Goal: Information Seeking & Learning: Find contact information

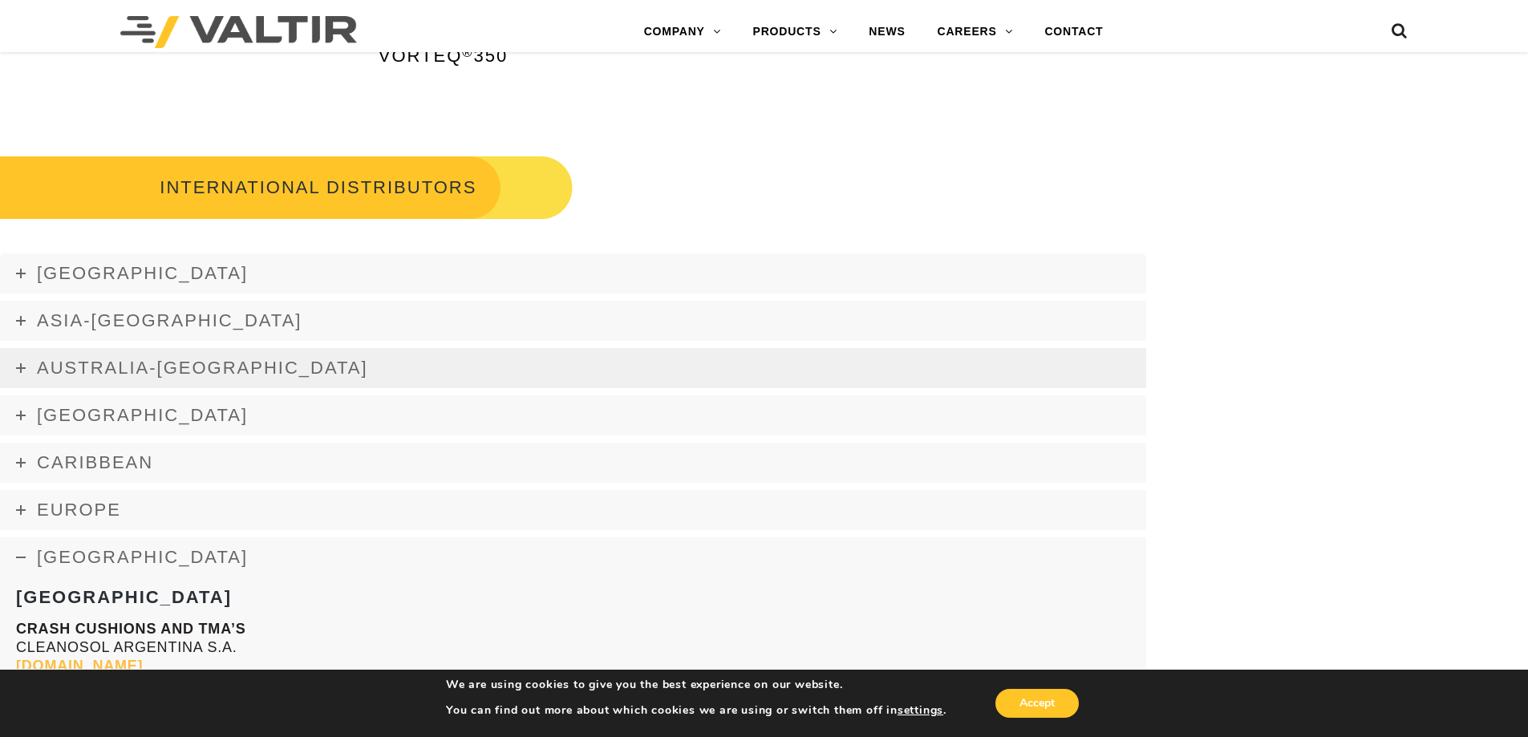
scroll to position [2208, 0]
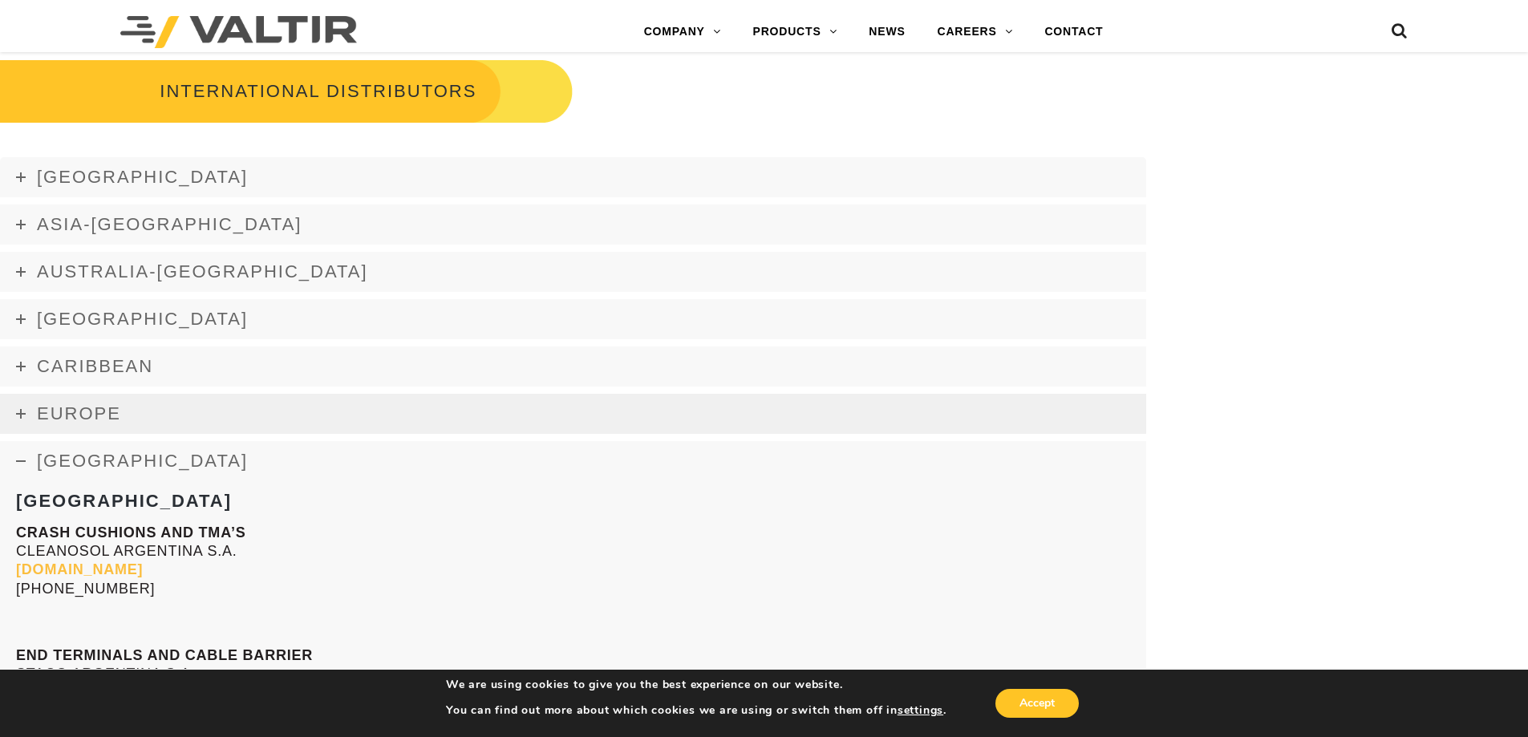
click at [125, 408] on link "Europe" at bounding box center [573, 414] width 1147 height 40
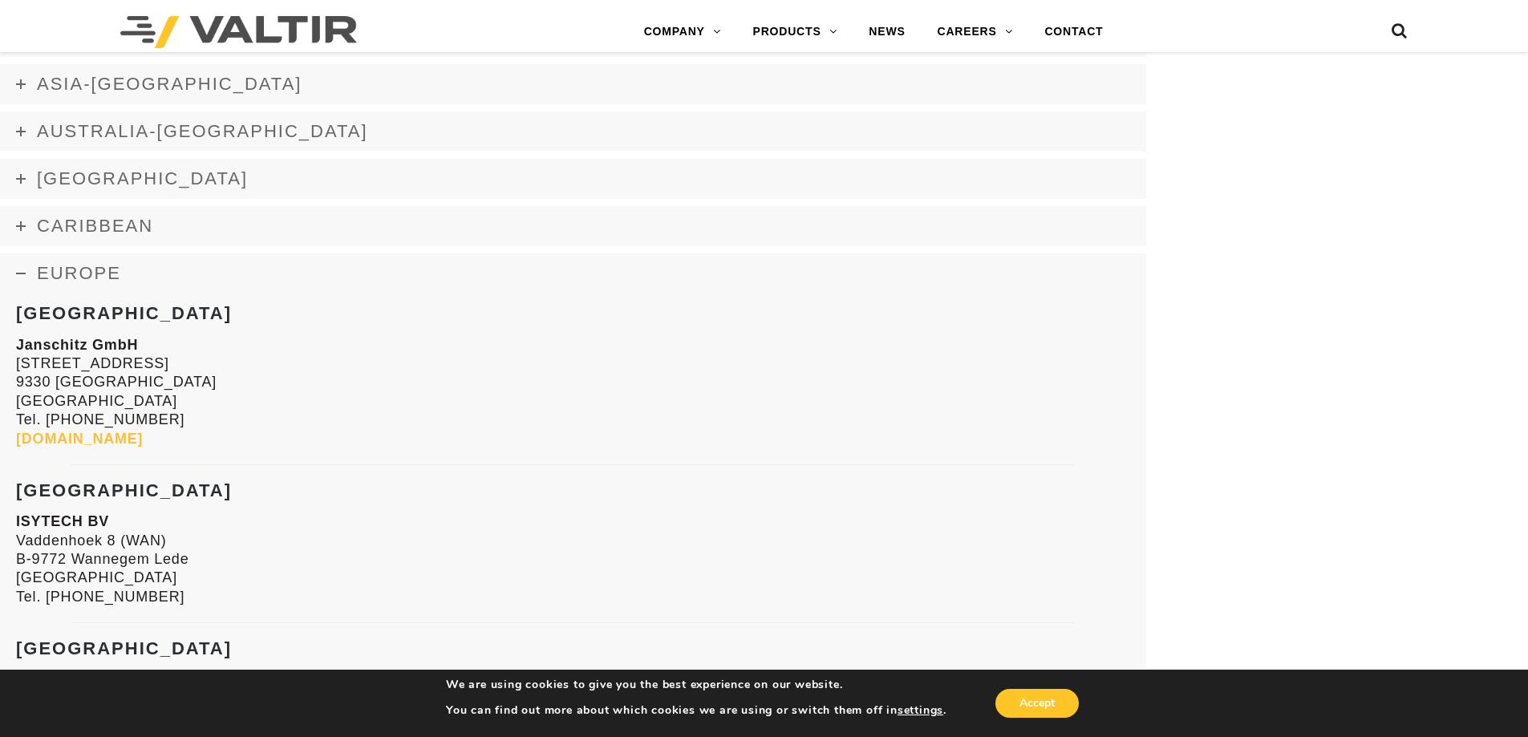
scroll to position [2368, 0]
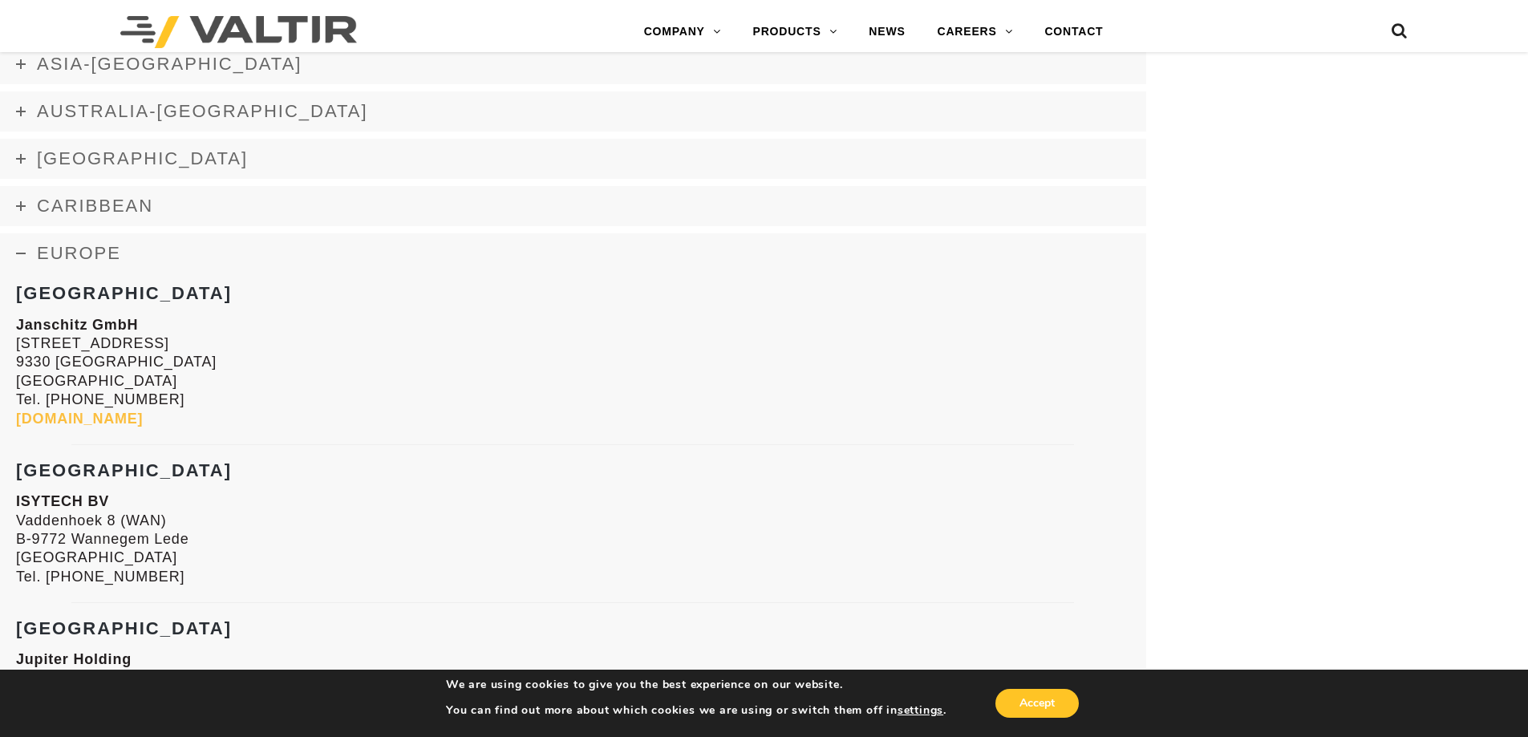
click at [43, 294] on strong "[GEOGRAPHIC_DATA]" at bounding box center [124, 293] width 216 height 20
click at [42, 294] on strong "[GEOGRAPHIC_DATA]" at bounding box center [124, 293] width 216 height 20
copy strong "[GEOGRAPHIC_DATA]"
click at [88, 473] on strong "[GEOGRAPHIC_DATA]" at bounding box center [124, 471] width 216 height 20
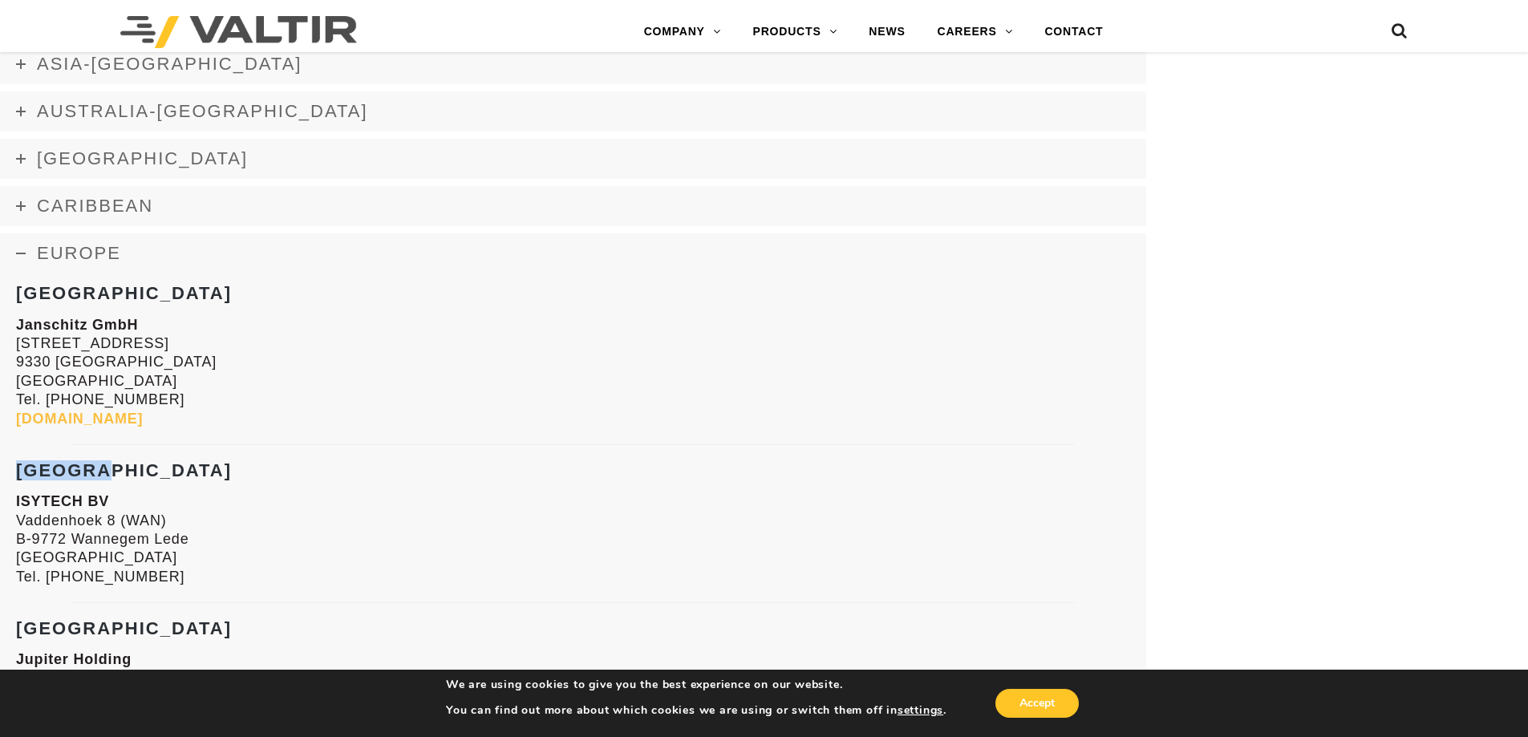
copy strong "[GEOGRAPHIC_DATA]"
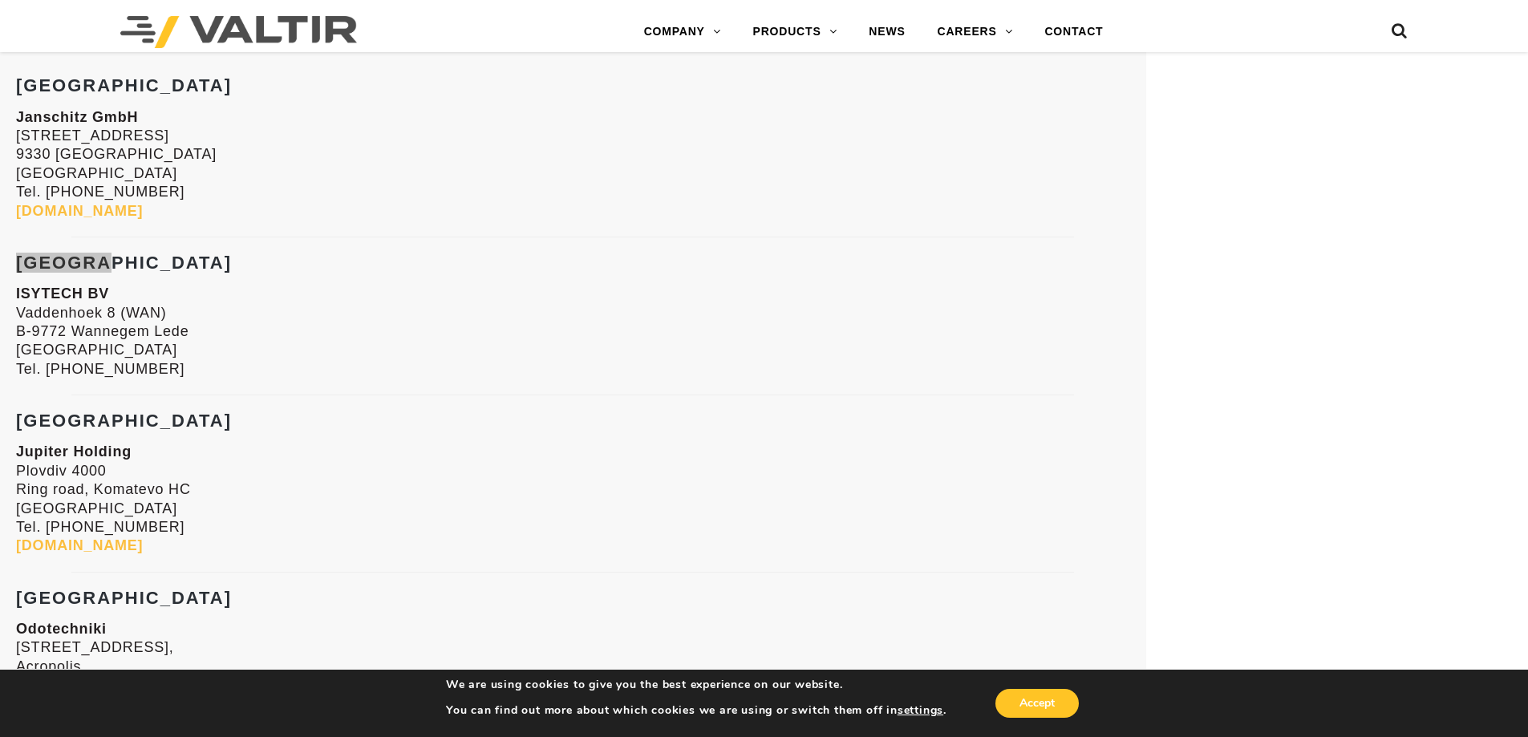
scroll to position [2609, 0]
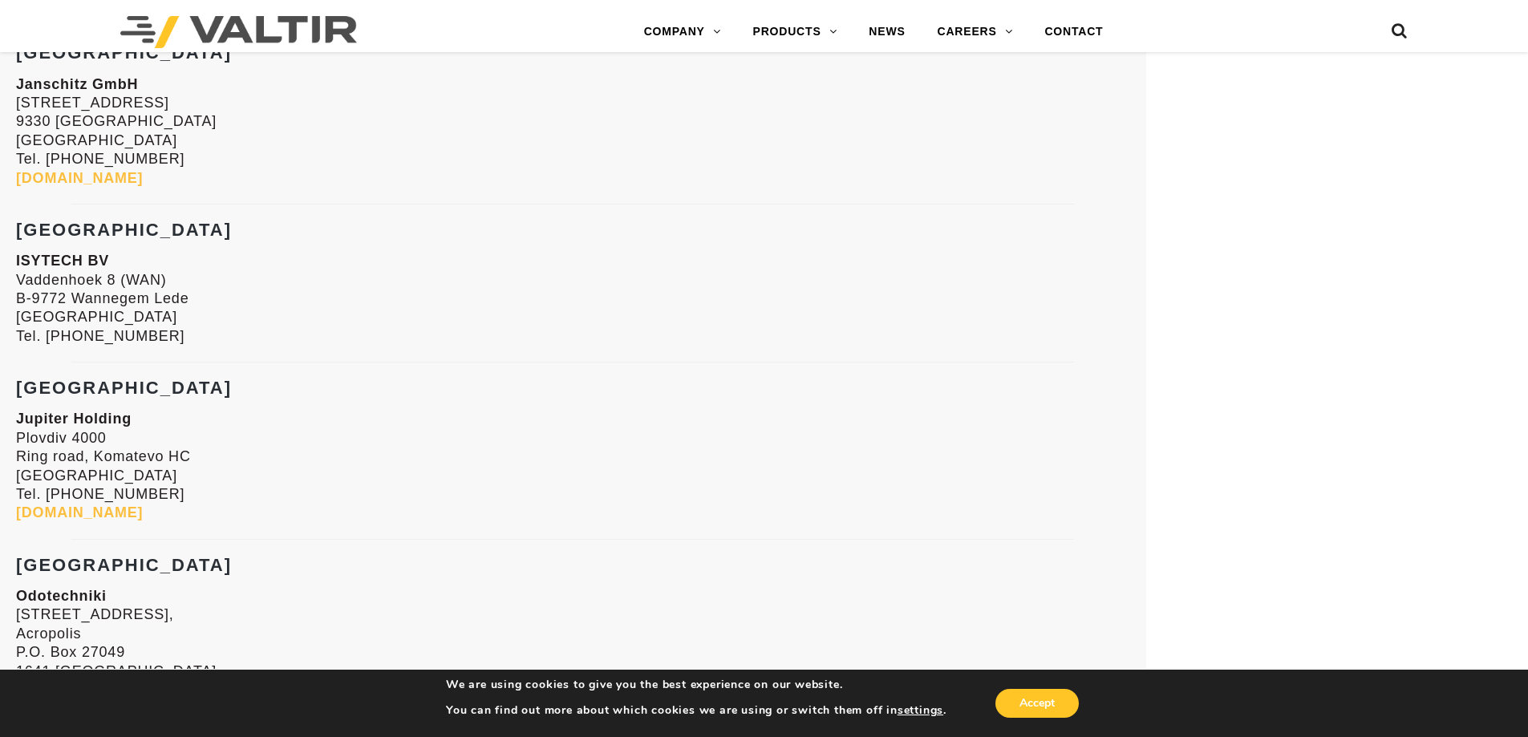
click at [73, 391] on strong "[GEOGRAPHIC_DATA]" at bounding box center [124, 388] width 216 height 20
copy strong "[GEOGRAPHIC_DATA]"
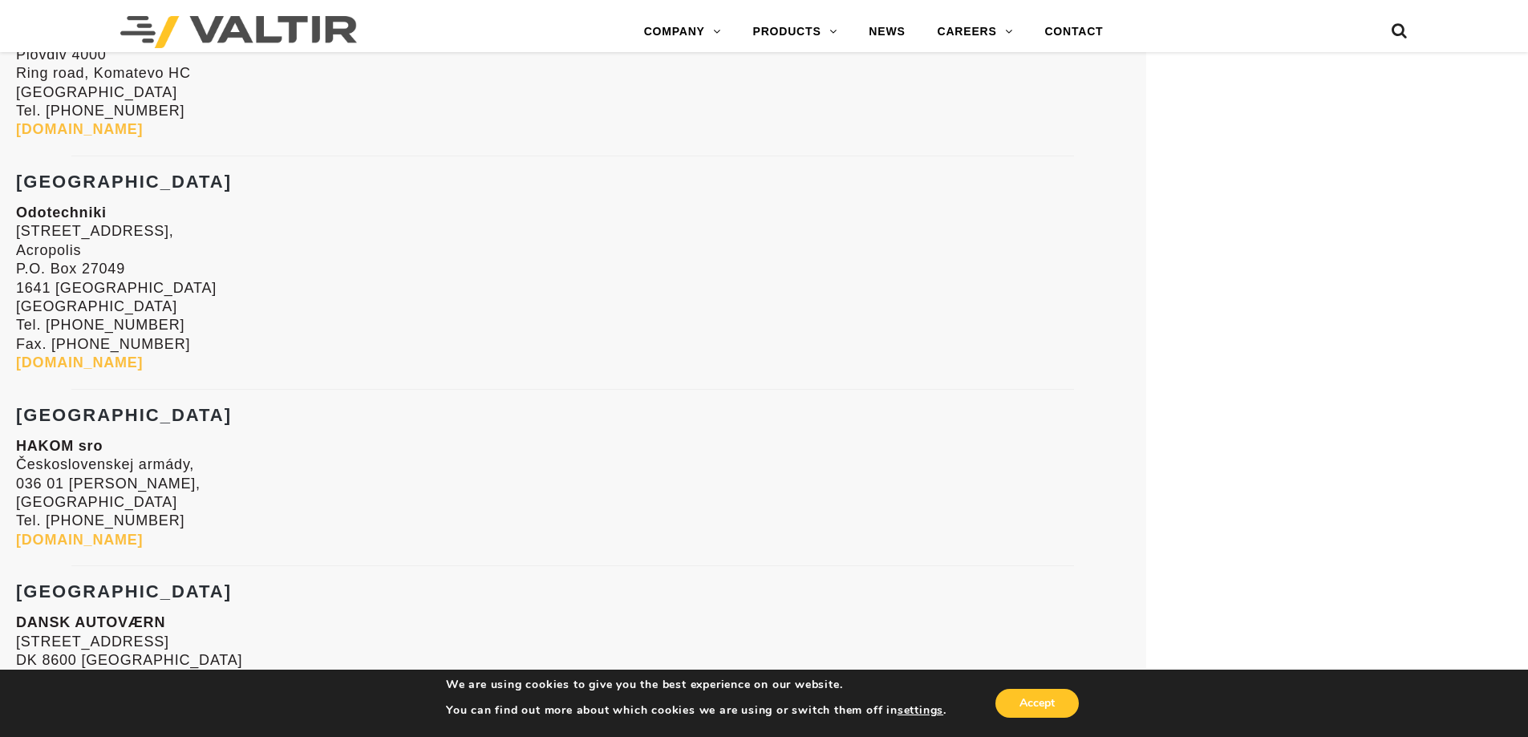
scroll to position [3010, 0]
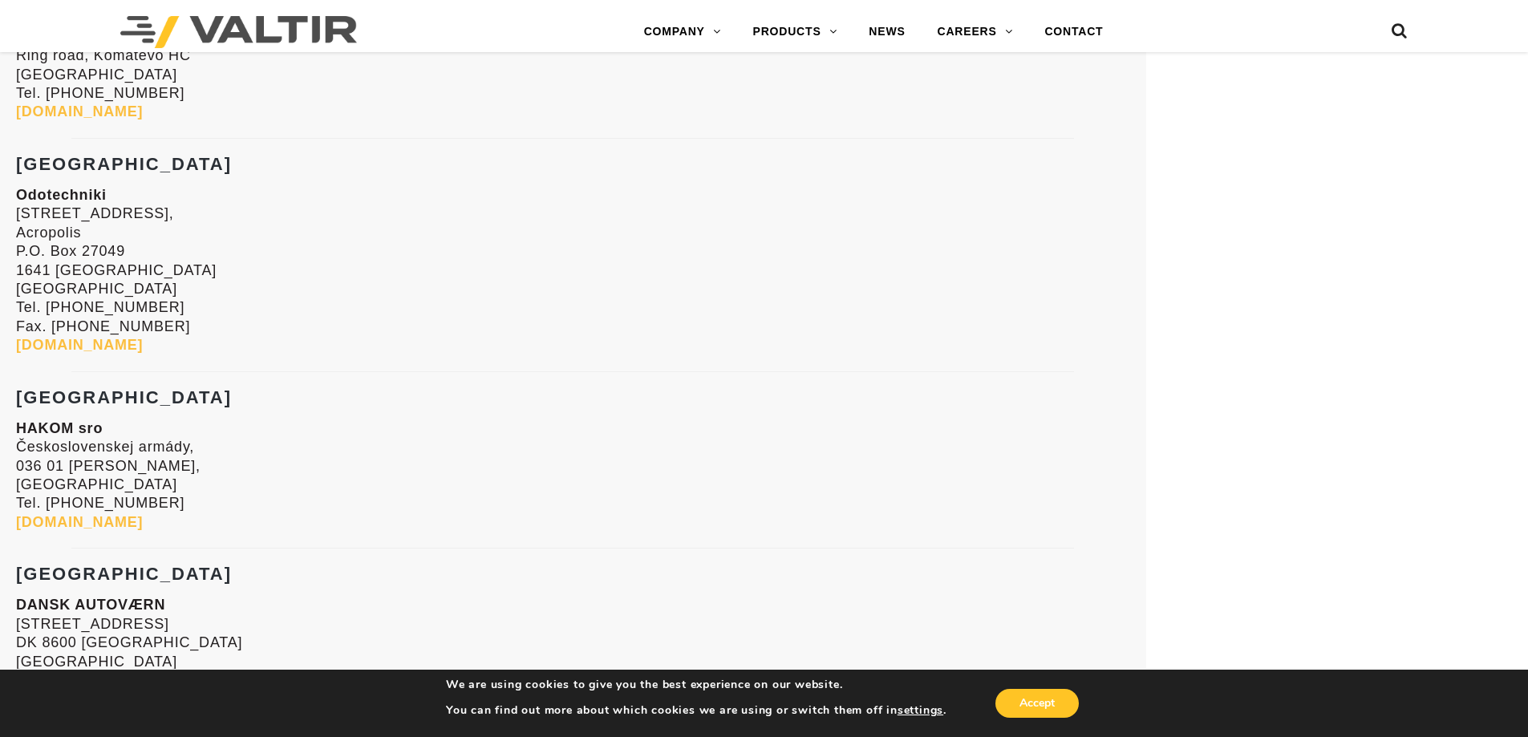
click at [43, 156] on strong "[GEOGRAPHIC_DATA]" at bounding box center [124, 164] width 216 height 20
copy strong "[GEOGRAPHIC_DATA]"
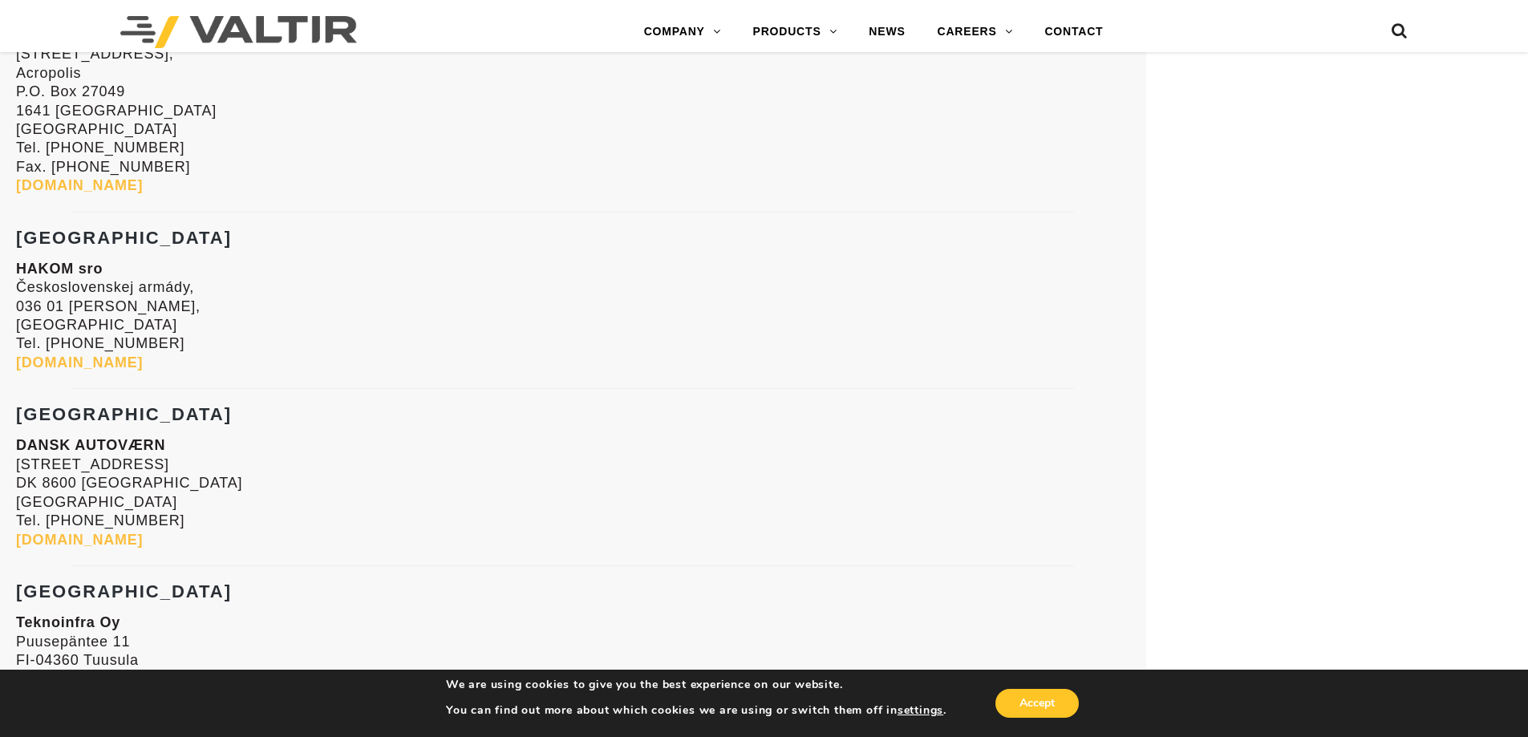
scroll to position [3171, 0]
click at [75, 227] on strong "[GEOGRAPHIC_DATA]" at bounding box center [124, 237] width 216 height 20
click at [66, 229] on strong "[GEOGRAPHIC_DATA]" at bounding box center [124, 237] width 216 height 20
click at [65, 229] on strong "[GEOGRAPHIC_DATA]" at bounding box center [124, 237] width 216 height 20
drag, startPoint x: 65, startPoint y: 229, endPoint x: 125, endPoint y: 229, distance: 60.2
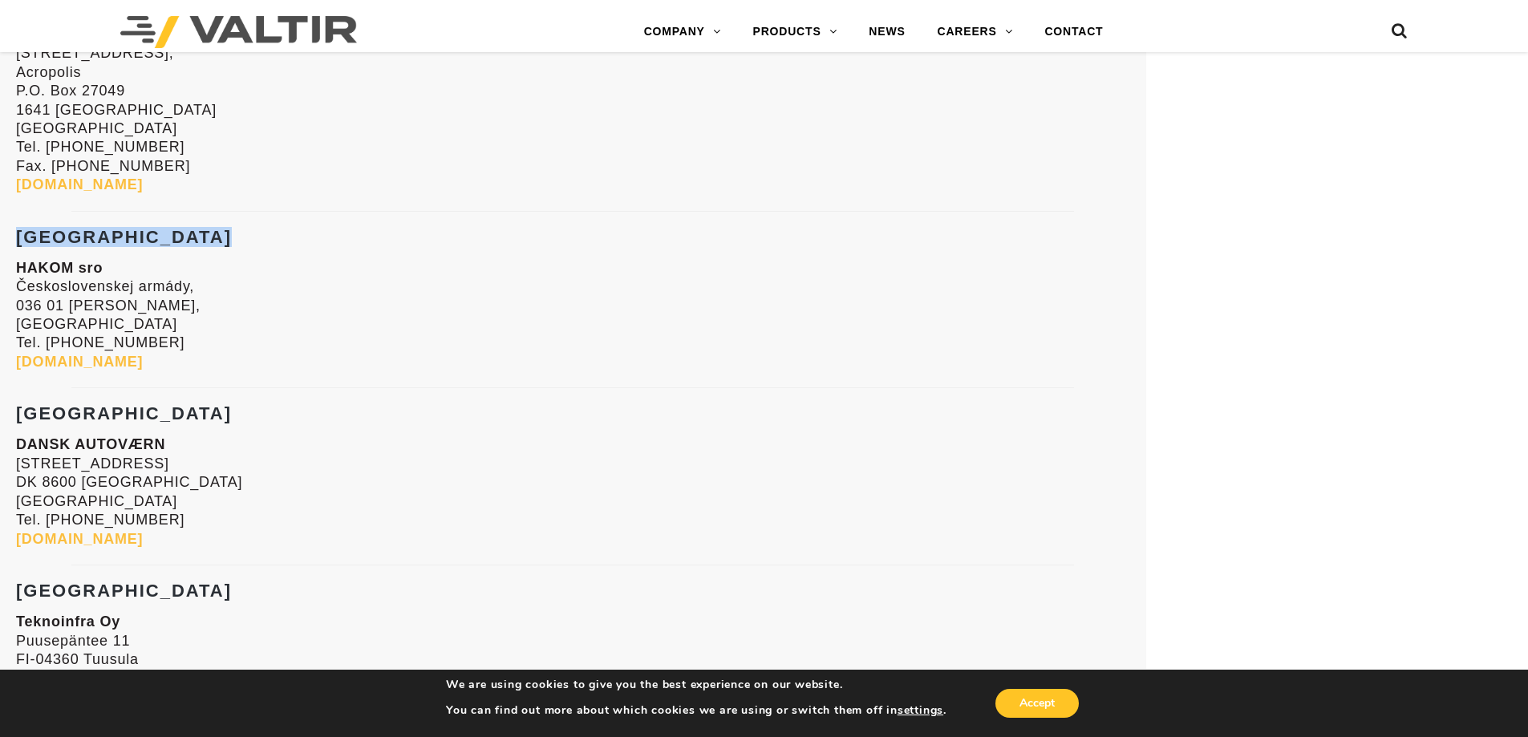
click at [125, 229] on strong "[GEOGRAPHIC_DATA]" at bounding box center [124, 237] width 216 height 20
copy div "[GEOGRAPHIC_DATA]"
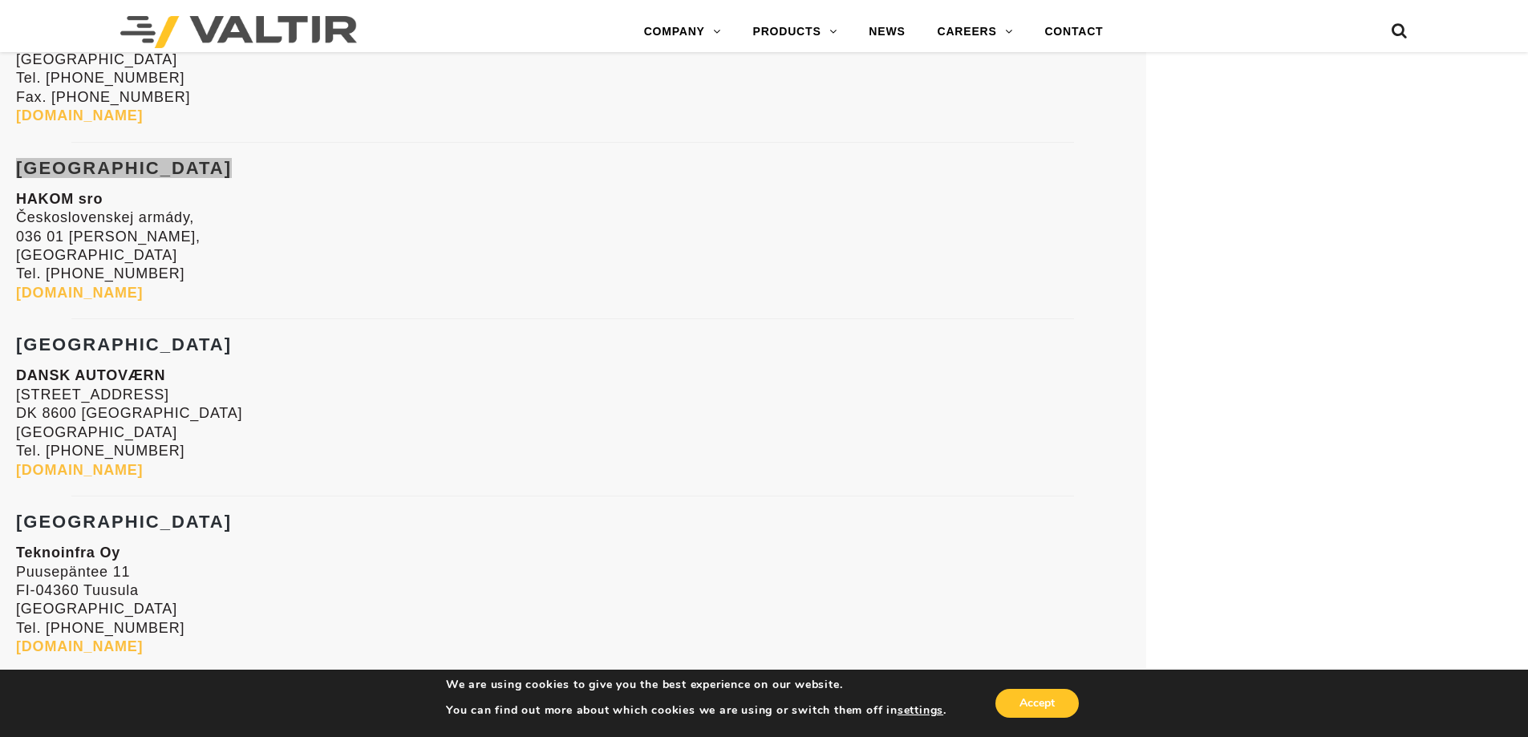
scroll to position [3411, 0]
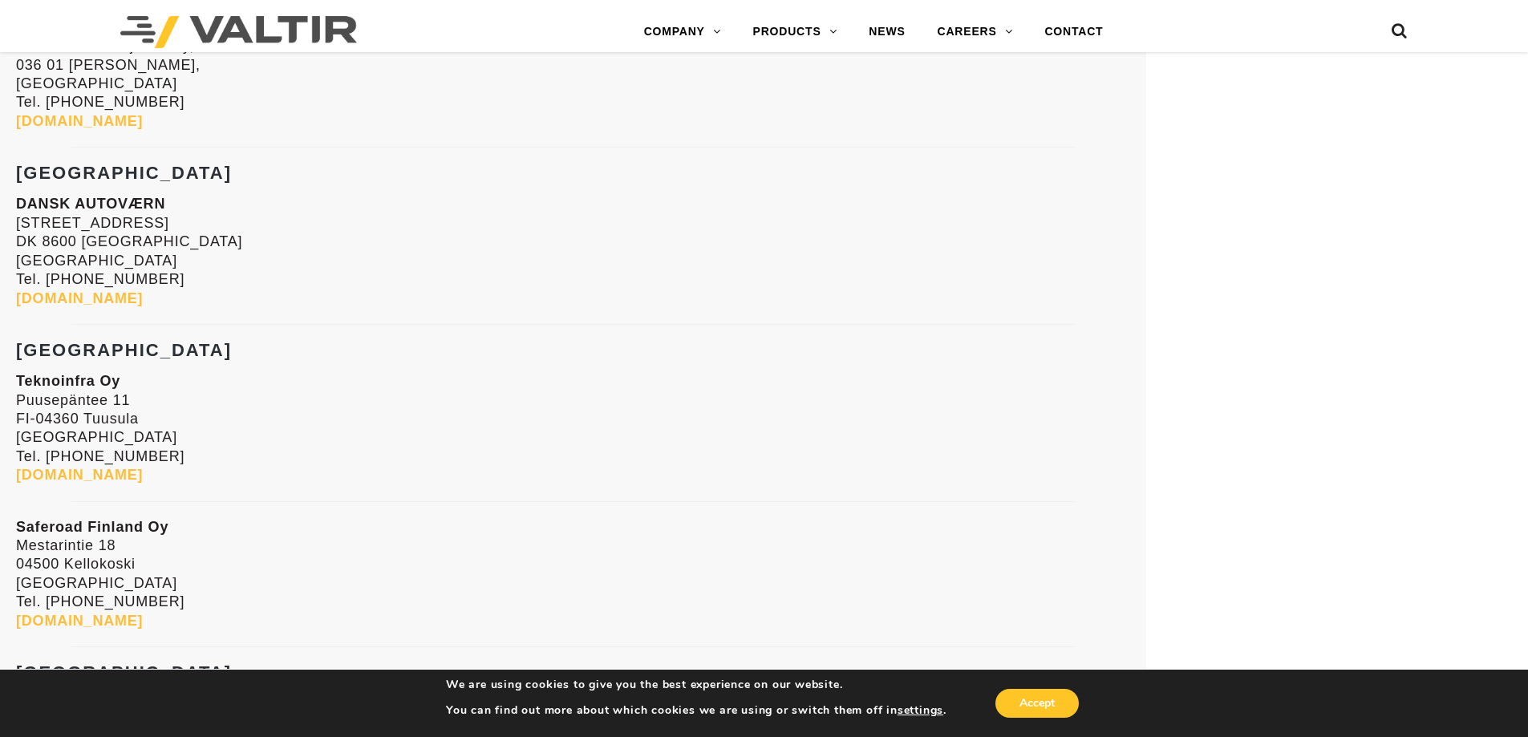
click at [78, 170] on strong "[GEOGRAPHIC_DATA]" at bounding box center [124, 173] width 216 height 20
click at [79, 170] on strong "[GEOGRAPHIC_DATA]" at bounding box center [124, 173] width 216 height 20
copy strong "[GEOGRAPHIC_DATA]"
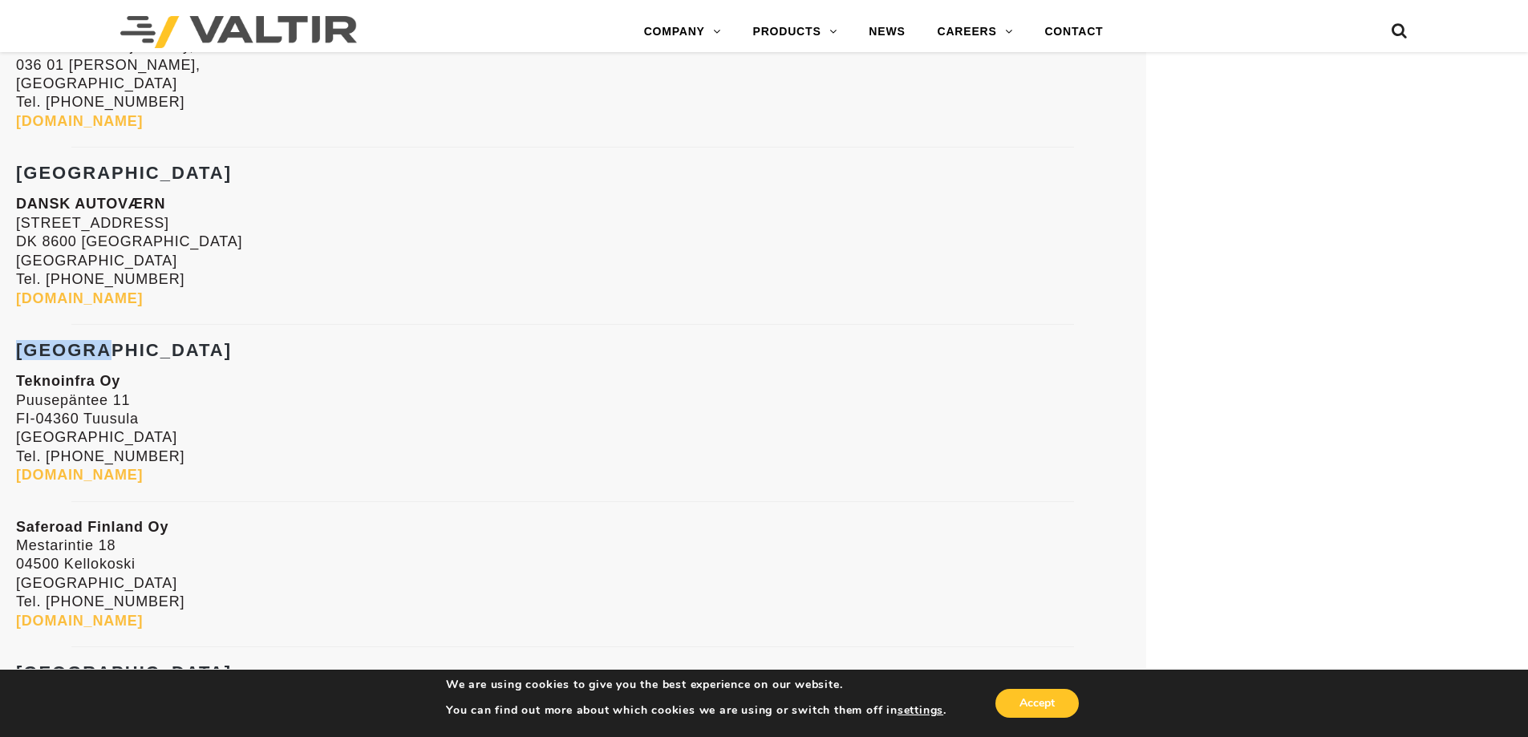
copy strong "[GEOGRAPHIC_DATA]"
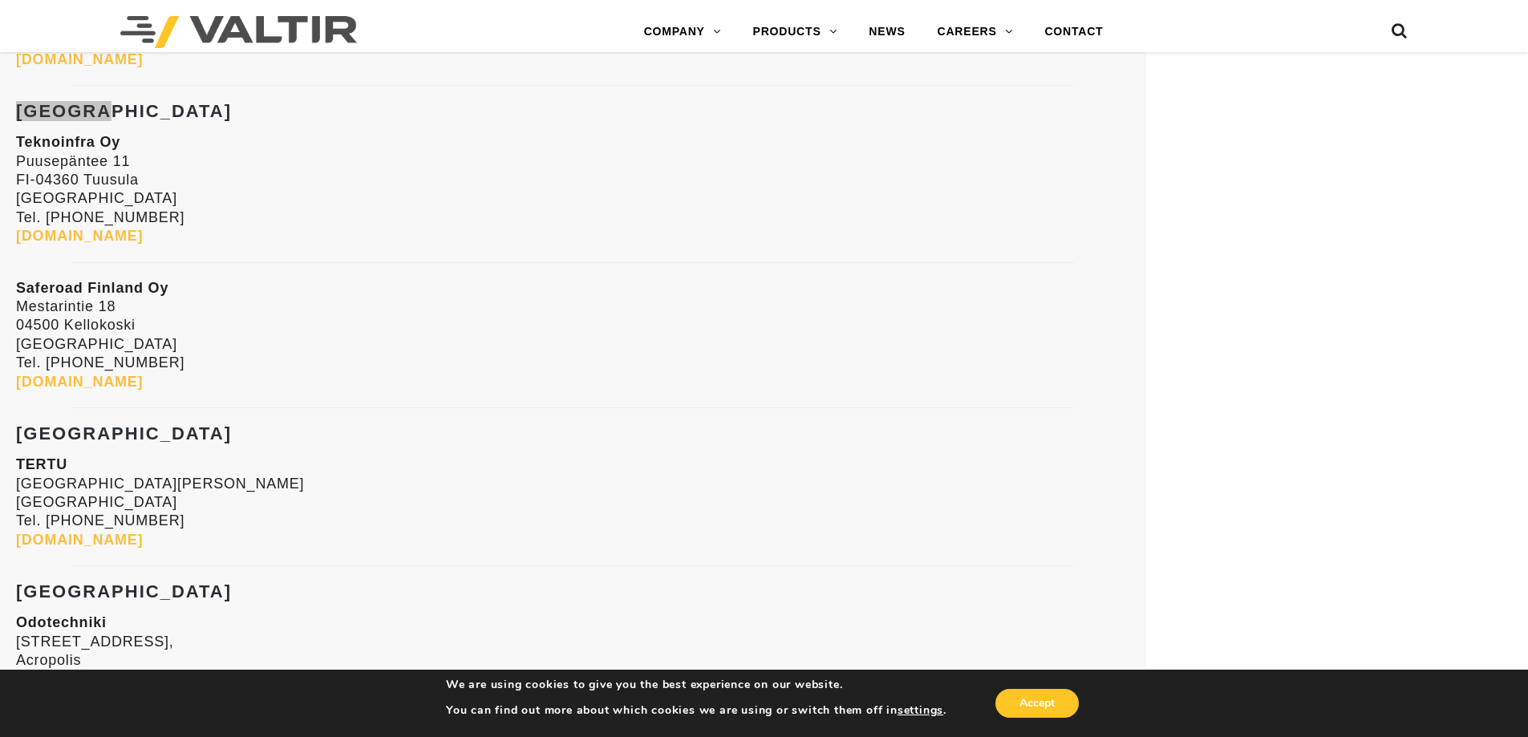
scroll to position [3652, 0]
click at [67, 435] on strong "[GEOGRAPHIC_DATA]" at bounding box center [124, 432] width 216 height 20
copy strong "[GEOGRAPHIC_DATA]"
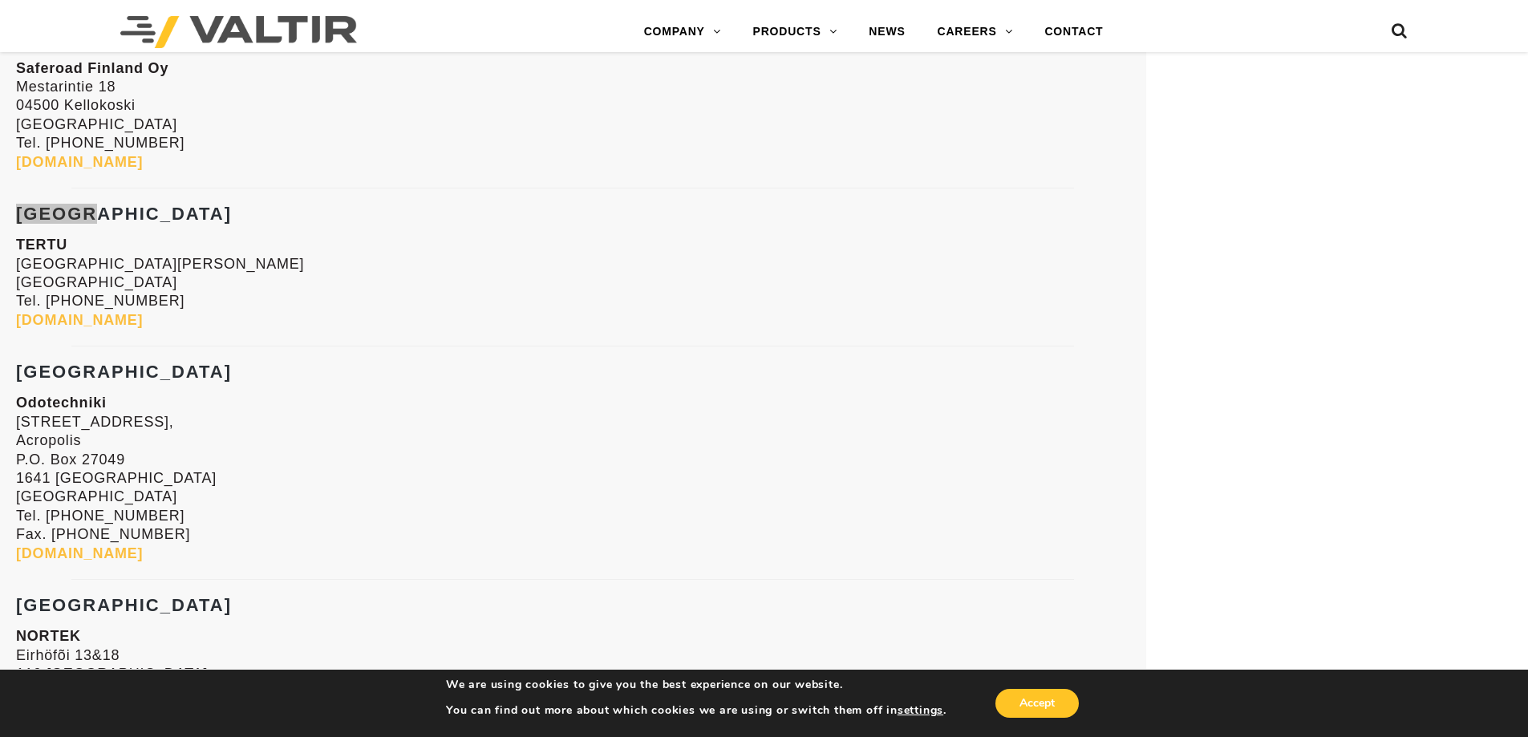
scroll to position [3893, 0]
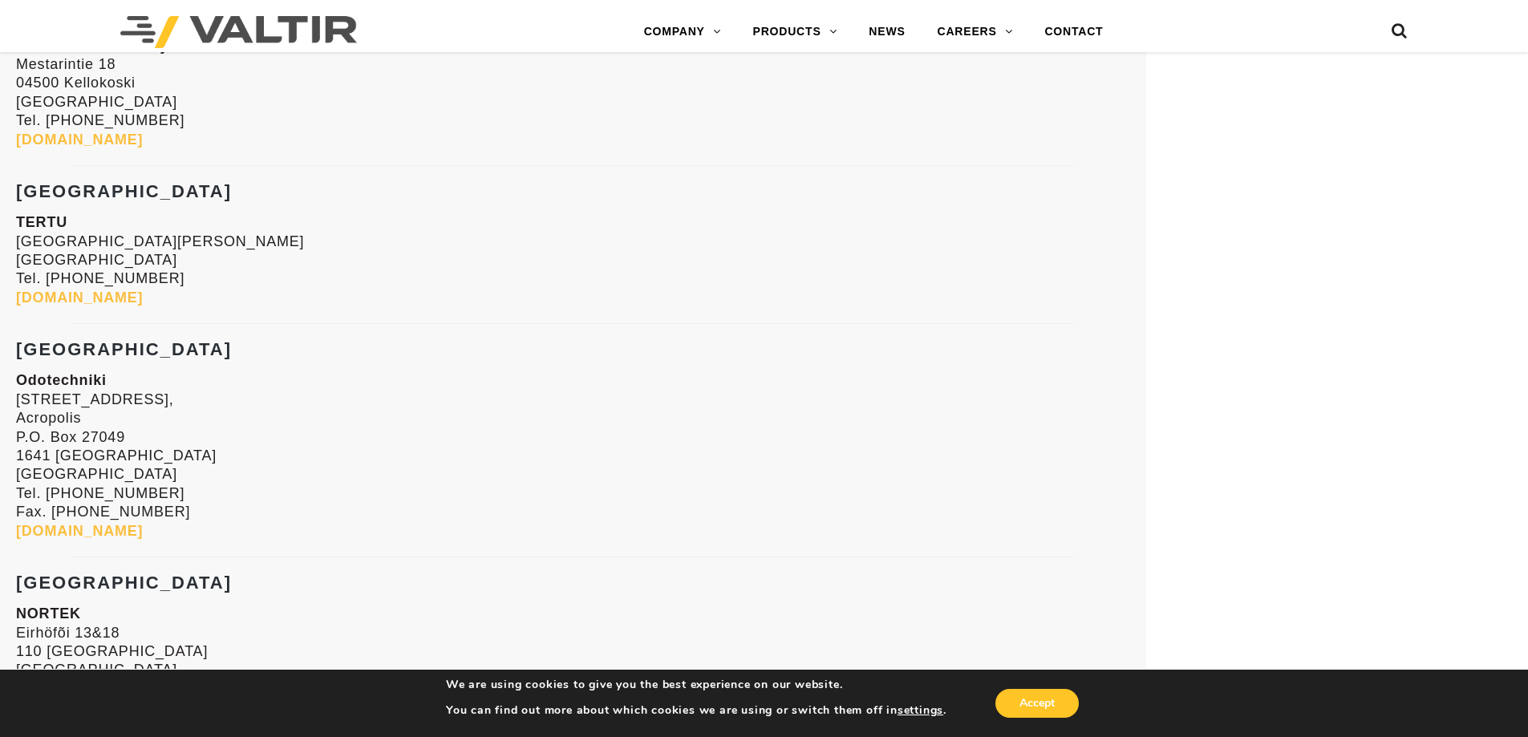
click at [58, 343] on strong "[GEOGRAPHIC_DATA]" at bounding box center [124, 349] width 216 height 20
copy strong "[GEOGRAPHIC_DATA]"
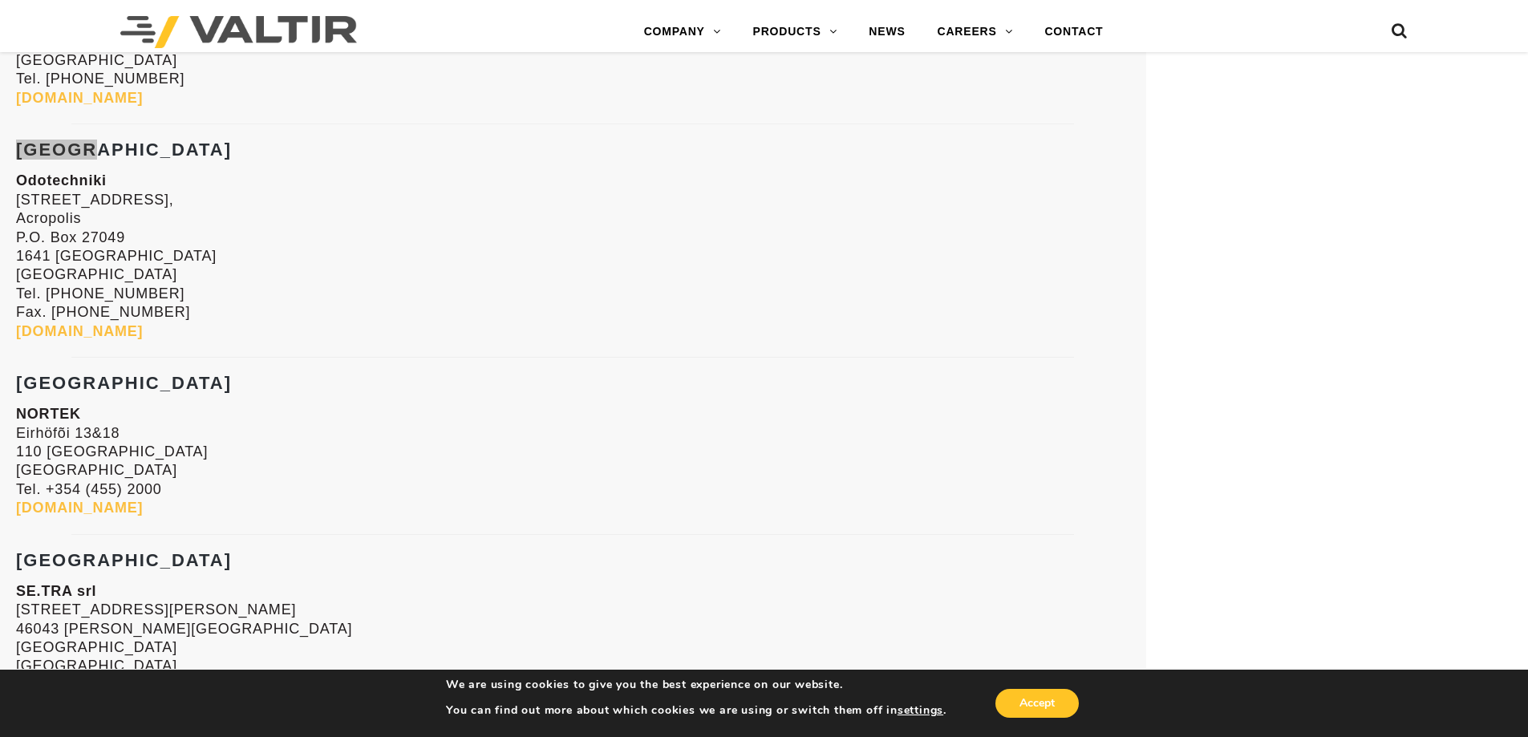
scroll to position [4134, 0]
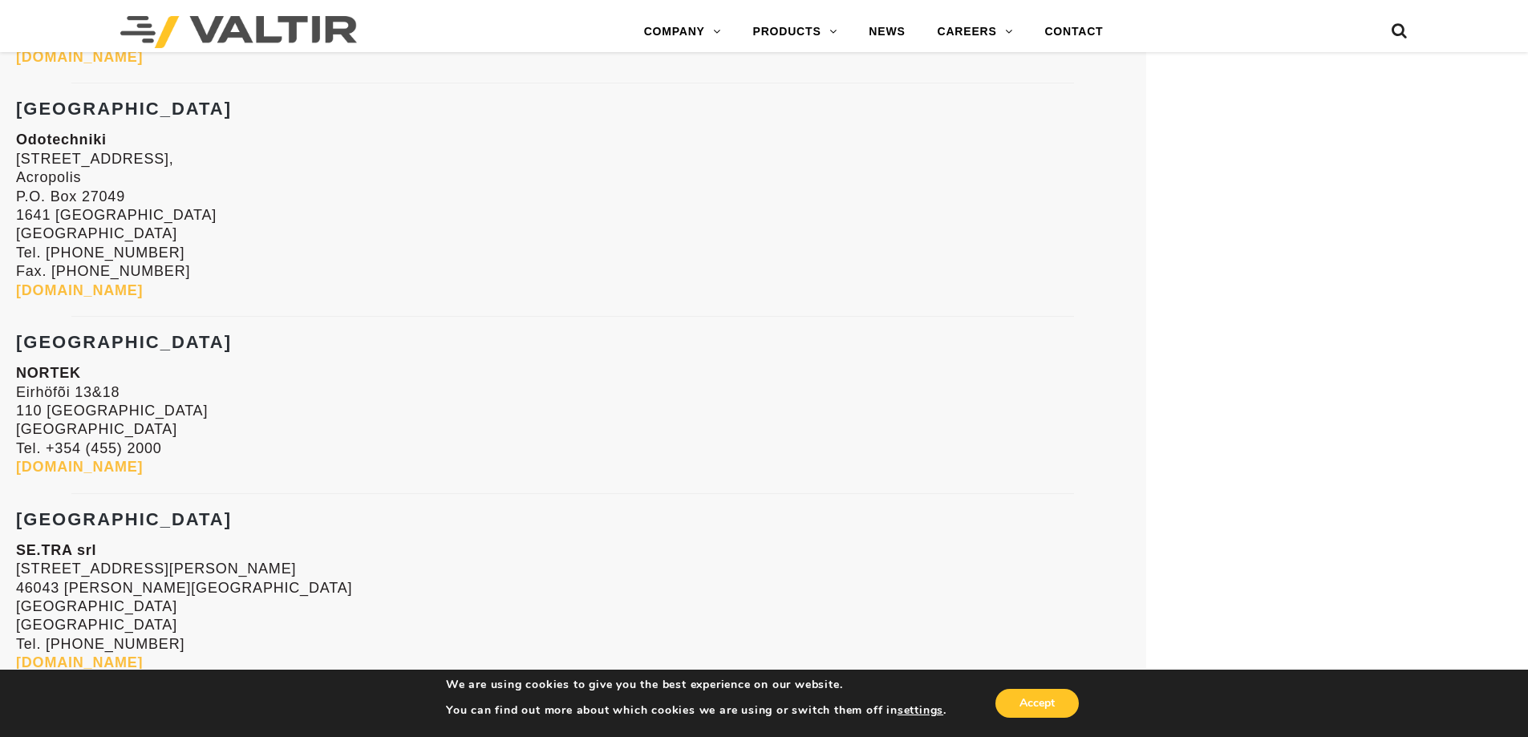
click at [27, 336] on strong "[GEOGRAPHIC_DATA]" at bounding box center [124, 342] width 216 height 20
copy strong "[GEOGRAPHIC_DATA]"
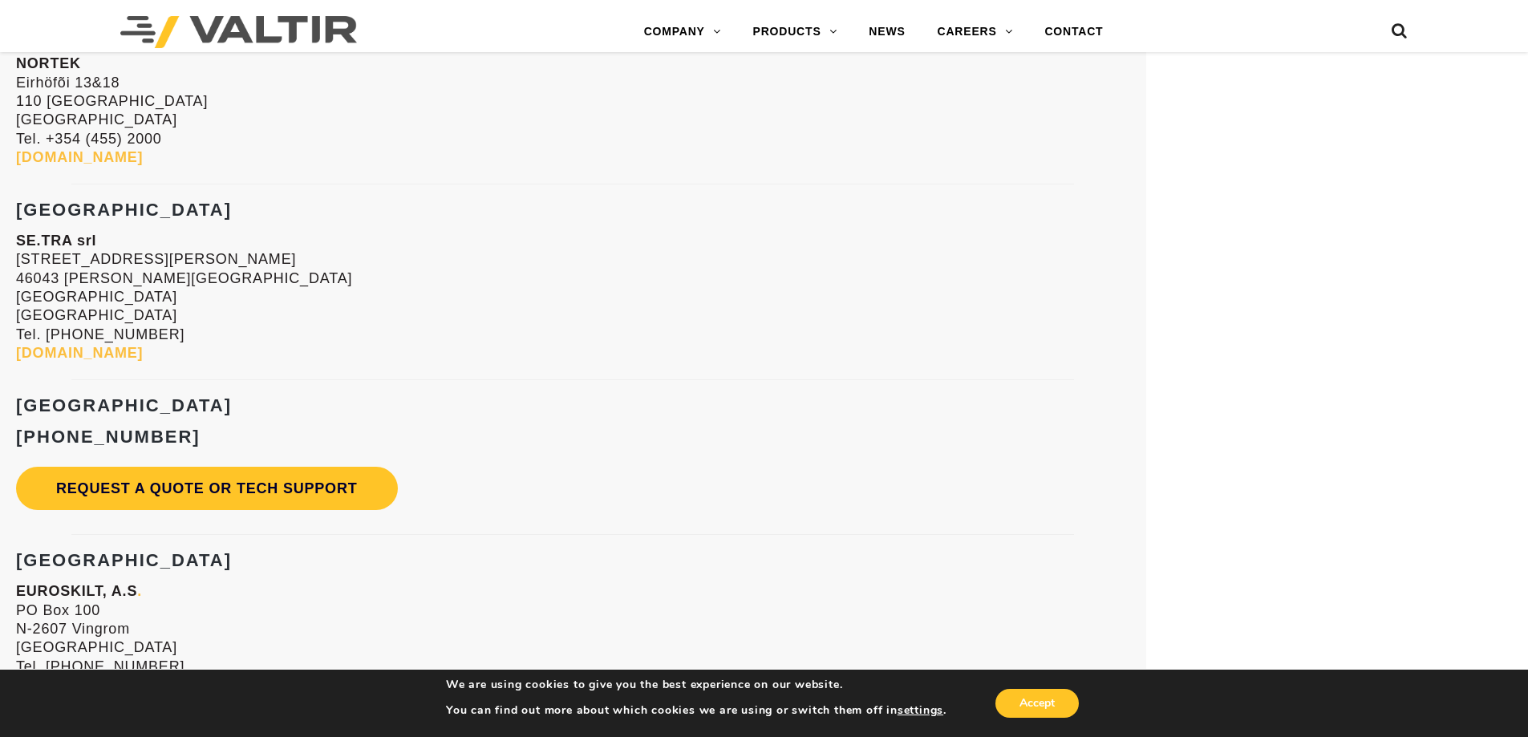
scroll to position [4455, 0]
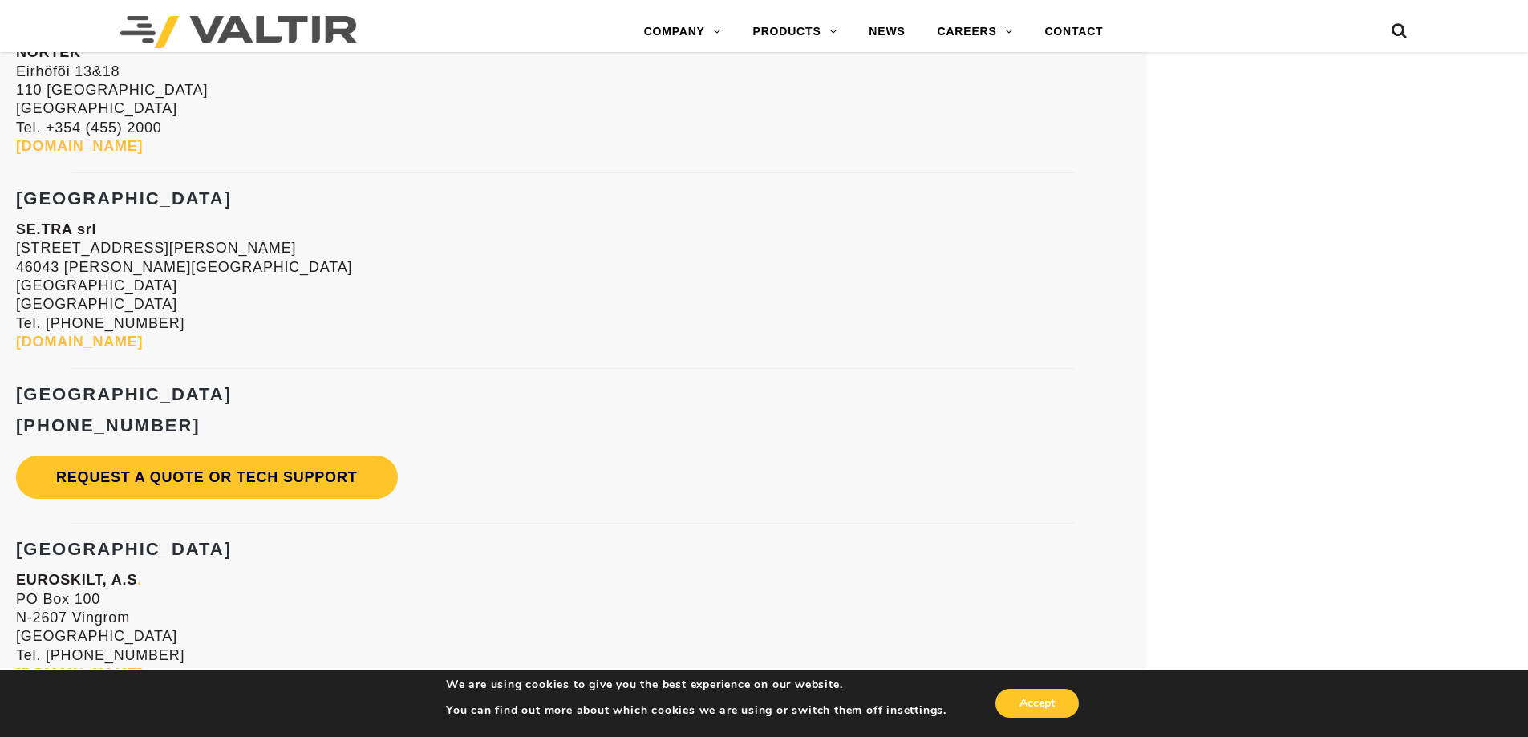
click at [27, 189] on strong "[GEOGRAPHIC_DATA]" at bounding box center [124, 199] width 216 height 20
click at [41, 382] on div "Austria Janschitz GmbH [STREET_ADDRESS] Tel. [PHONE_NUMBER] [DOMAIN_NAME] [GEOG…" at bounding box center [573, 214] width 1114 height 4033
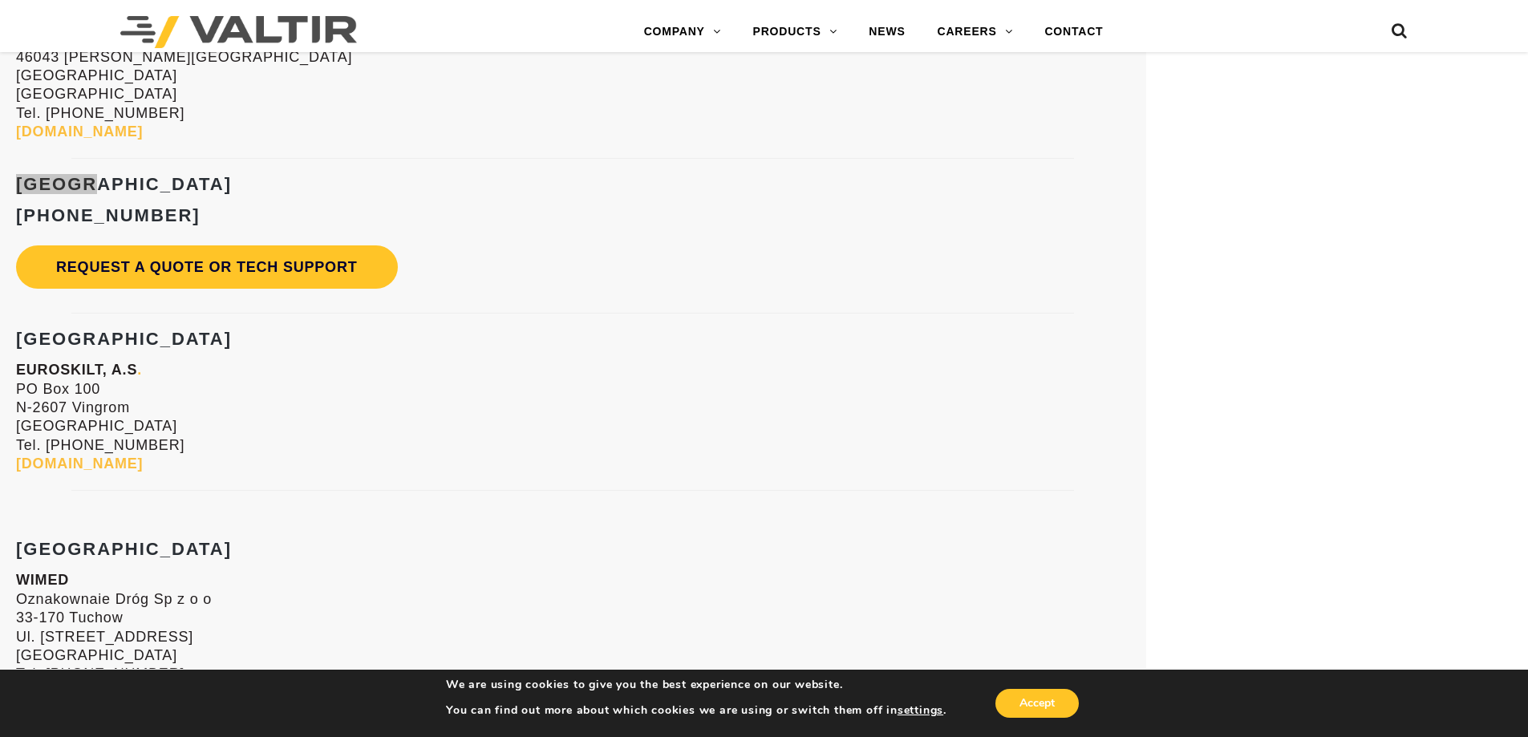
scroll to position [4695, 0]
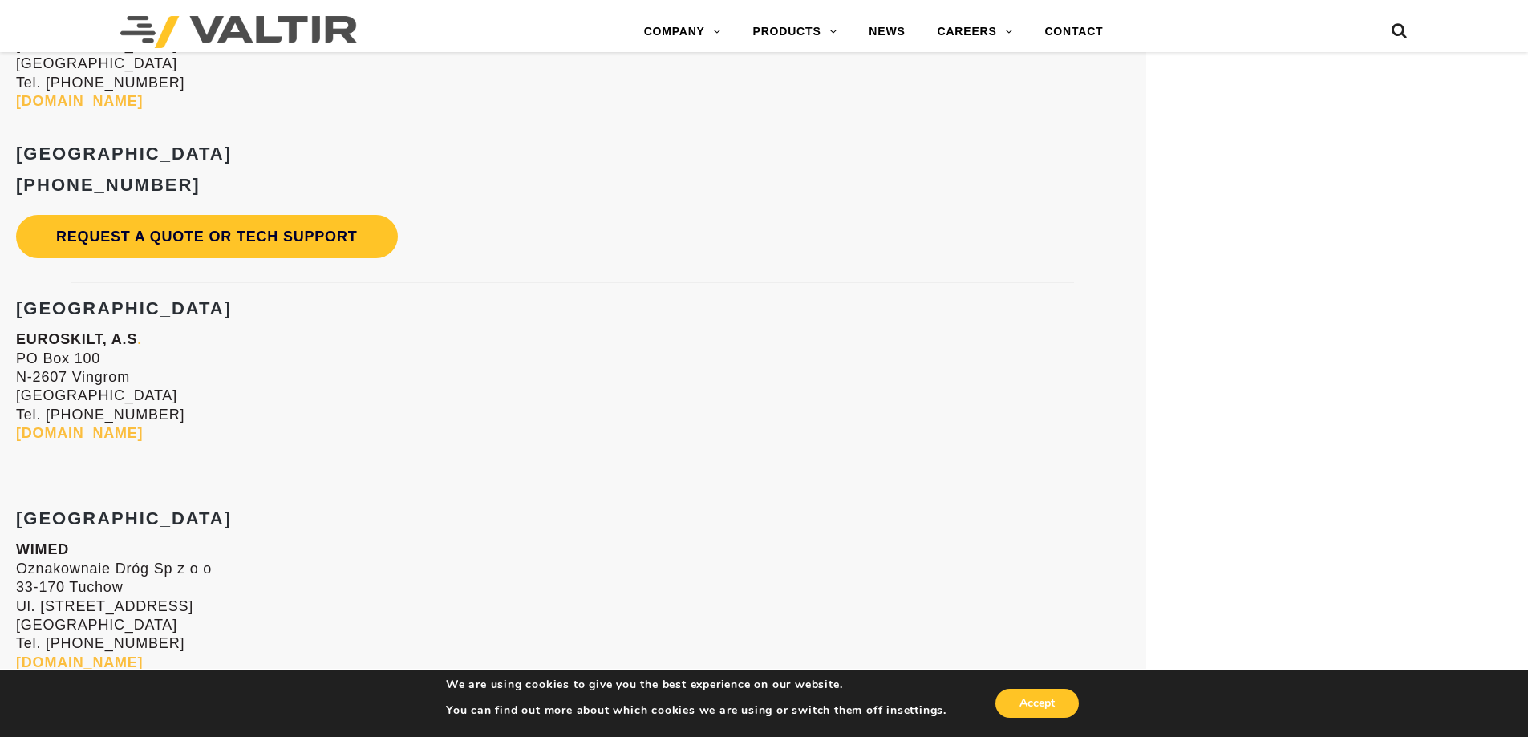
click at [40, 298] on strong "[GEOGRAPHIC_DATA]" at bounding box center [124, 308] width 216 height 20
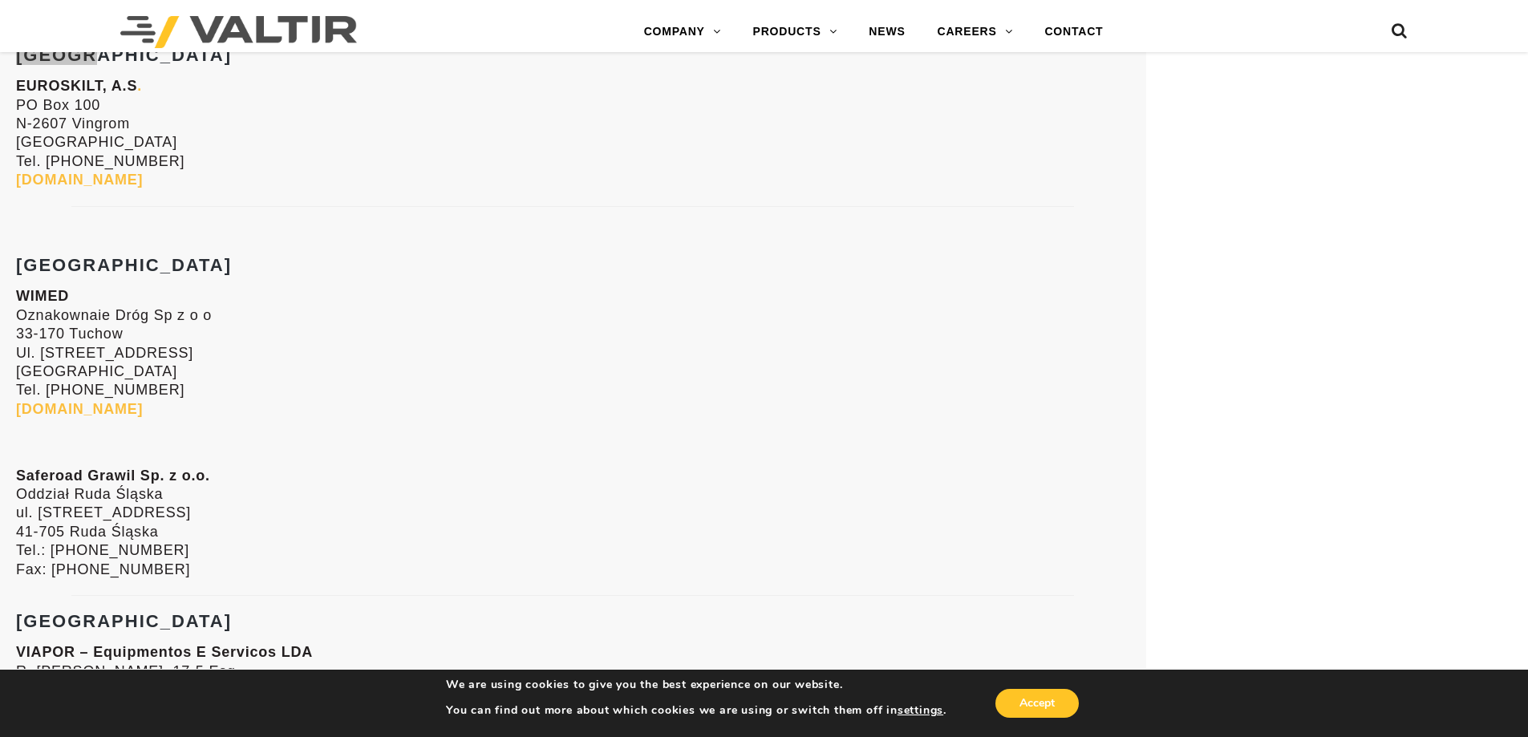
scroll to position [5016, 0]
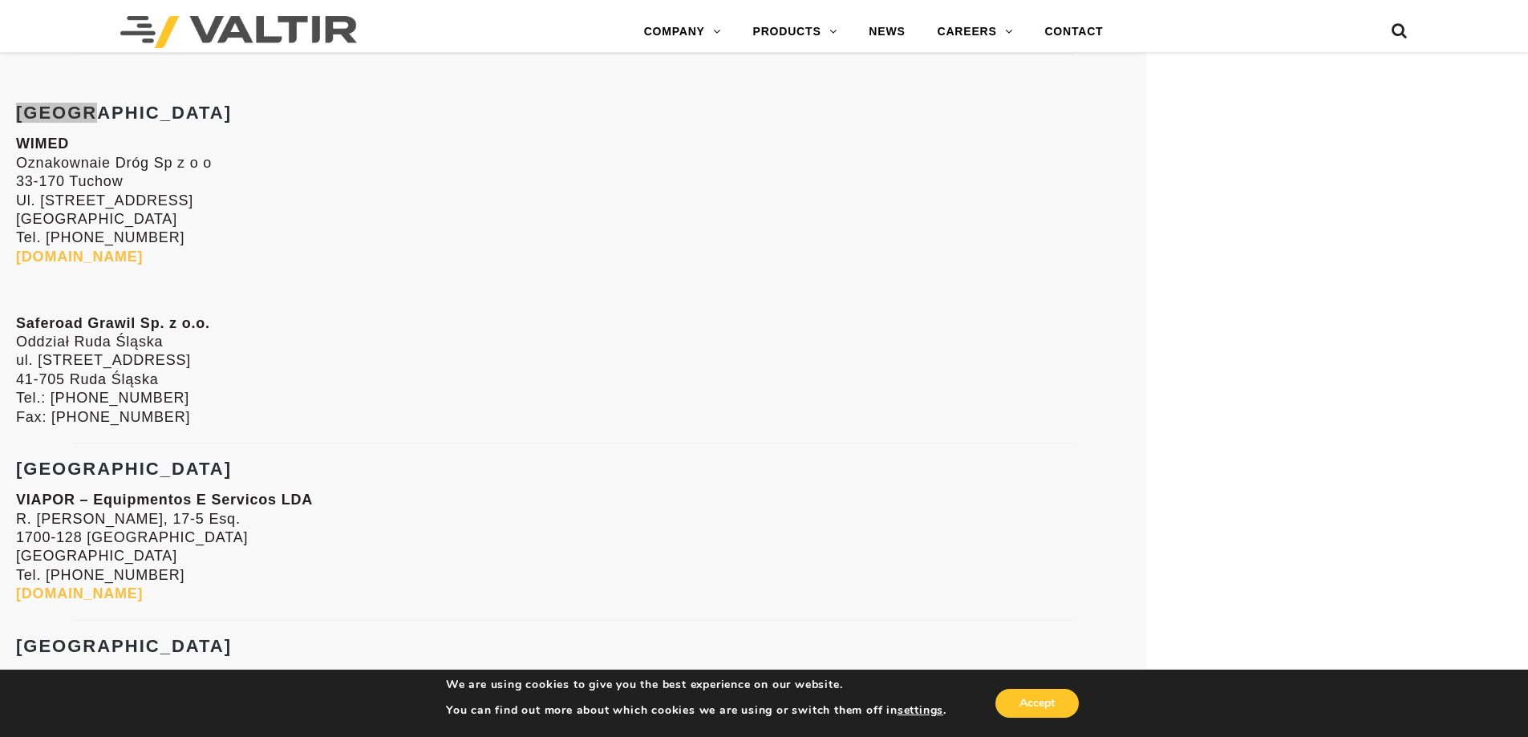
scroll to position [5257, 0]
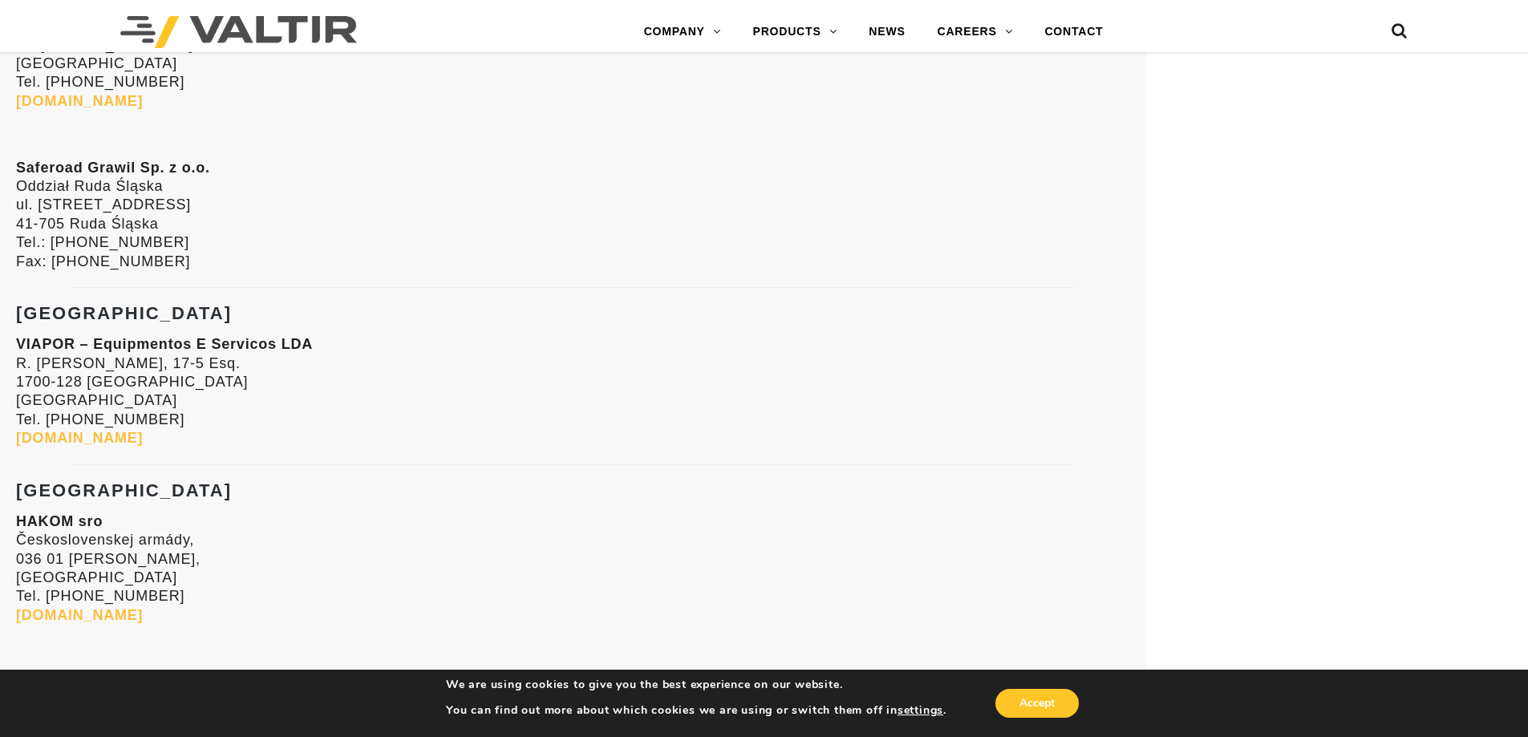
click at [46, 323] on strong "[GEOGRAPHIC_DATA]" at bounding box center [124, 313] width 216 height 20
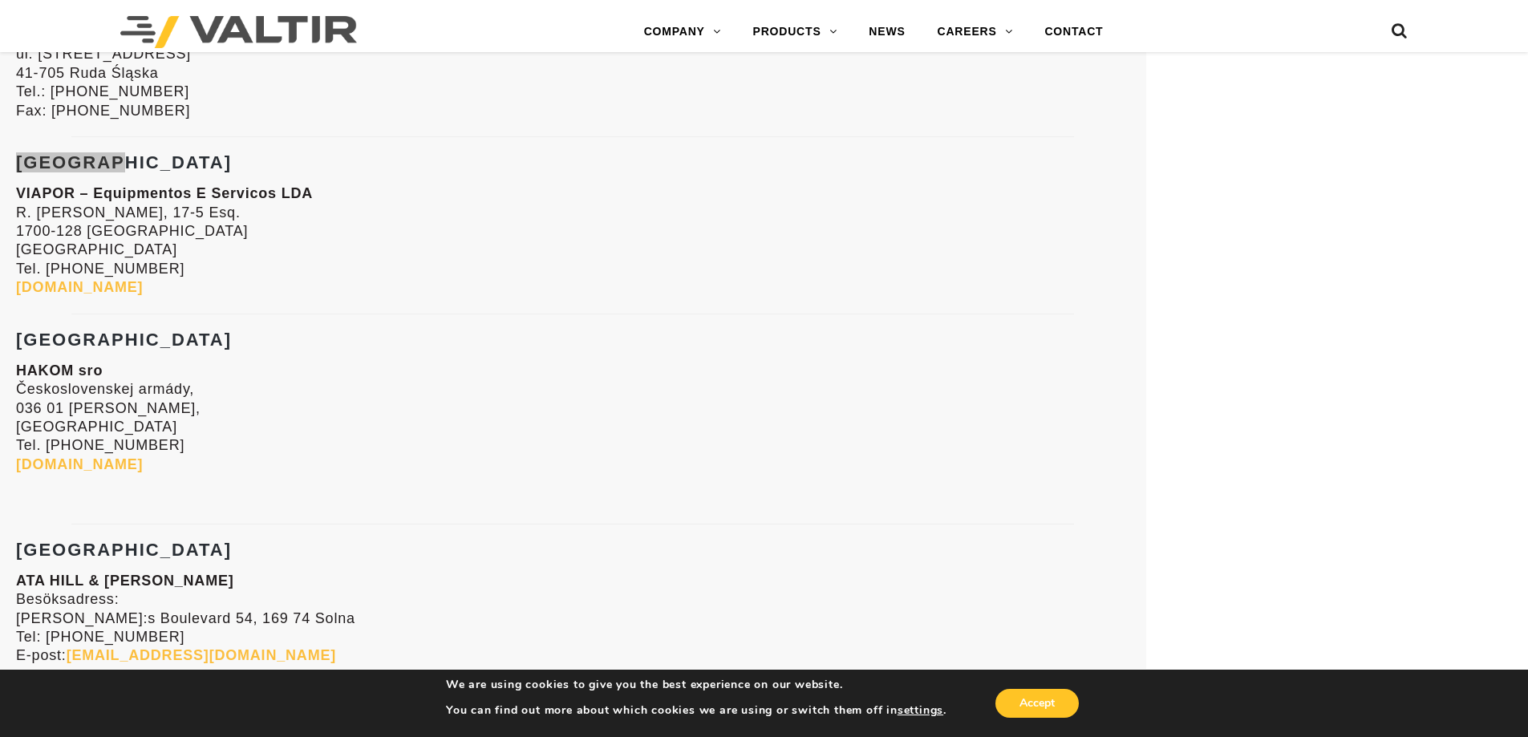
scroll to position [5417, 0]
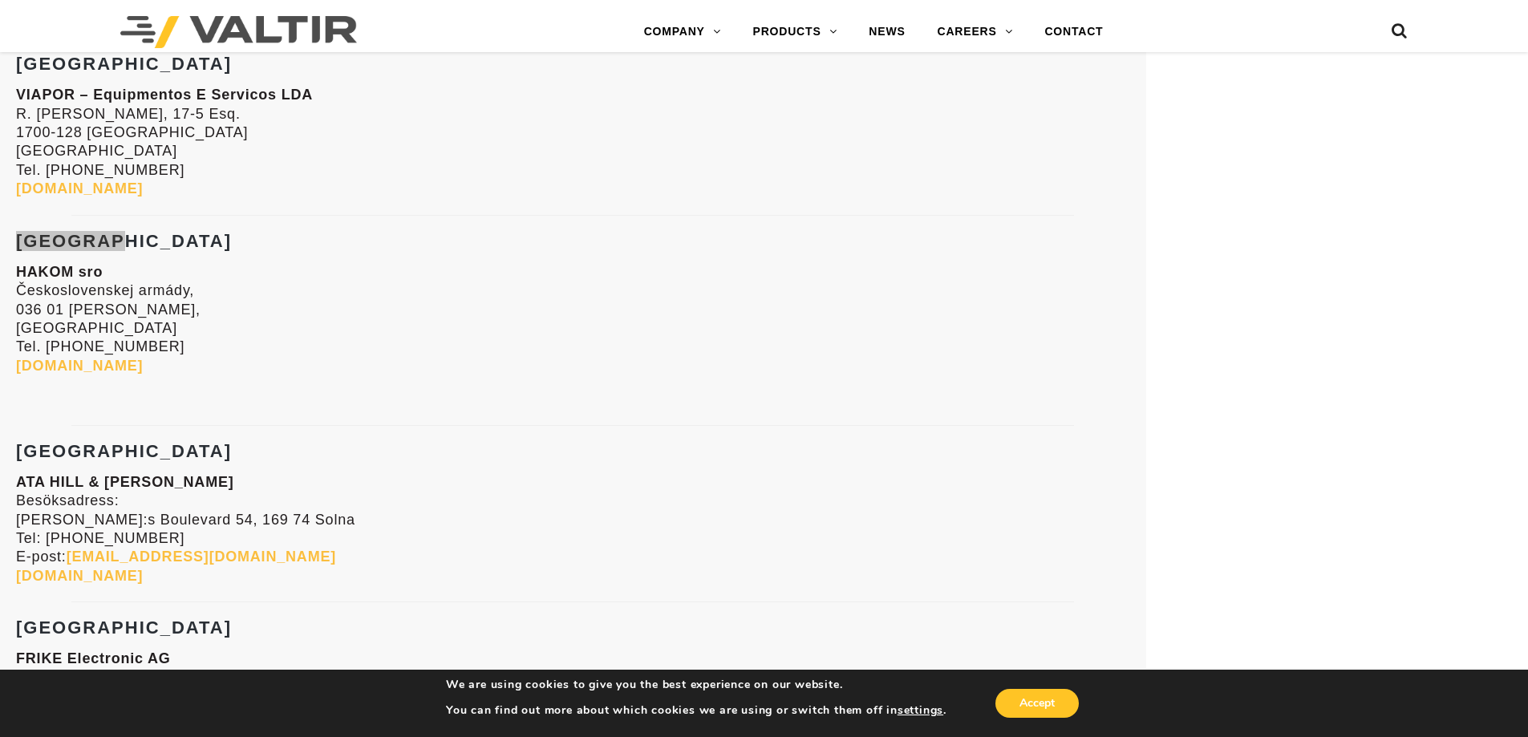
scroll to position [5738, 0]
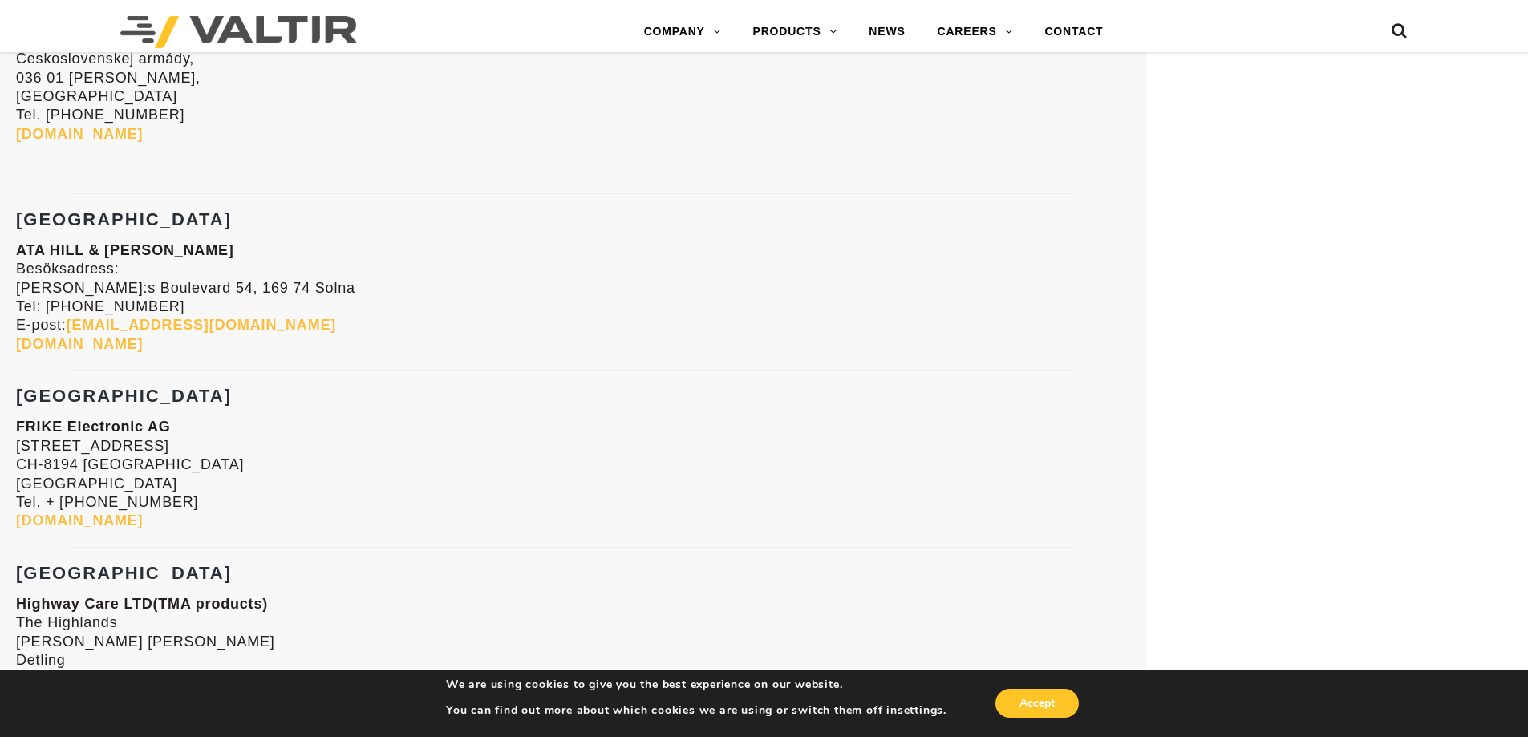
click at [60, 221] on strong "[GEOGRAPHIC_DATA]" at bounding box center [124, 219] width 216 height 20
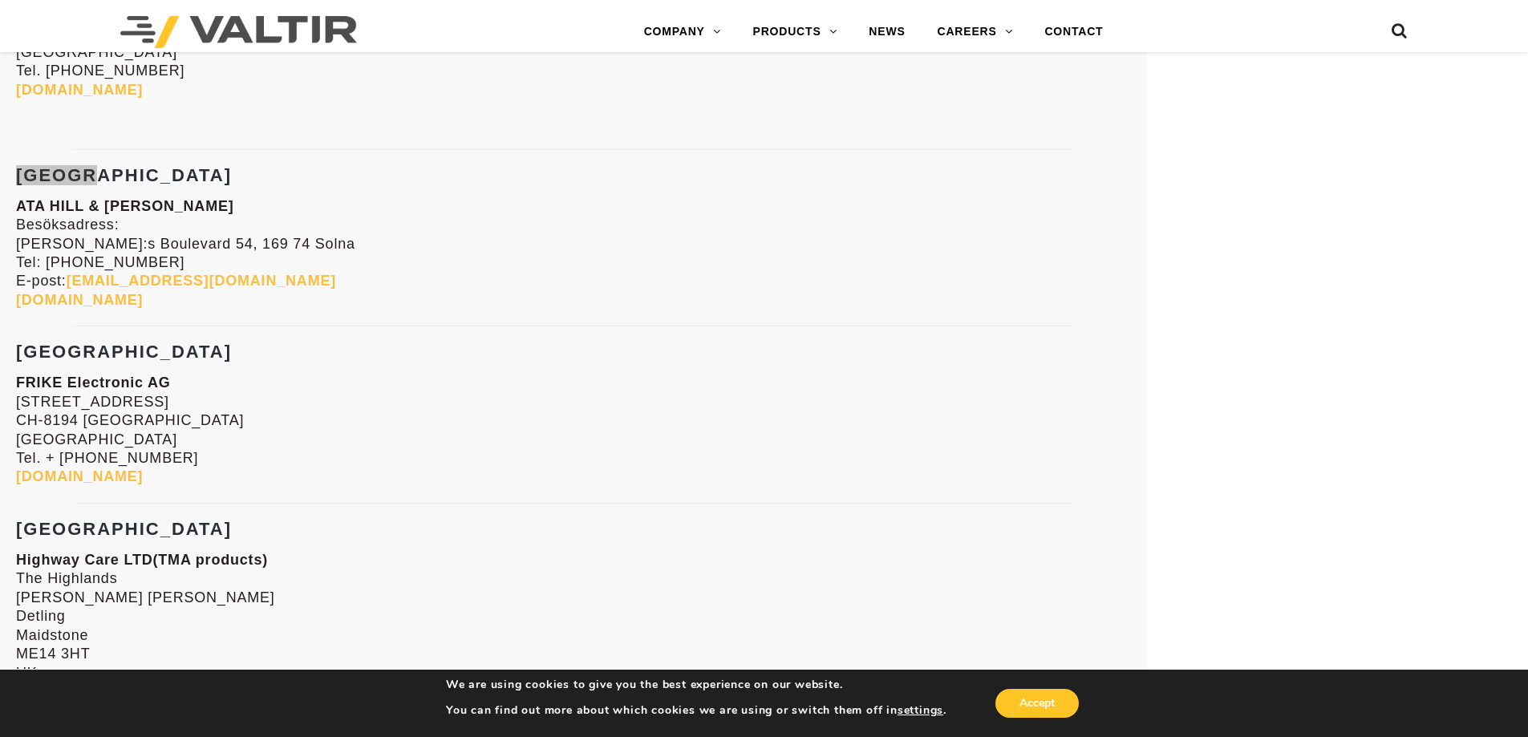
scroll to position [5818, 0]
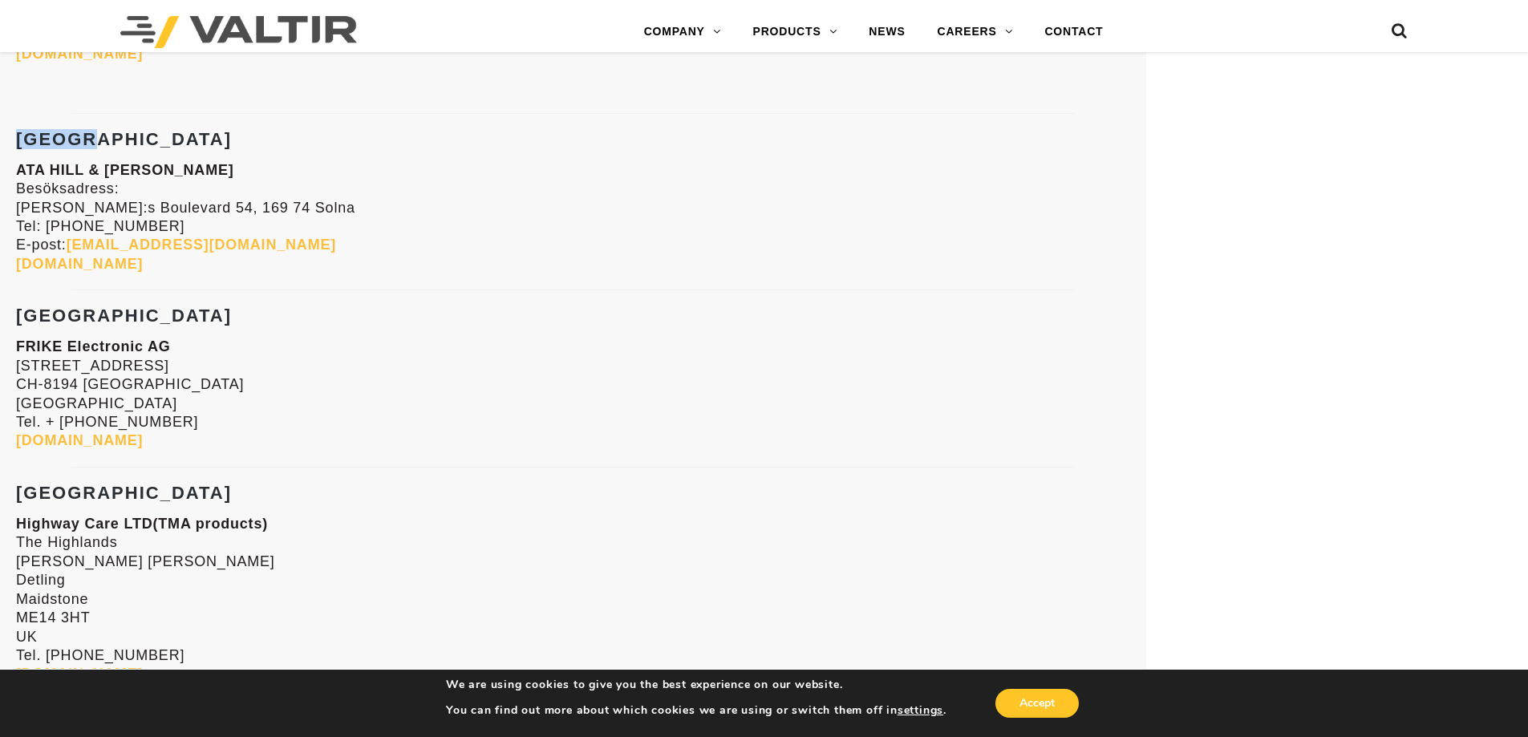
click at [33, 318] on strong "[GEOGRAPHIC_DATA]" at bounding box center [124, 316] width 216 height 20
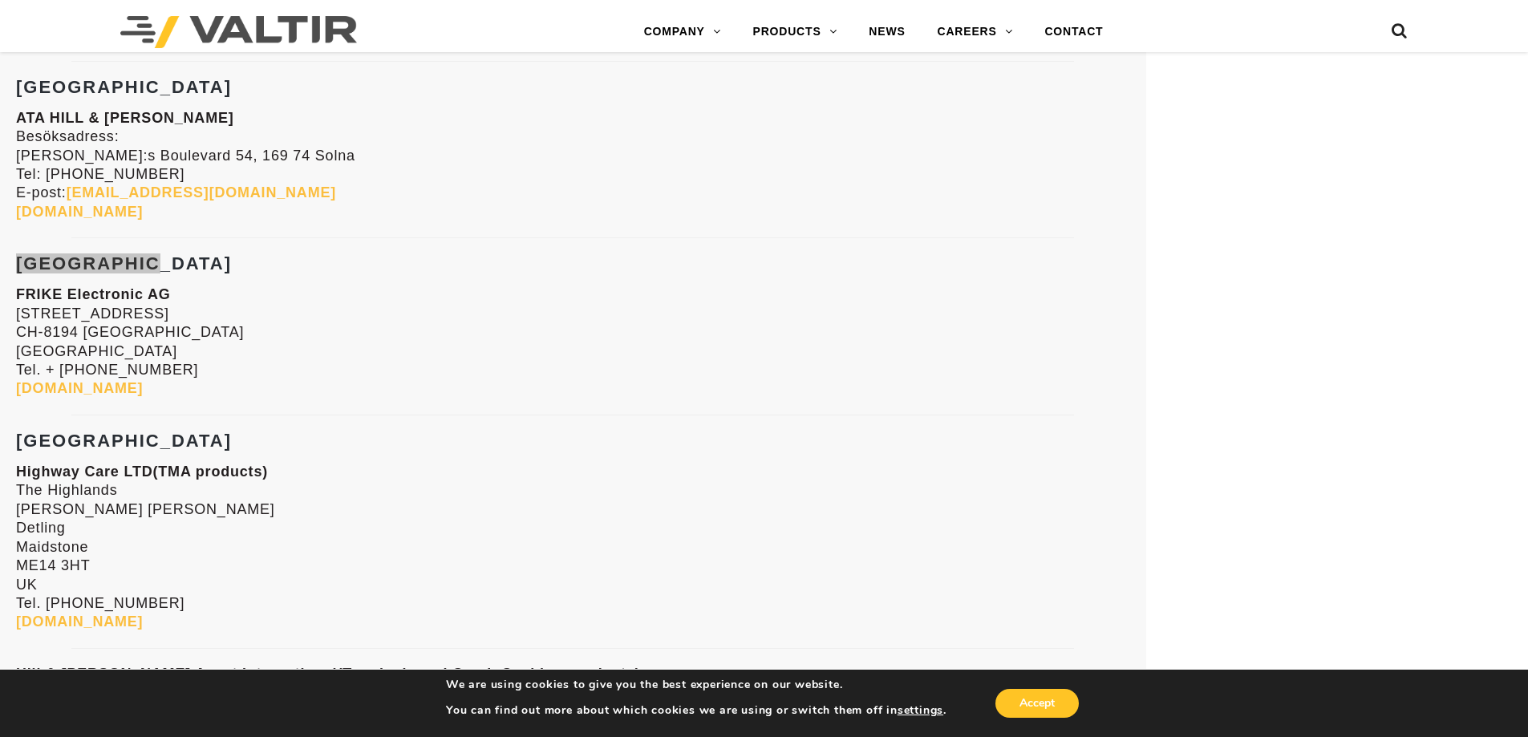
scroll to position [5979, 0]
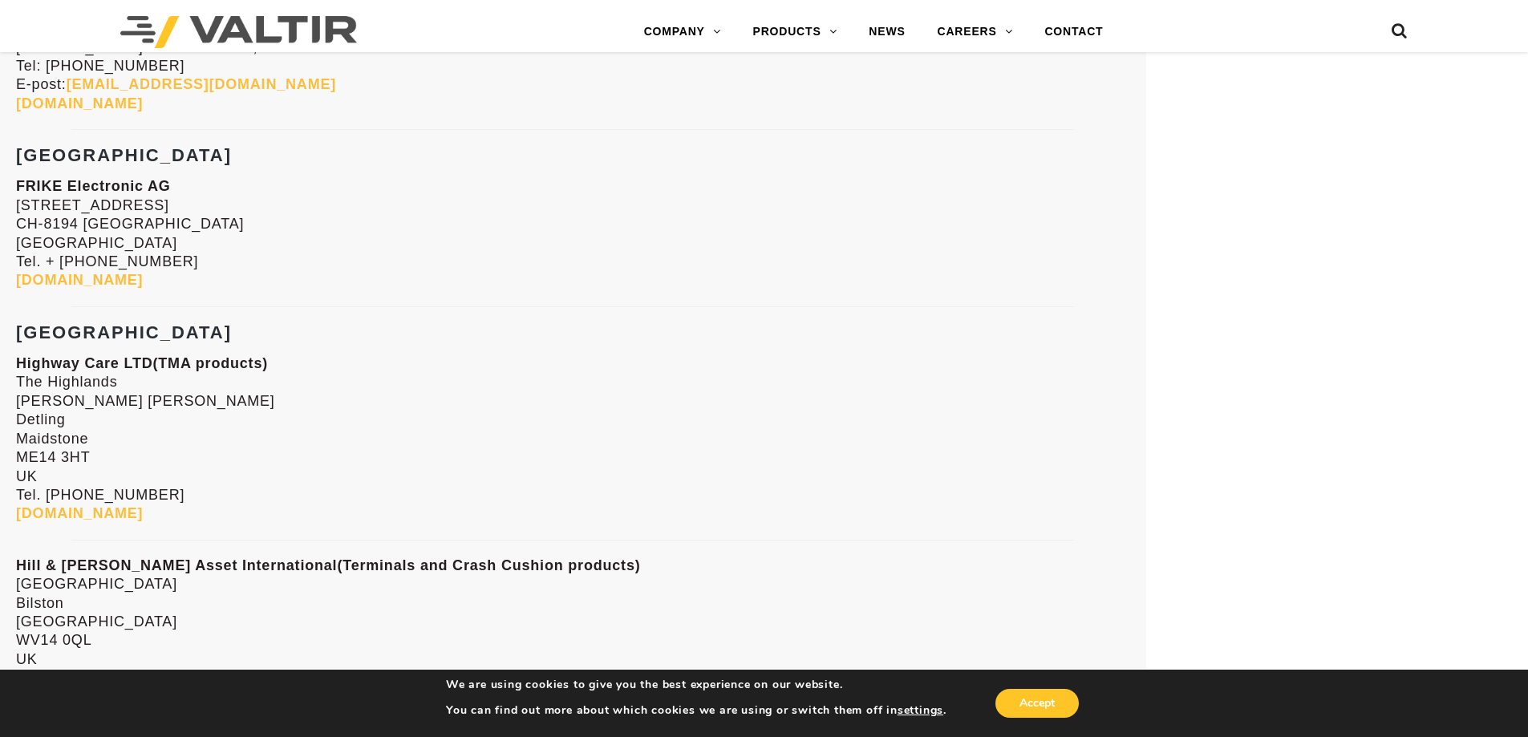
click at [86, 336] on strong "[GEOGRAPHIC_DATA]" at bounding box center [124, 333] width 216 height 20
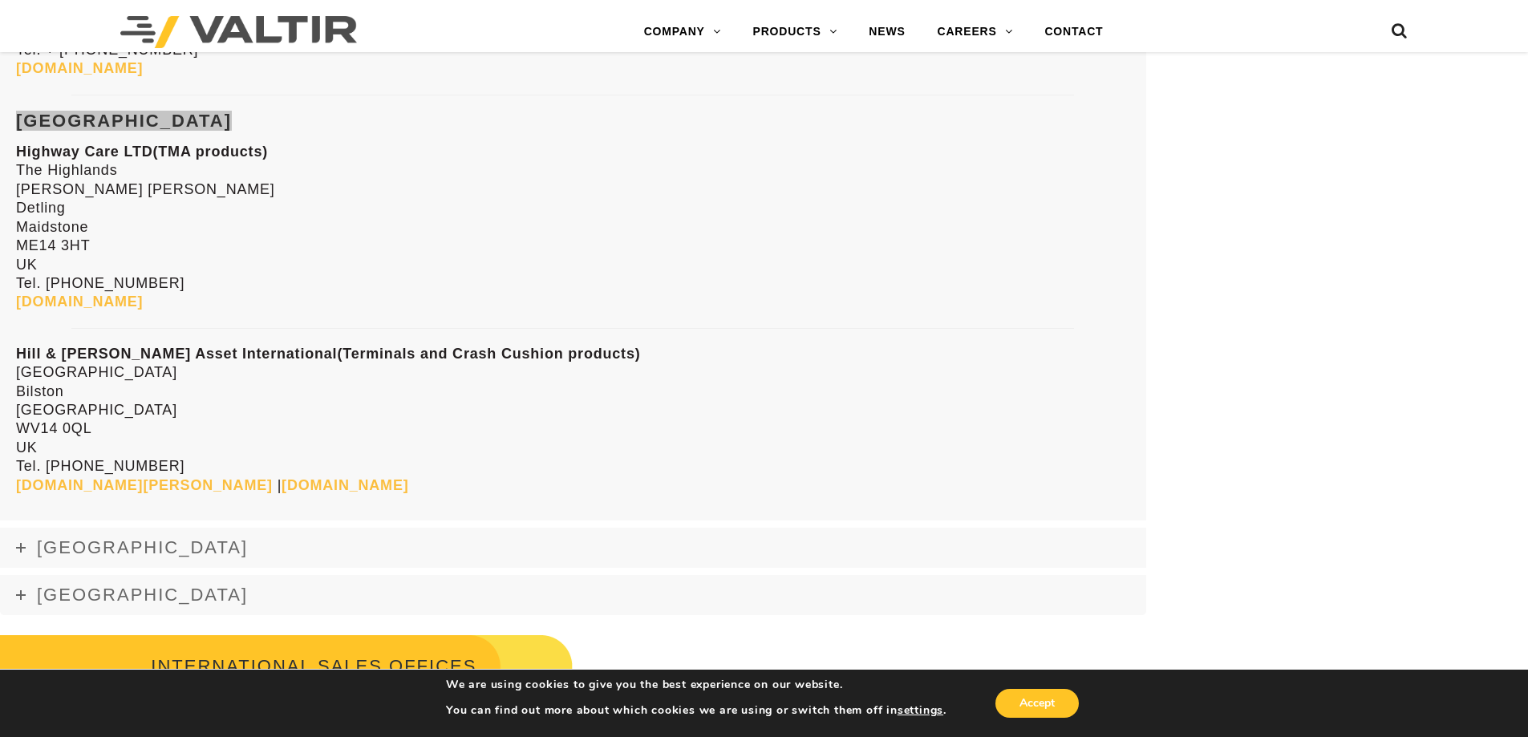
scroll to position [6220, 0]
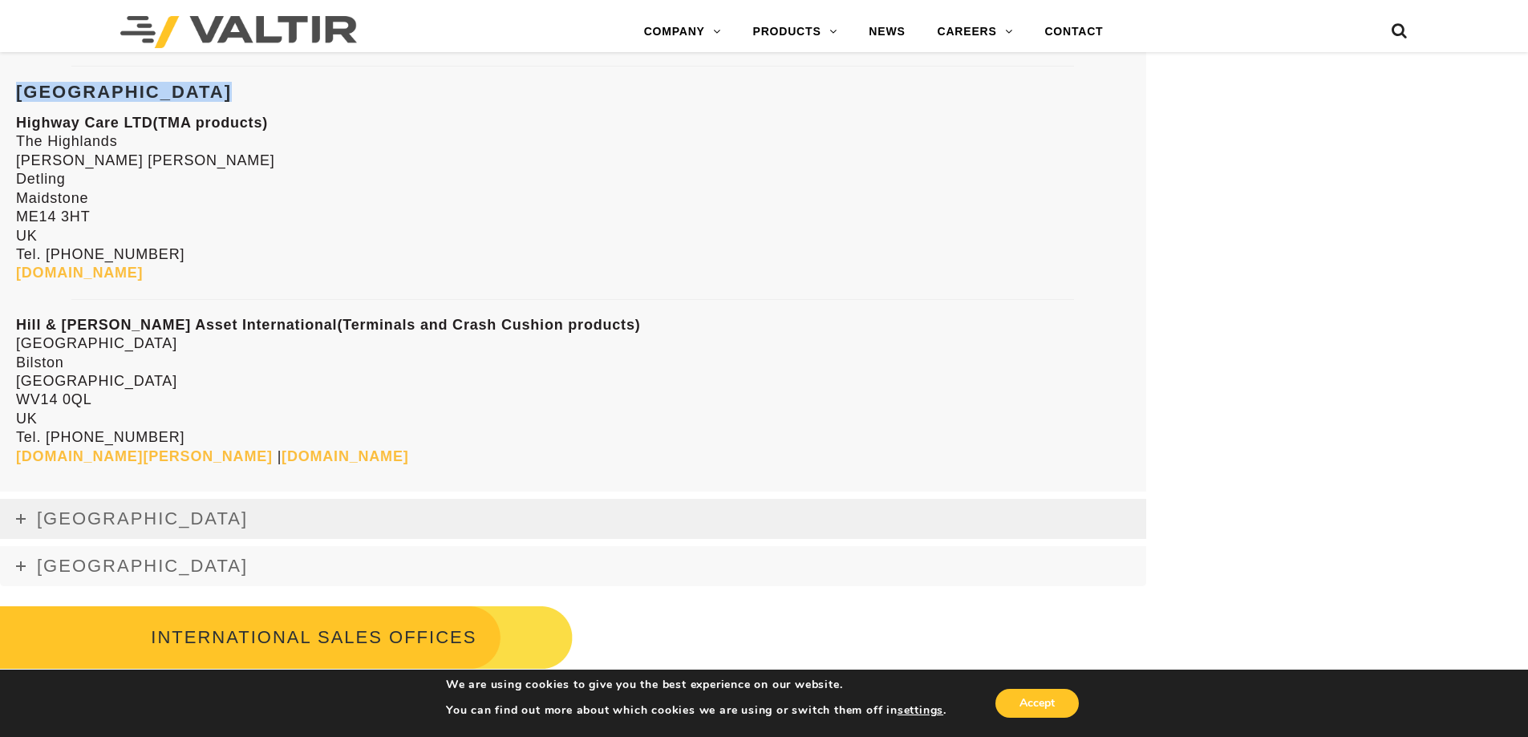
click at [140, 534] on link "[GEOGRAPHIC_DATA]" at bounding box center [573, 519] width 1147 height 40
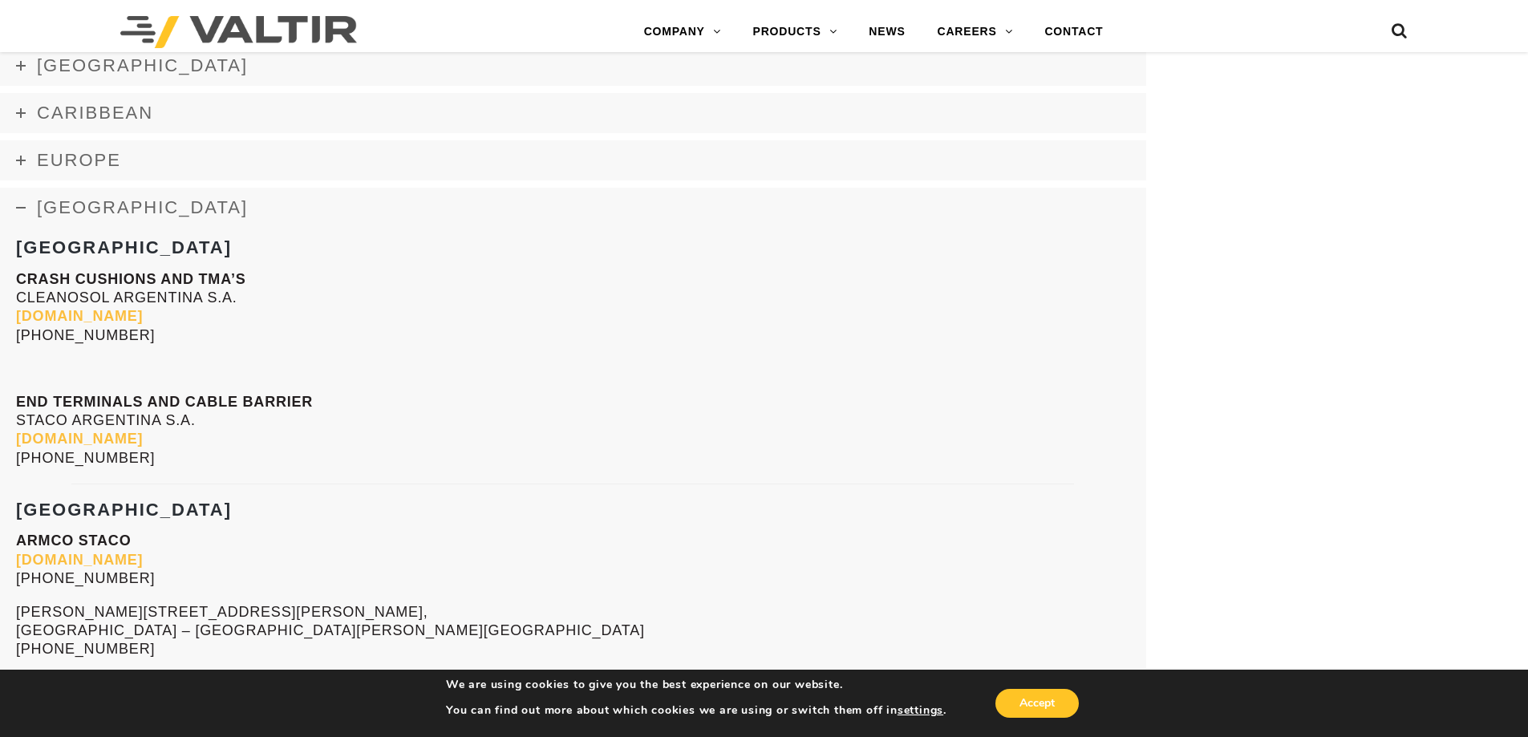
scroll to position [2288, 0]
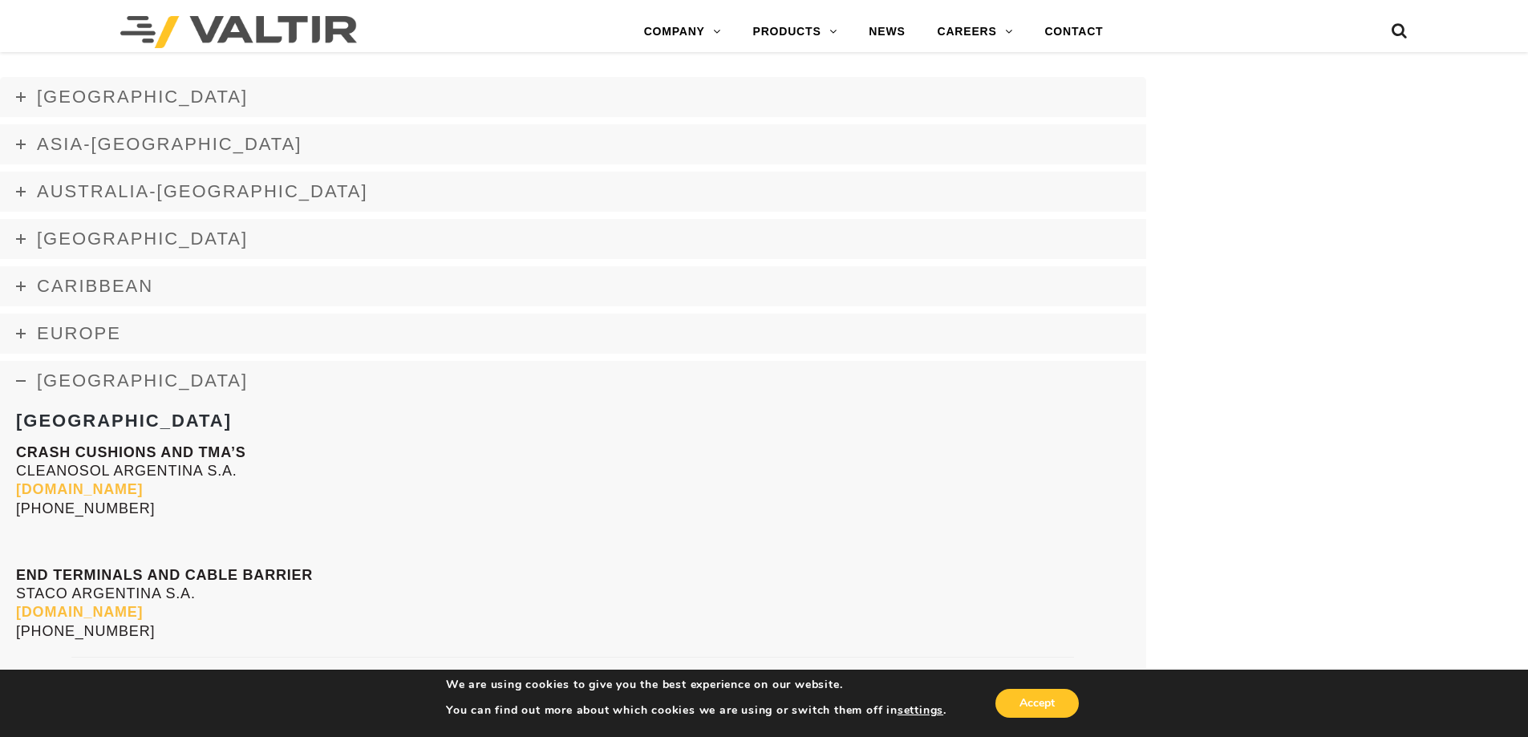
click at [86, 425] on strong "[GEOGRAPHIC_DATA]" at bounding box center [124, 421] width 216 height 20
click at [83, 424] on strong "[GEOGRAPHIC_DATA]" at bounding box center [124, 421] width 216 height 20
click at [85, 424] on strong "[GEOGRAPHIC_DATA]" at bounding box center [124, 421] width 216 height 20
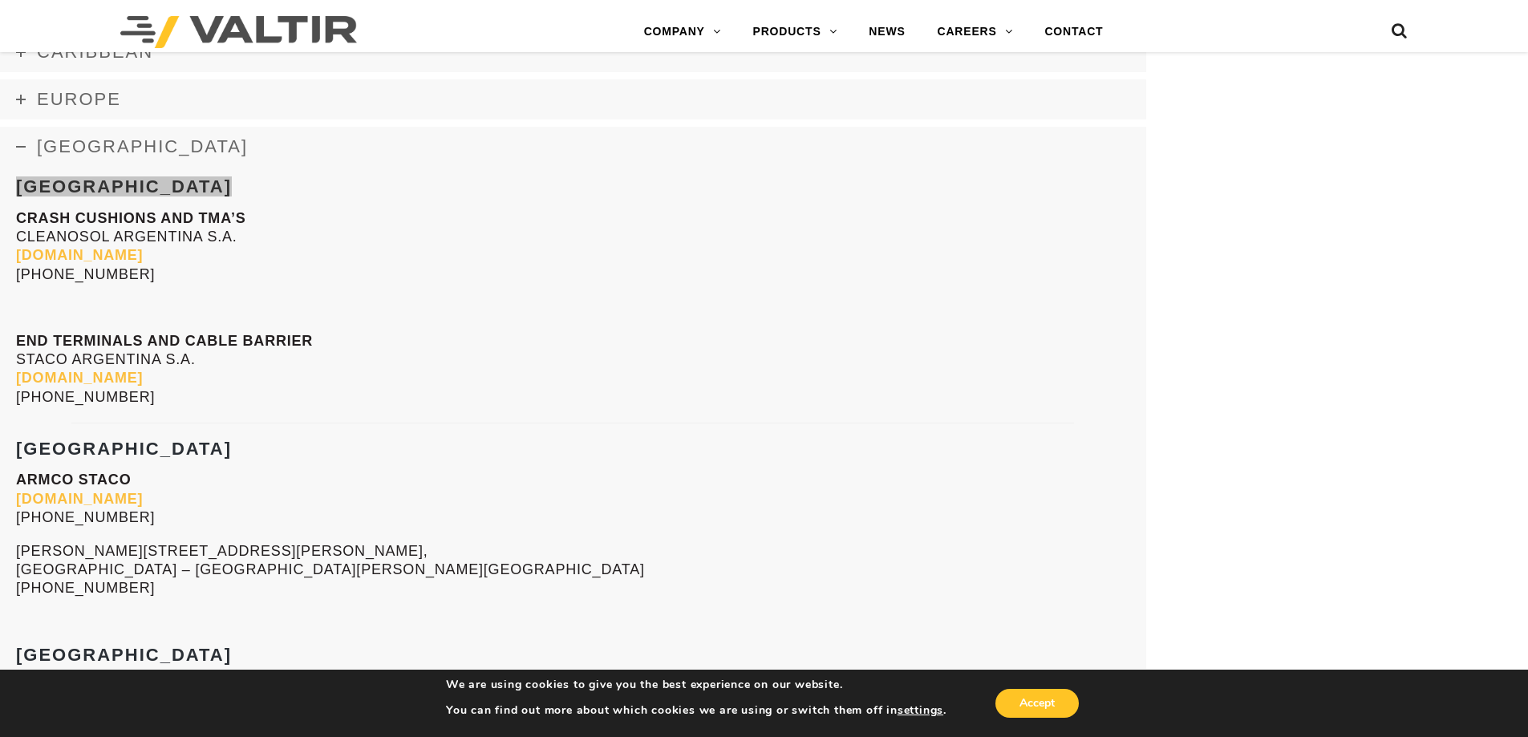
scroll to position [2529, 0]
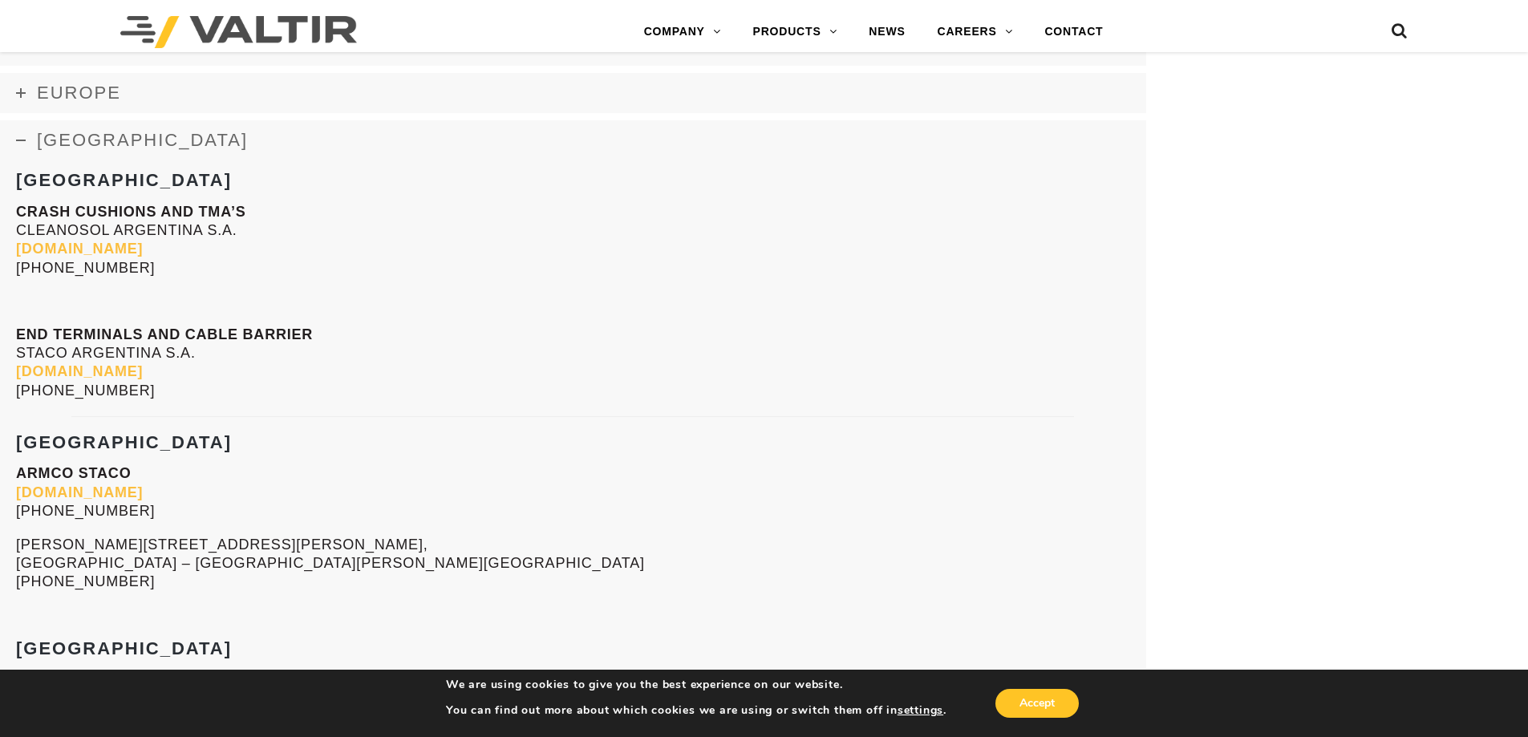
click at [51, 448] on strong "[GEOGRAPHIC_DATA]" at bounding box center [124, 442] width 216 height 20
click at [48, 448] on strong "[GEOGRAPHIC_DATA]" at bounding box center [124, 442] width 216 height 20
click at [47, 448] on strong "[GEOGRAPHIC_DATA]" at bounding box center [124, 442] width 216 height 20
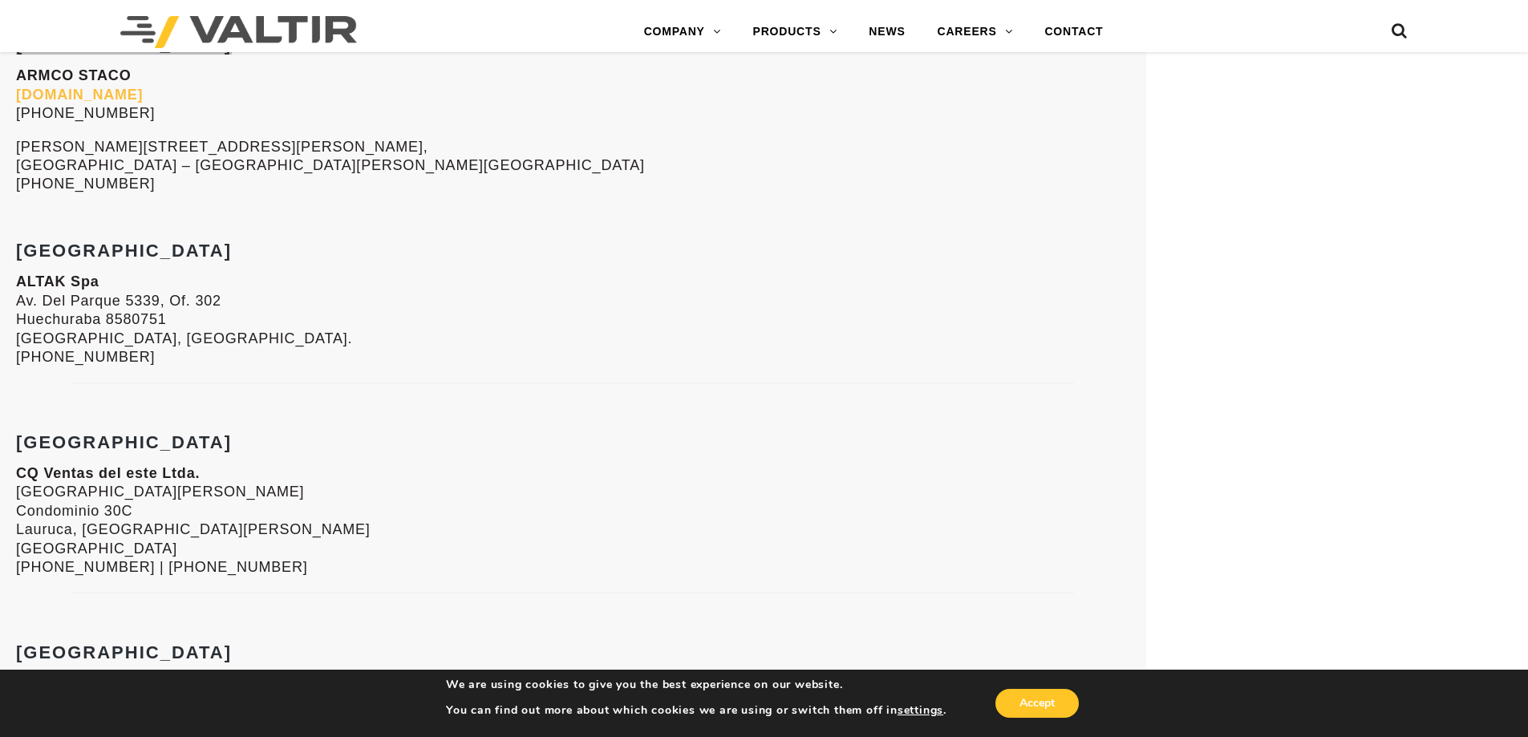
scroll to position [2930, 0]
click at [55, 236] on div "Argentina CRASH CUSHIONS AND TMA’S CLEANOSOL ARGENTINA S.A. [DOMAIN_NAME] [PHON…" at bounding box center [573, 667] width 1114 height 1795
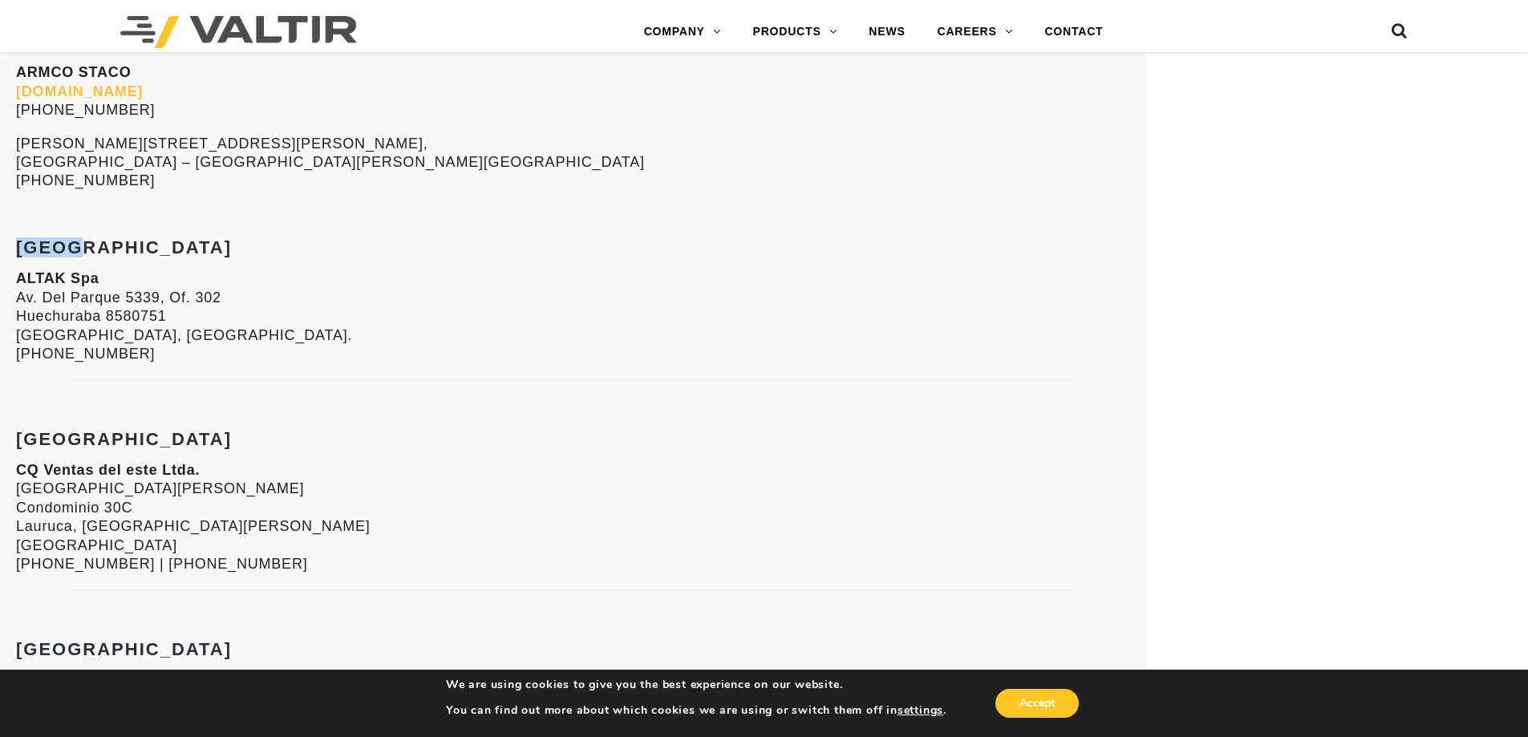
click at [55, 236] on div "Argentina CRASH CUSHIONS AND TMA’S CLEANOSOL ARGENTINA S.A. [DOMAIN_NAME] [PHON…" at bounding box center [573, 667] width 1114 height 1795
click at [42, 425] on div "Argentina CRASH CUSHIONS AND TMA’S CLEANOSOL ARGENTINA S.A. [DOMAIN_NAME] [PHON…" at bounding box center [573, 667] width 1114 height 1795
drag, startPoint x: 43, startPoint y: 425, endPoint x: 128, endPoint y: 432, distance: 85.4
click at [128, 432] on div "Argentina CRASH CUSHIONS AND TMA’S CLEANOSOL ARGENTINA S.A. [DOMAIN_NAME] [PHON…" at bounding box center [573, 667] width 1114 height 1795
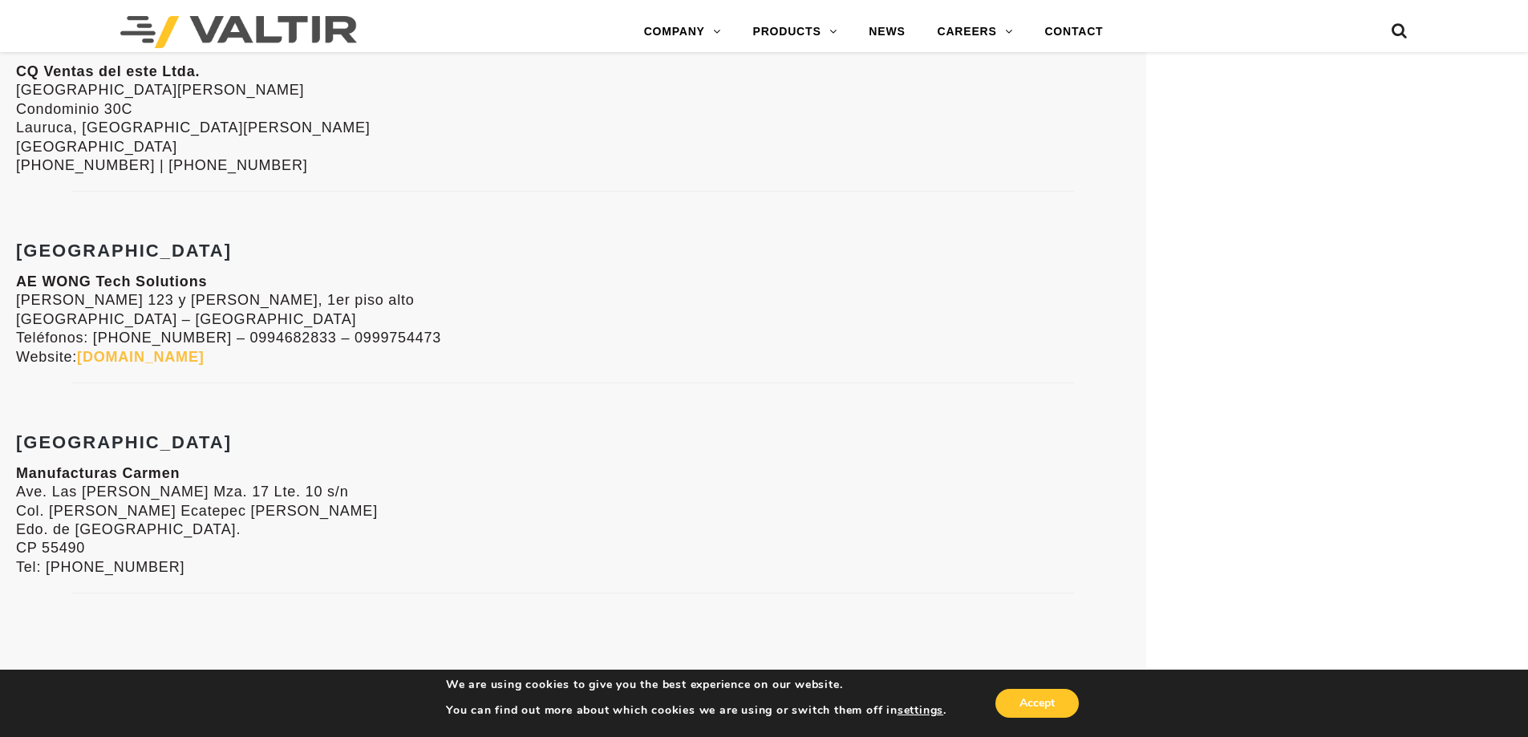
scroll to position [3331, 0]
click at [80, 240] on strong "[GEOGRAPHIC_DATA]" at bounding box center [124, 248] width 216 height 20
click at [79, 239] on strong "[GEOGRAPHIC_DATA]" at bounding box center [124, 248] width 216 height 20
click at [47, 423] on div "Argentina CRASH CUSHIONS AND TMA’S CLEANOSOL ARGENTINA S.A. [DOMAIN_NAME] [PHON…" at bounding box center [573, 266] width 1114 height 1795
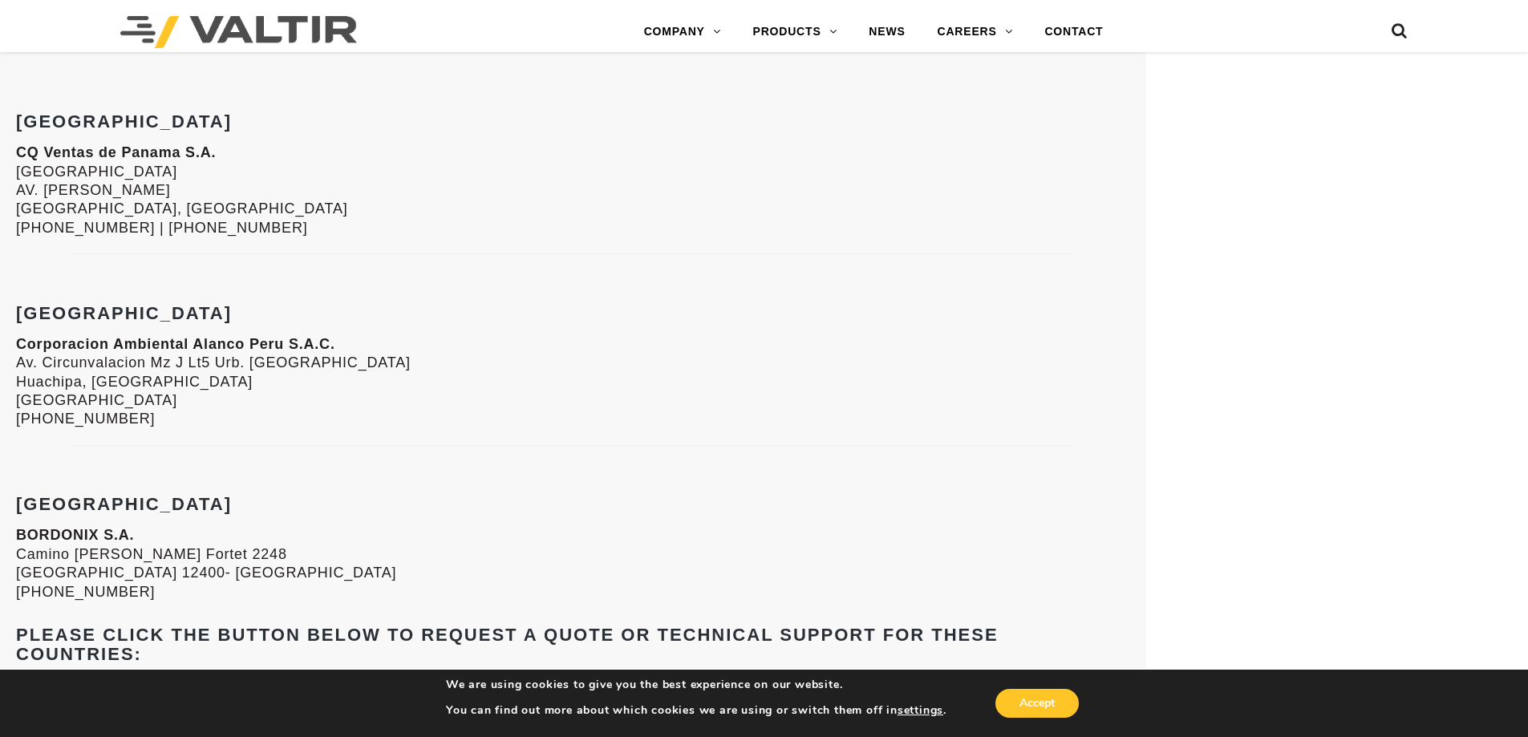
scroll to position [3652, 0]
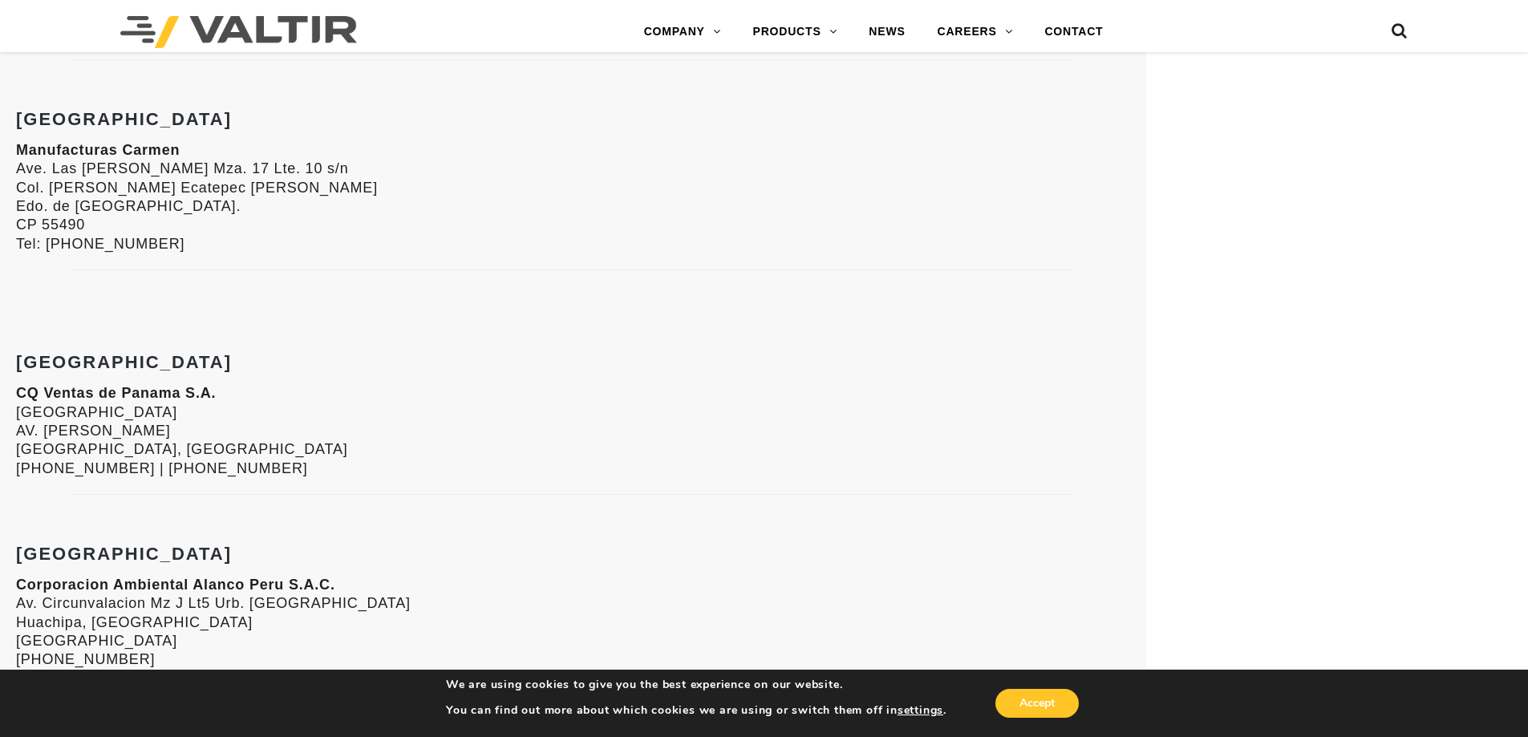
click at [41, 360] on strong "[GEOGRAPHIC_DATA]" at bounding box center [124, 362] width 216 height 20
click at [40, 360] on strong "[GEOGRAPHIC_DATA]" at bounding box center [124, 362] width 216 height 20
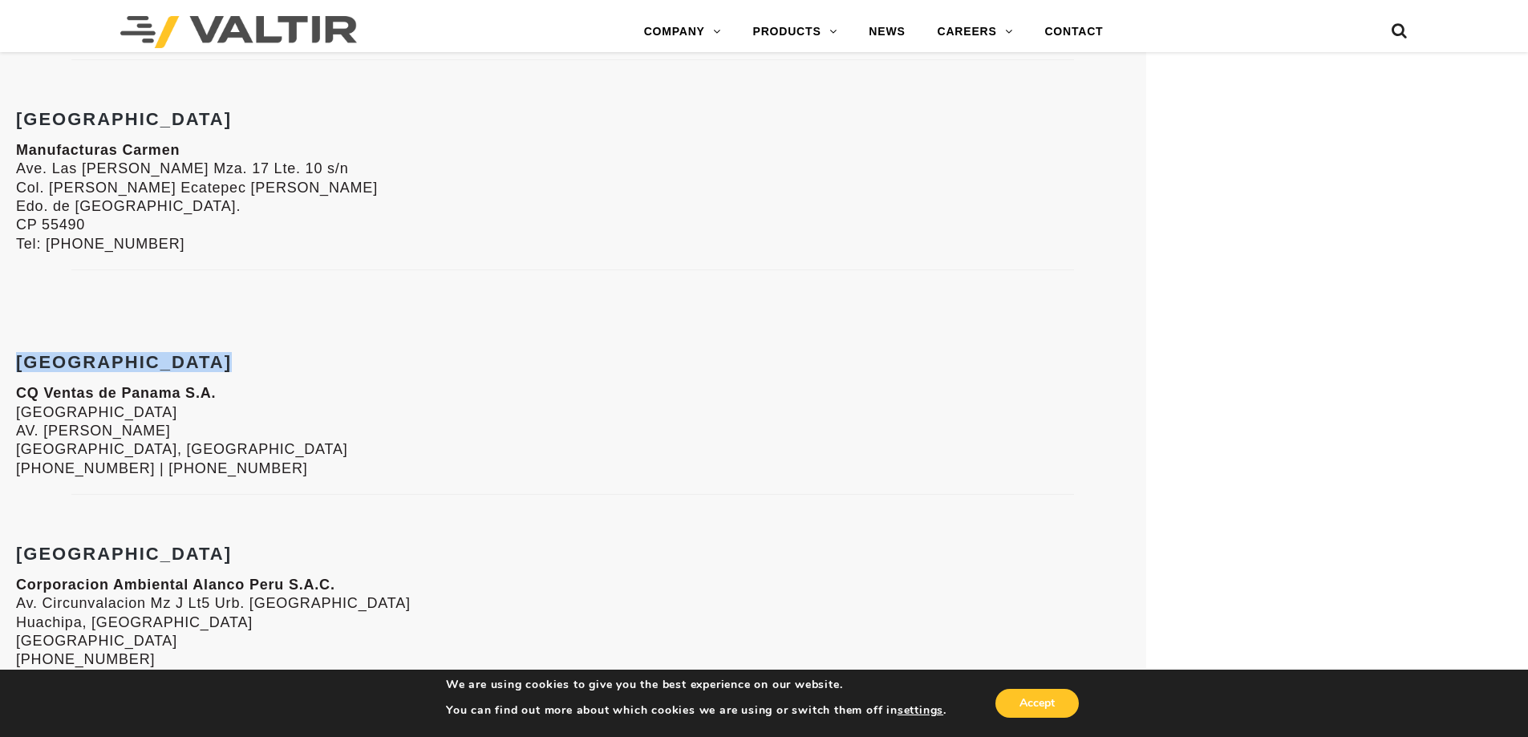
click at [40, 360] on strong "[GEOGRAPHIC_DATA]" at bounding box center [124, 362] width 216 height 20
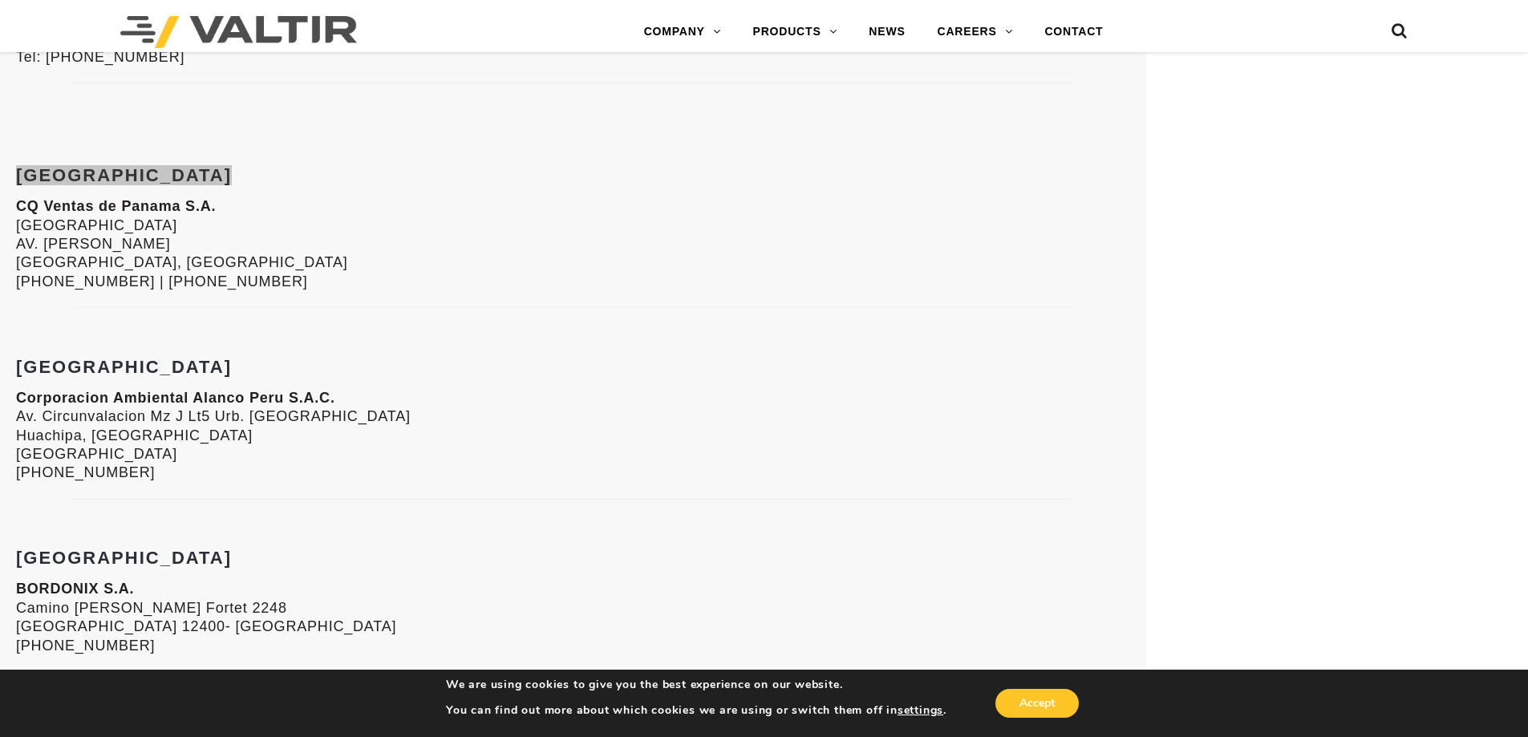
scroll to position [3973, 0]
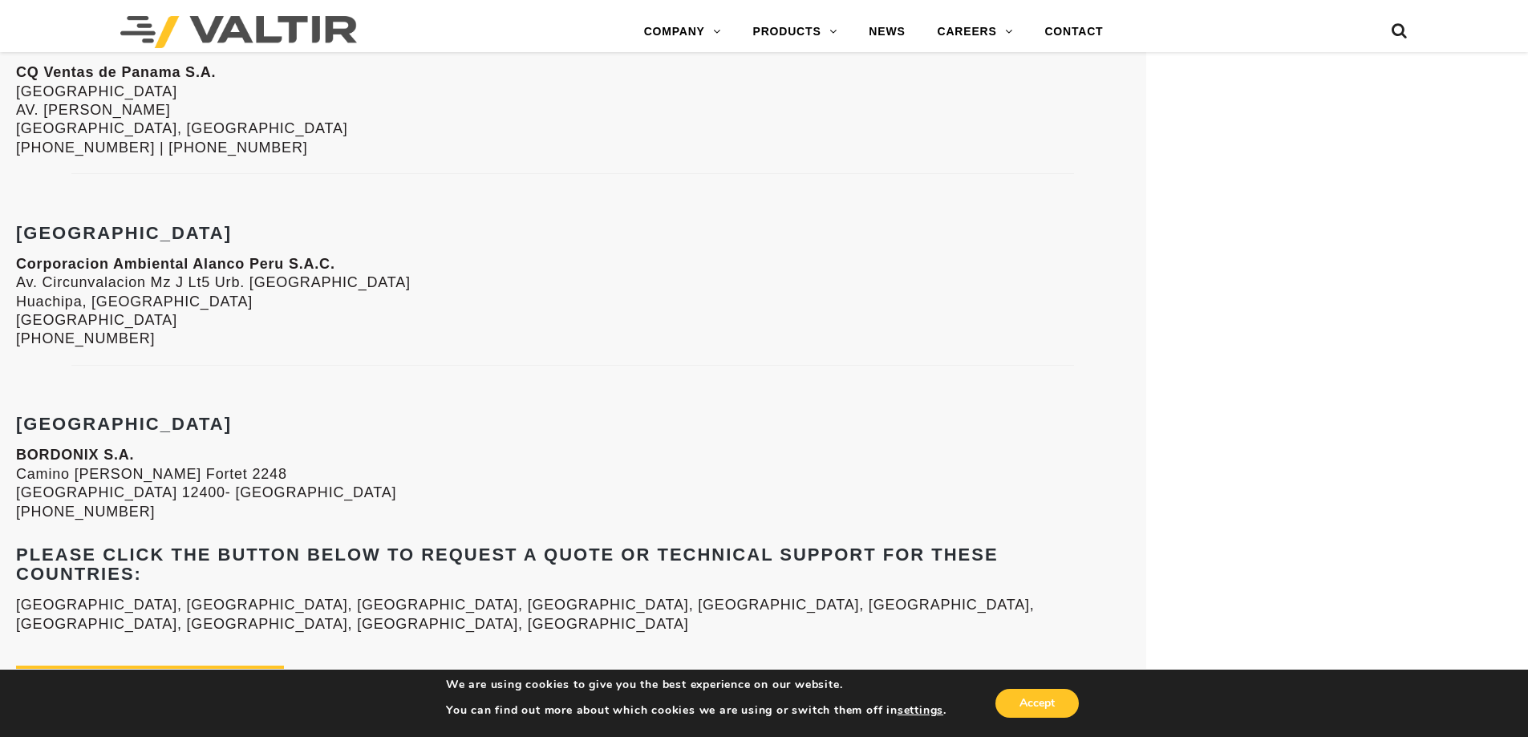
click at [42, 237] on strong "[GEOGRAPHIC_DATA]" at bounding box center [124, 233] width 216 height 20
click at [35, 432] on strong "[GEOGRAPHIC_DATA]" at bounding box center [124, 424] width 216 height 20
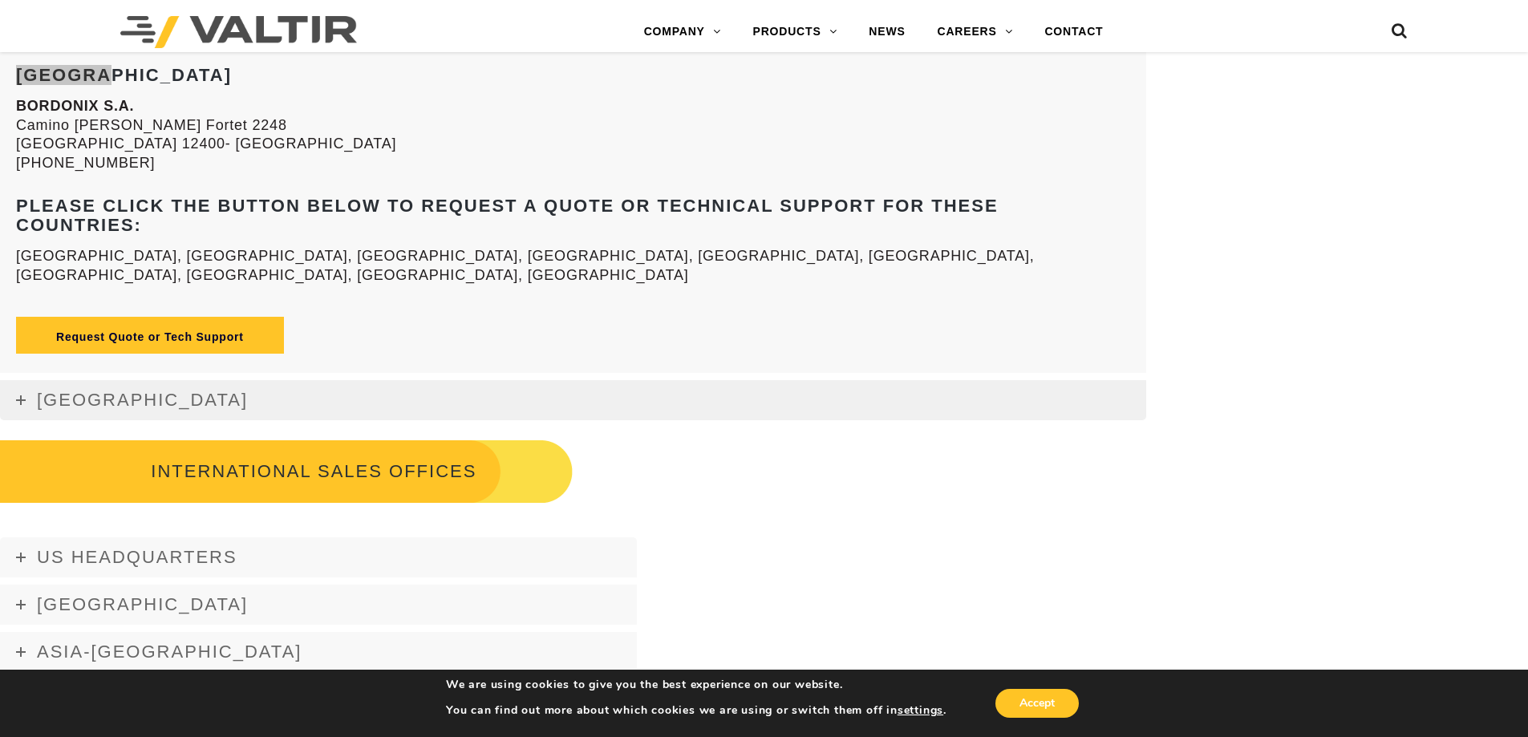
scroll to position [4294, 0]
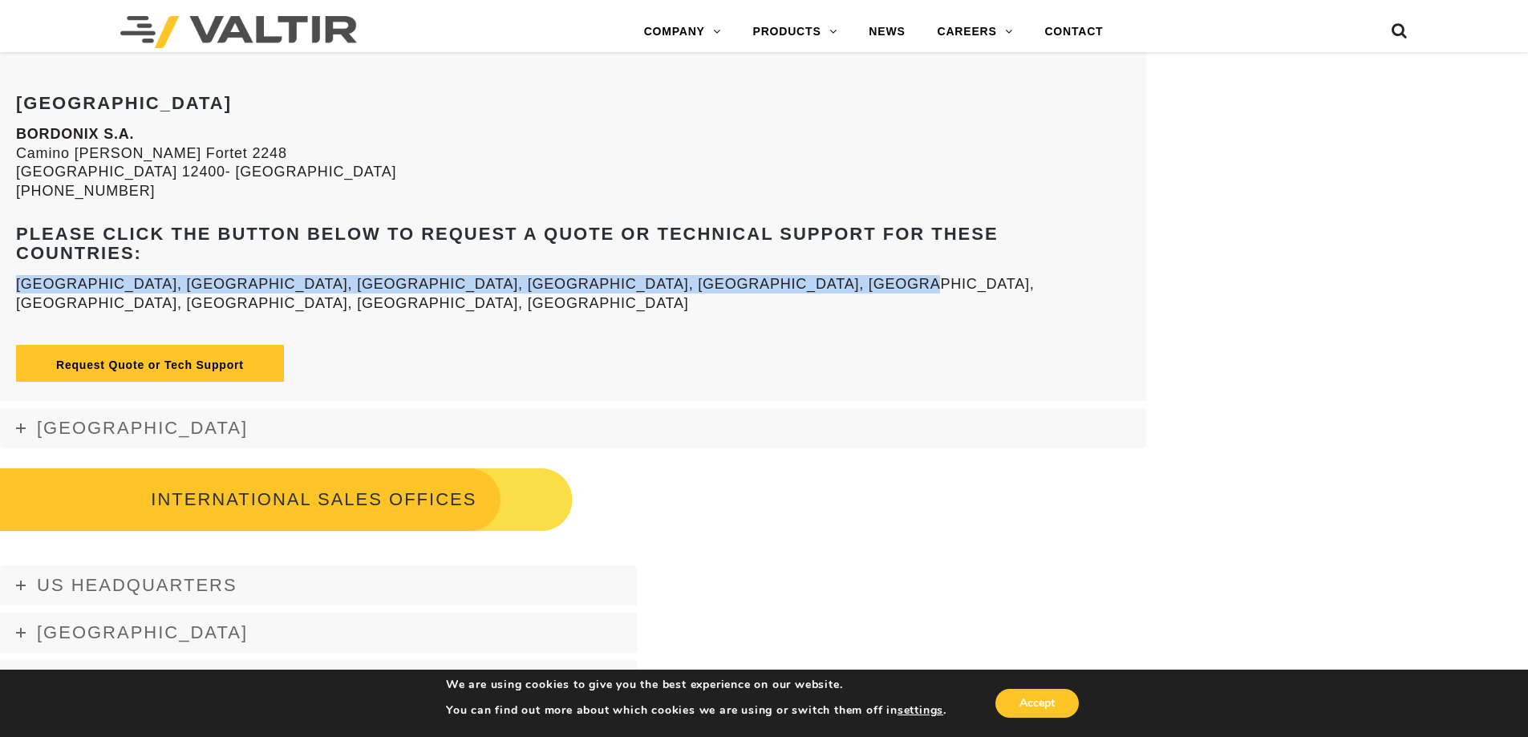
drag, startPoint x: 749, startPoint y: 286, endPoint x: 0, endPoint y: 281, distance: 748.6
click at [18, 280] on p "[GEOGRAPHIC_DATA], [GEOGRAPHIC_DATA], [GEOGRAPHIC_DATA], [GEOGRAPHIC_DATA], [GE…" at bounding box center [573, 294] width 1114 height 38
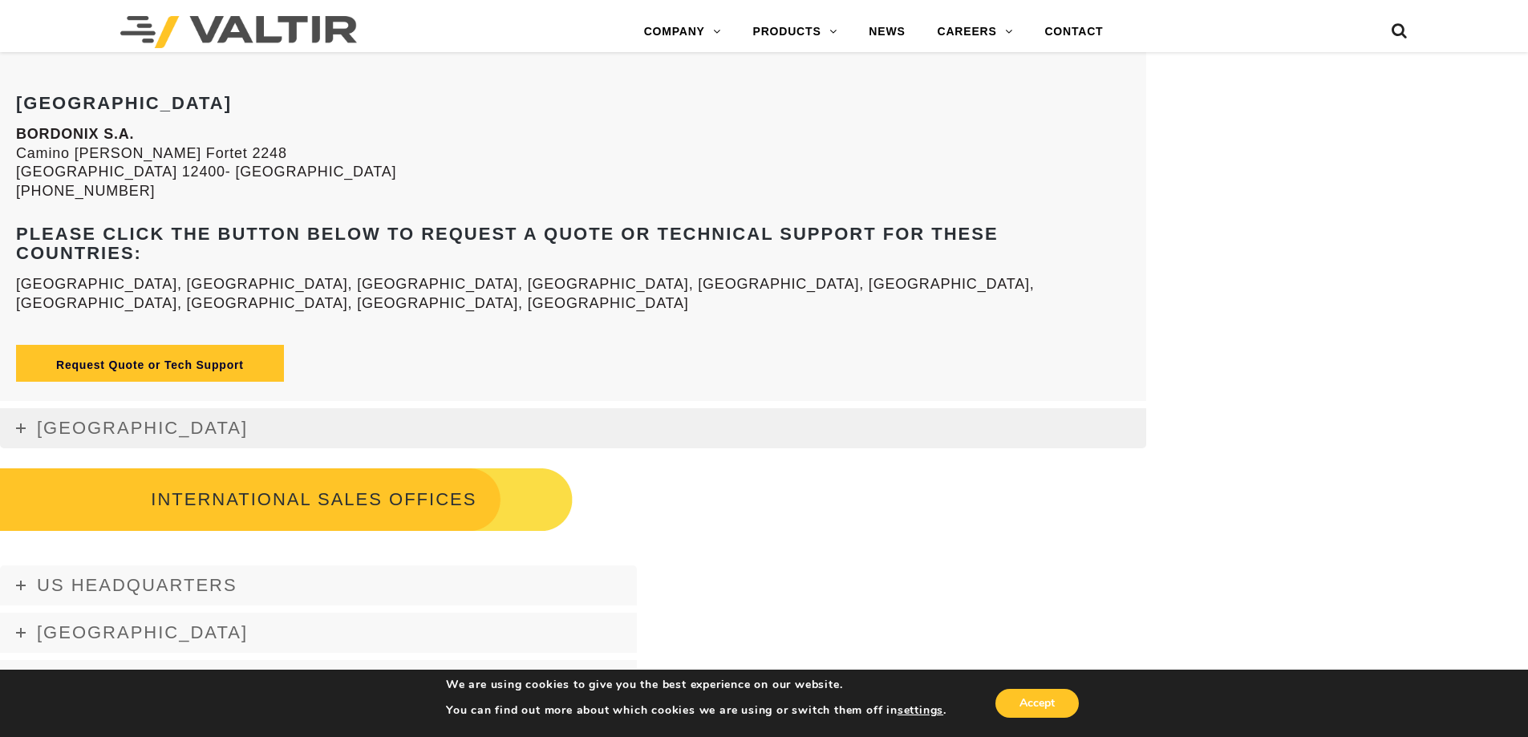
click at [44, 418] on span "[GEOGRAPHIC_DATA]" at bounding box center [142, 428] width 211 height 20
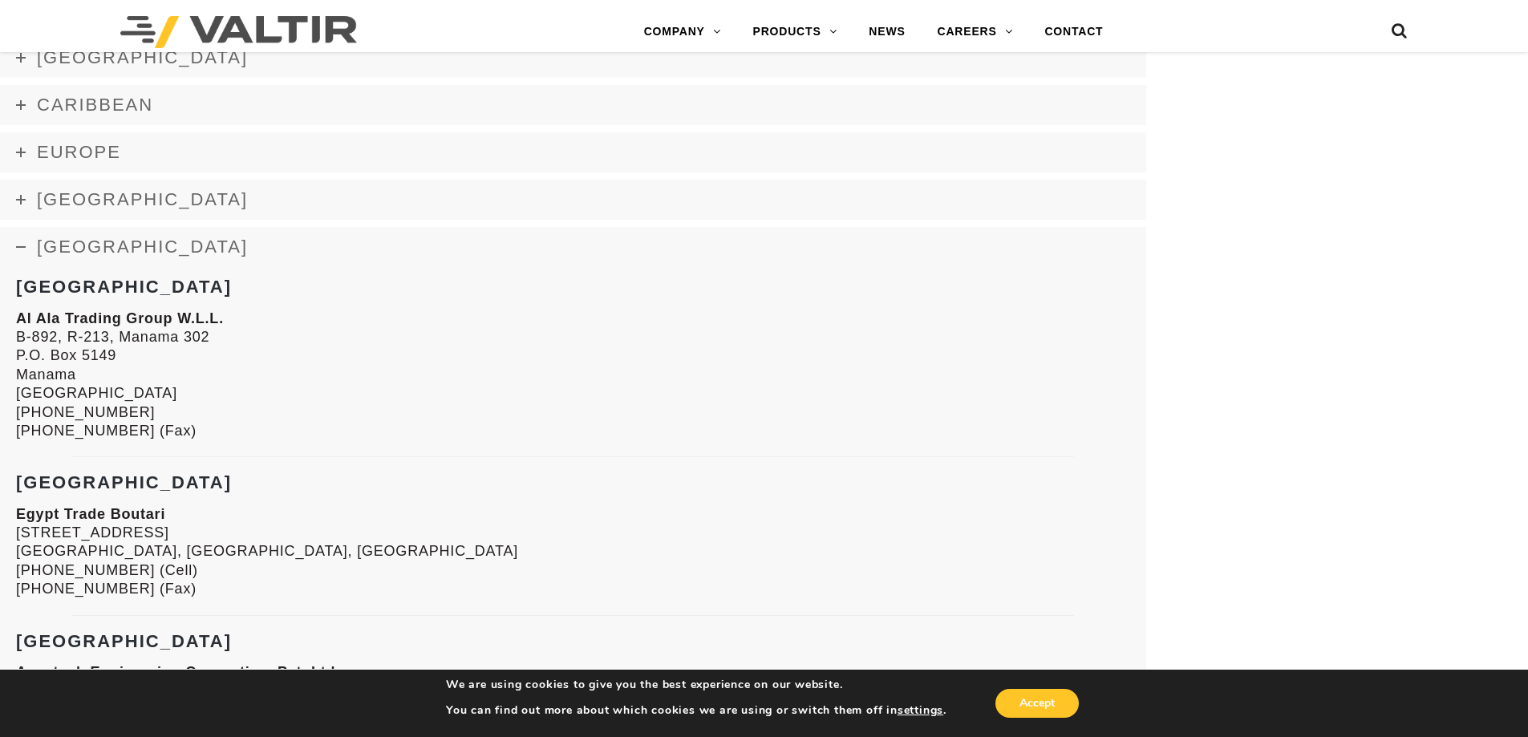
scroll to position [2468, 0]
click at [98, 256] on span "[GEOGRAPHIC_DATA]" at bounding box center [142, 248] width 211 height 20
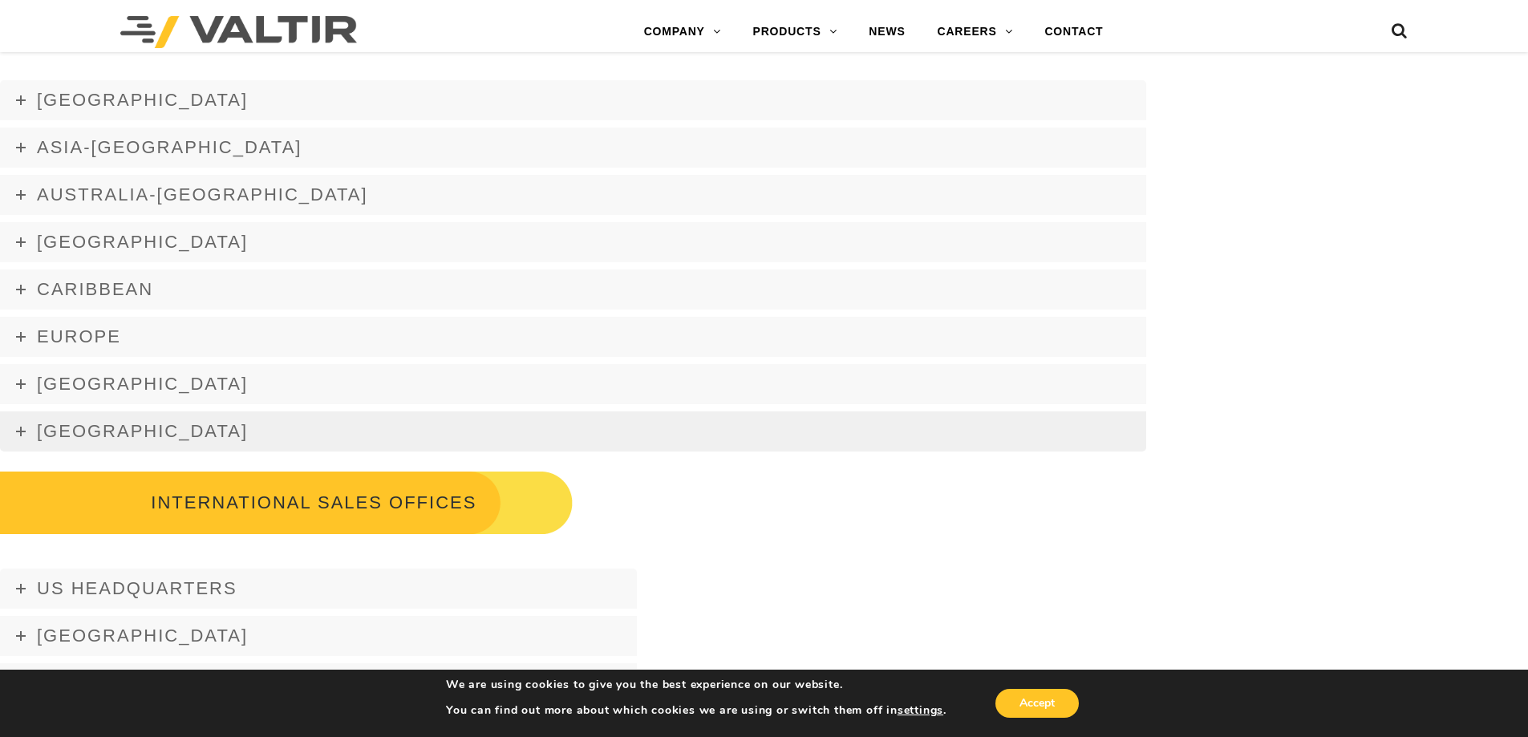
scroll to position [2307, 0]
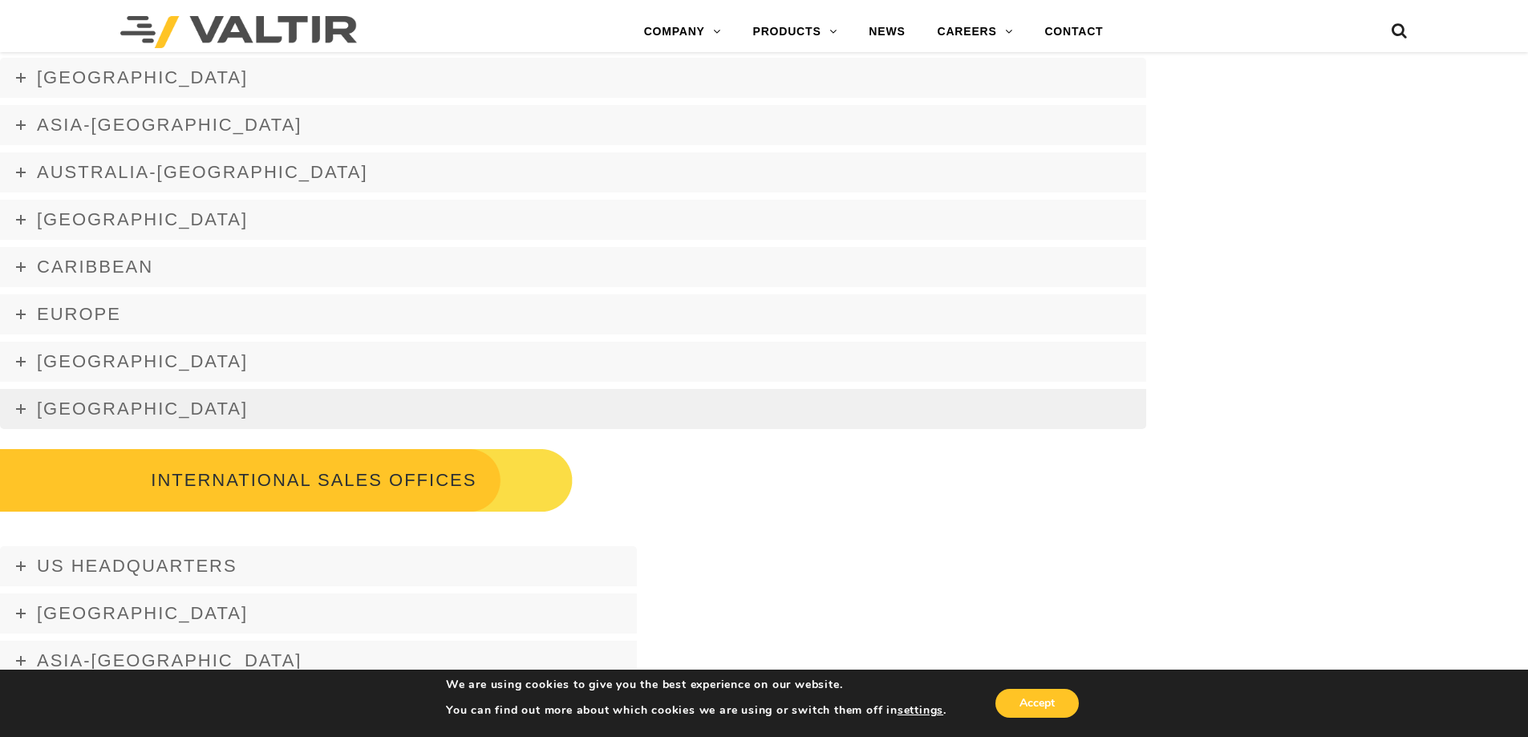
click at [152, 389] on link "[GEOGRAPHIC_DATA]" at bounding box center [573, 409] width 1147 height 40
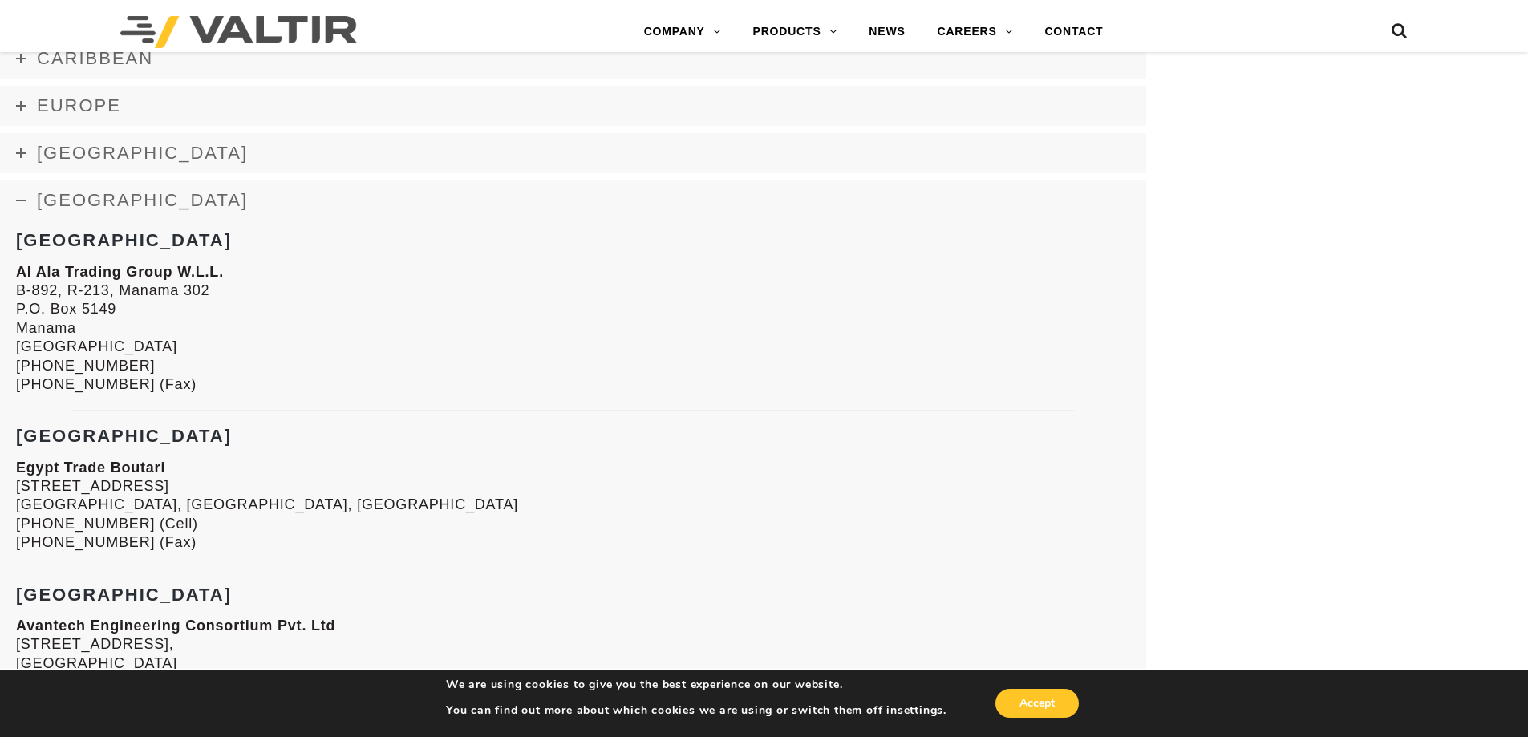
scroll to position [2468, 0]
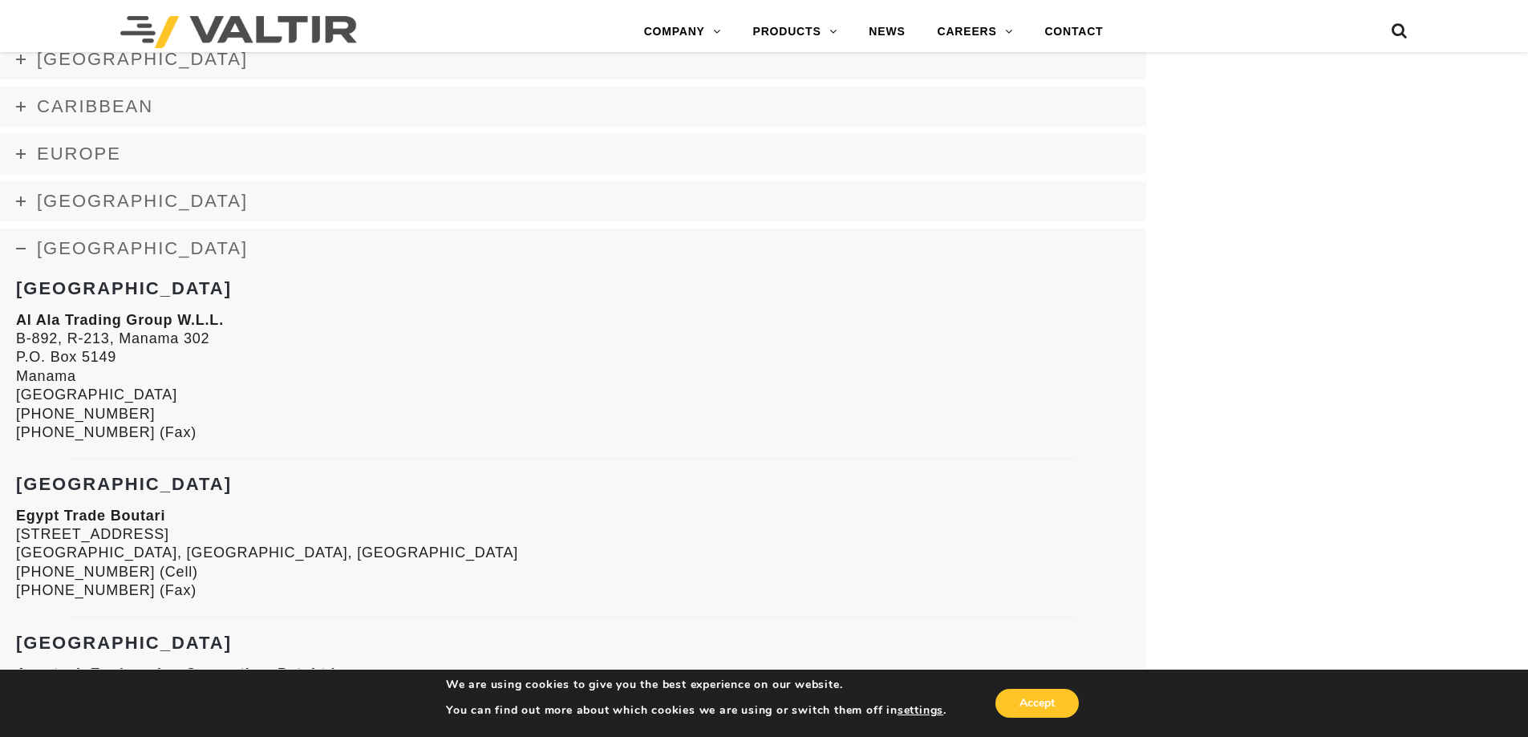
click at [94, 246] on span "[GEOGRAPHIC_DATA]" at bounding box center [142, 248] width 211 height 20
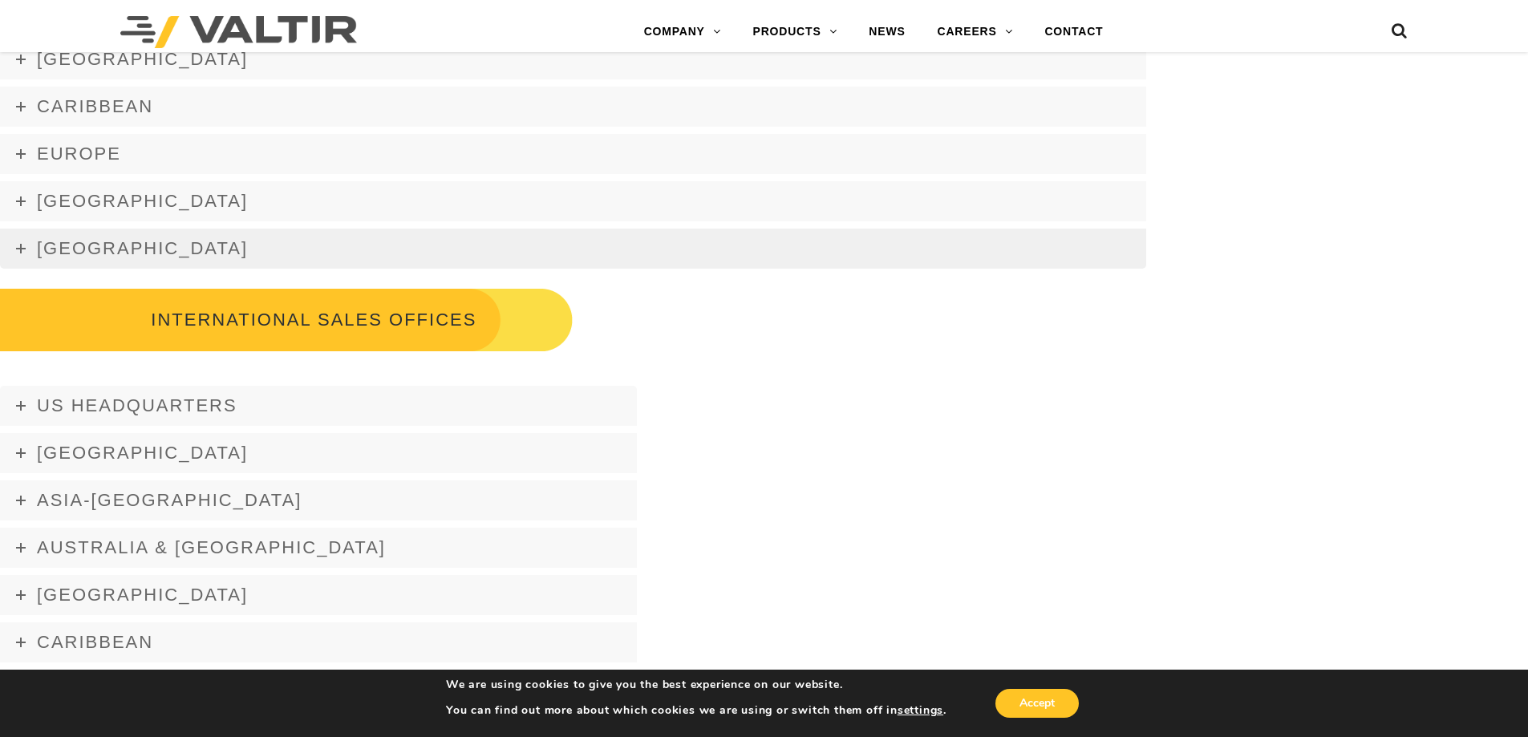
drag, startPoint x: 94, startPoint y: 246, endPoint x: 122, endPoint y: 246, distance: 28.1
click at [122, 246] on span "[GEOGRAPHIC_DATA]" at bounding box center [142, 248] width 211 height 20
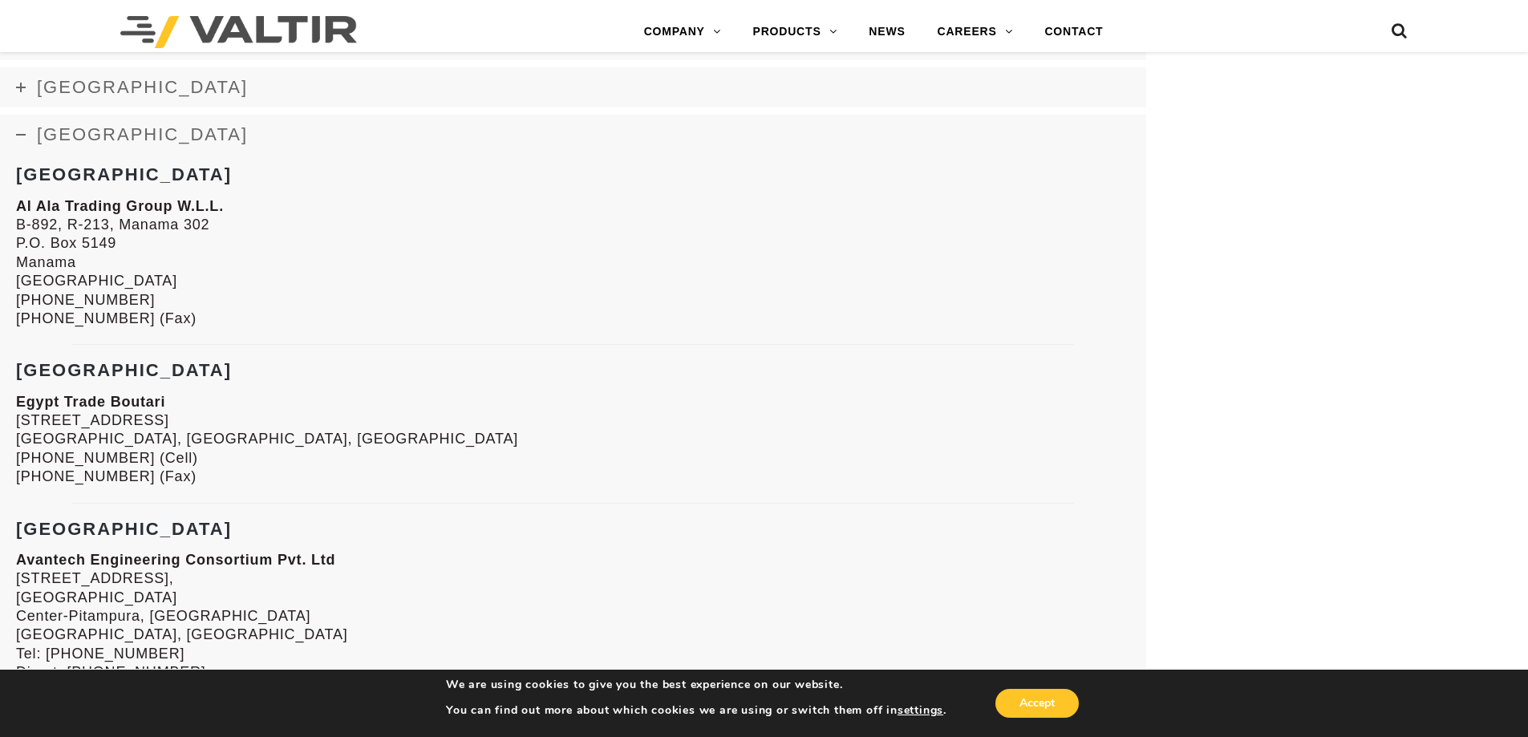
scroll to position [2628, 0]
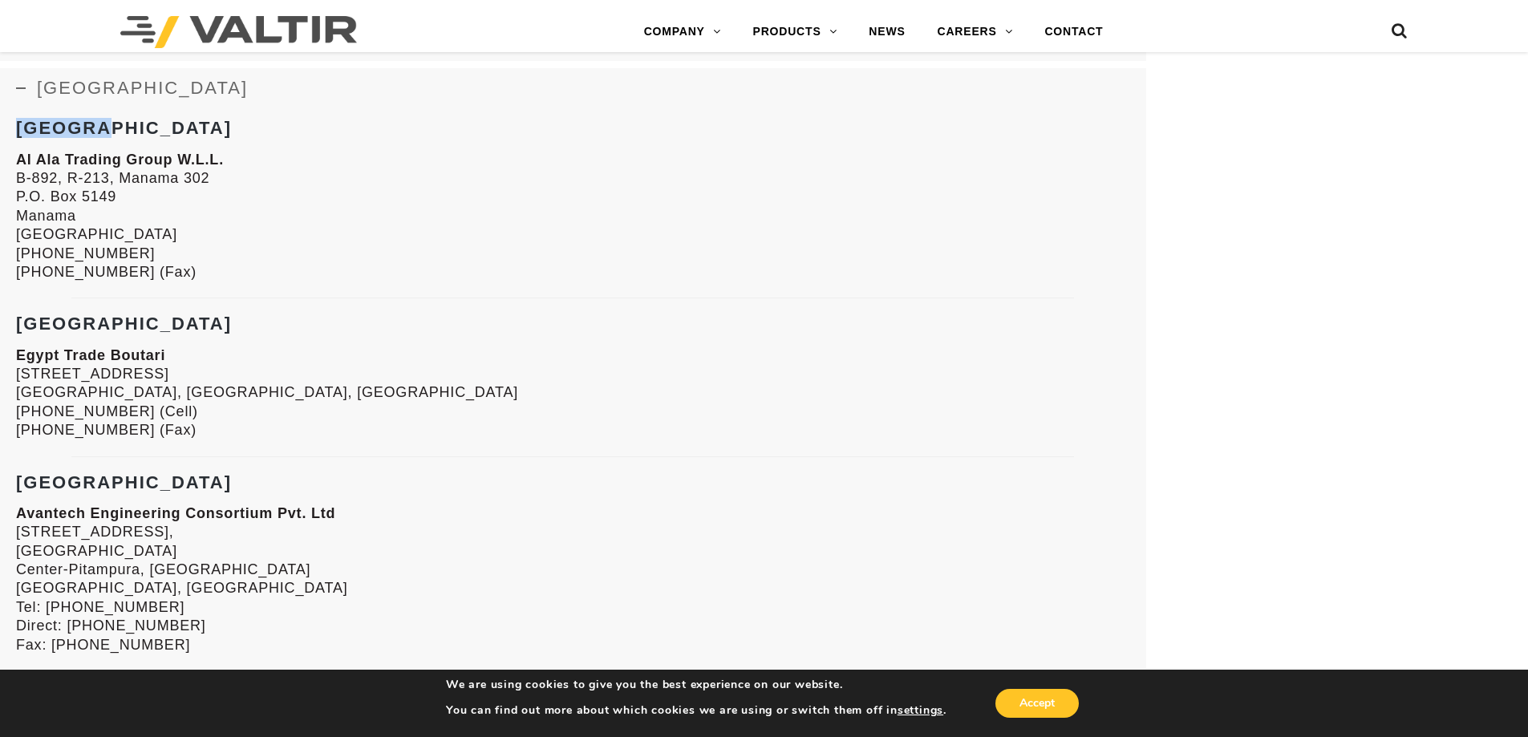
drag, startPoint x: 111, startPoint y: 130, endPoint x: 0, endPoint y: 125, distance: 110.8
click at [40, 324] on strong "[GEOGRAPHIC_DATA]" at bounding box center [124, 324] width 216 height 20
click at [39, 324] on strong "[GEOGRAPHIC_DATA]" at bounding box center [124, 324] width 216 height 20
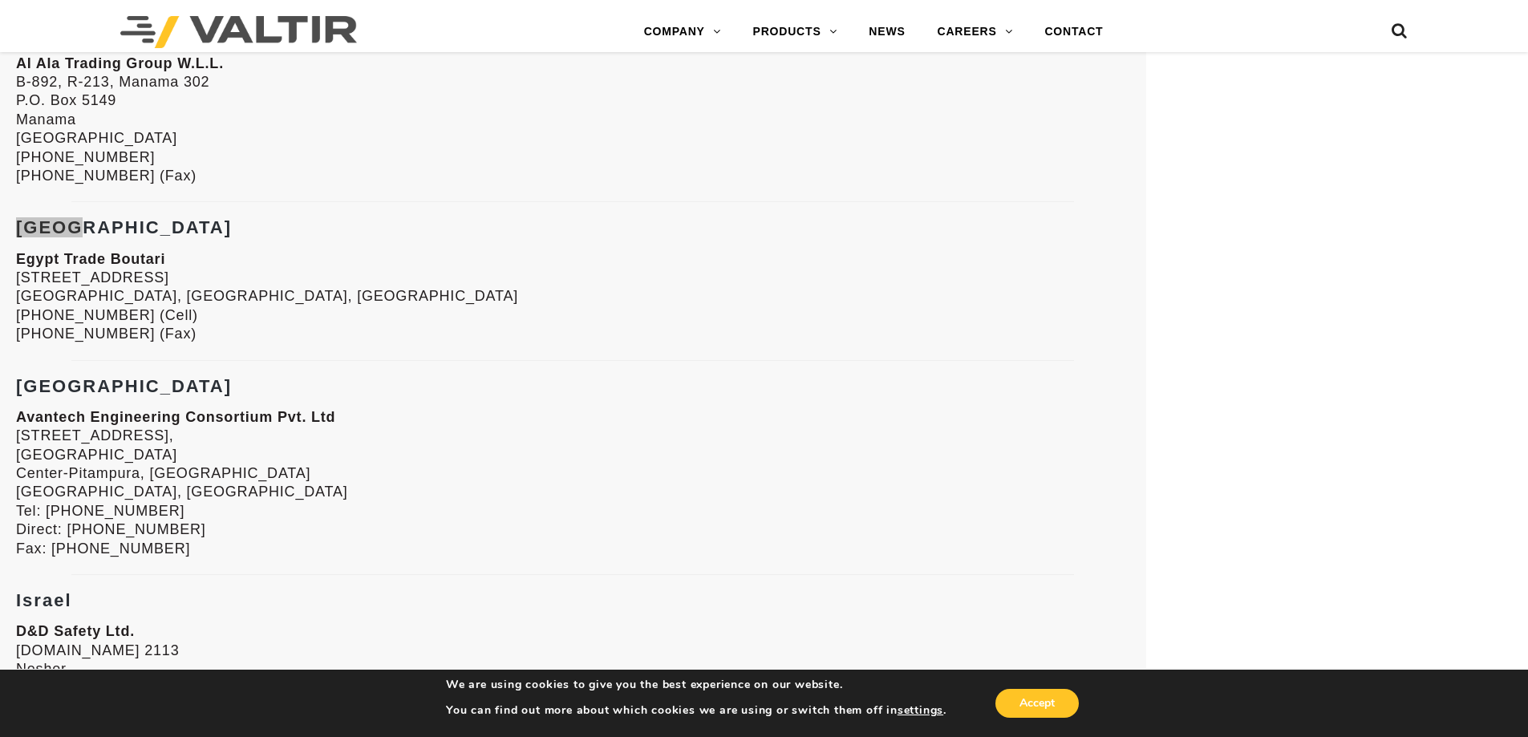
scroll to position [2869, 0]
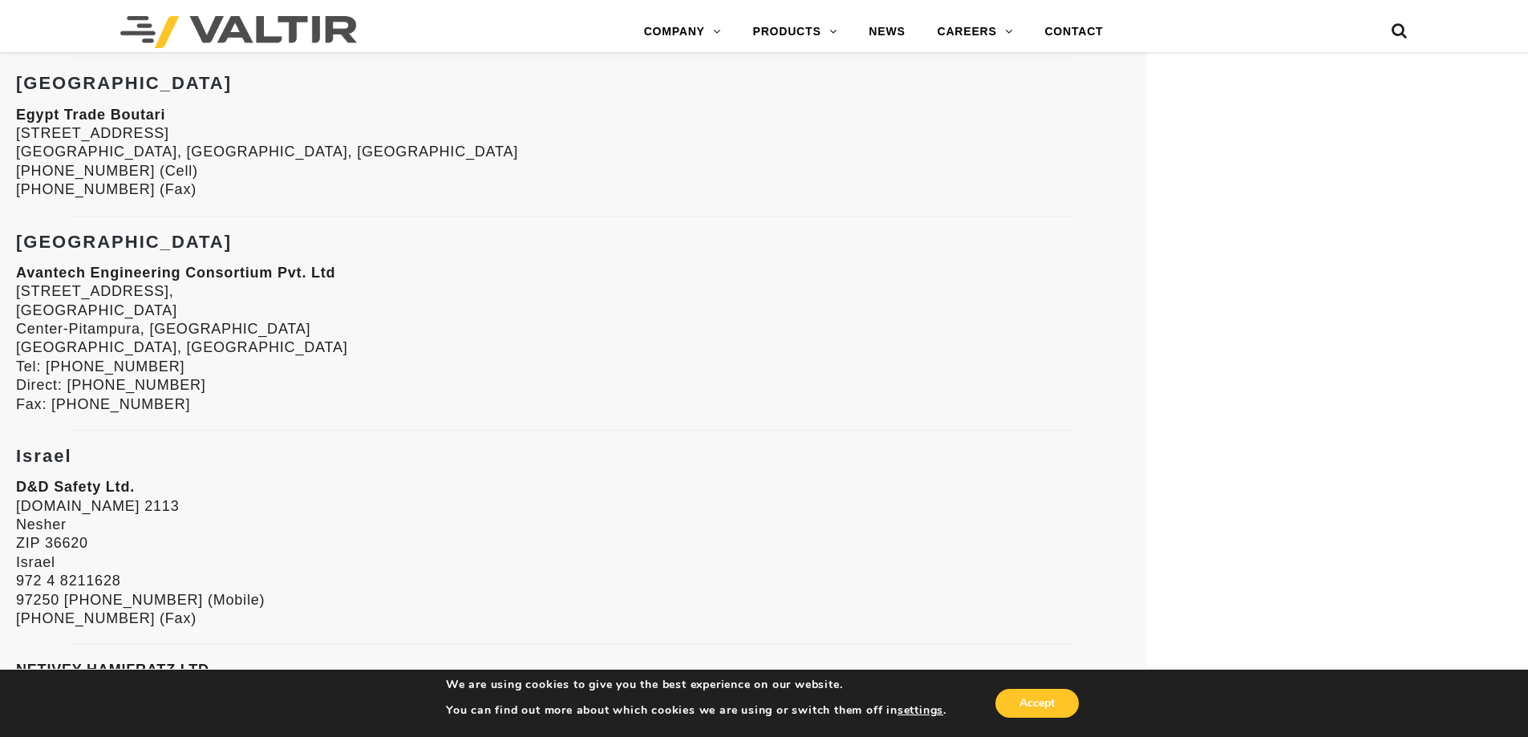
click at [54, 457] on strong "Israel" at bounding box center [44, 456] width 56 height 20
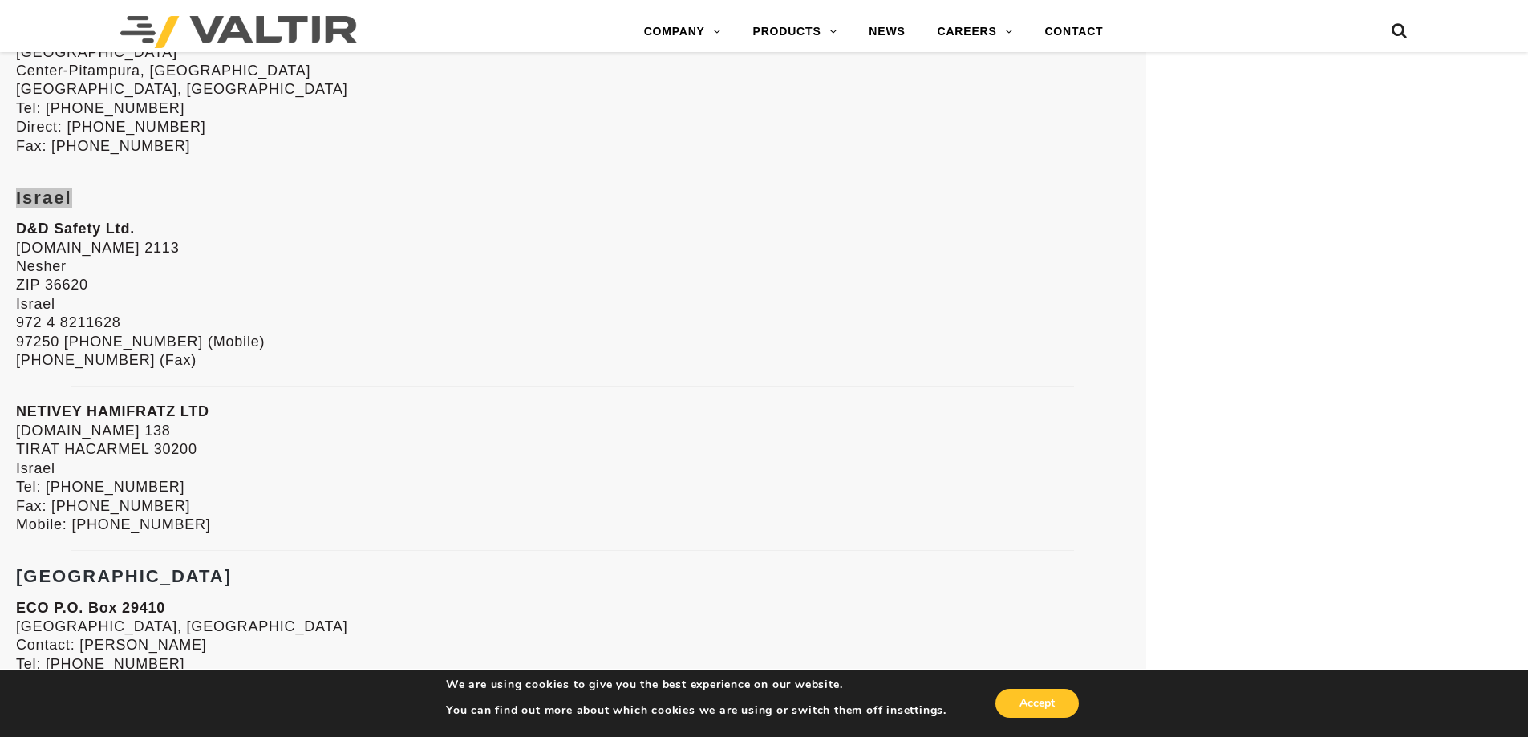
scroll to position [3190, 0]
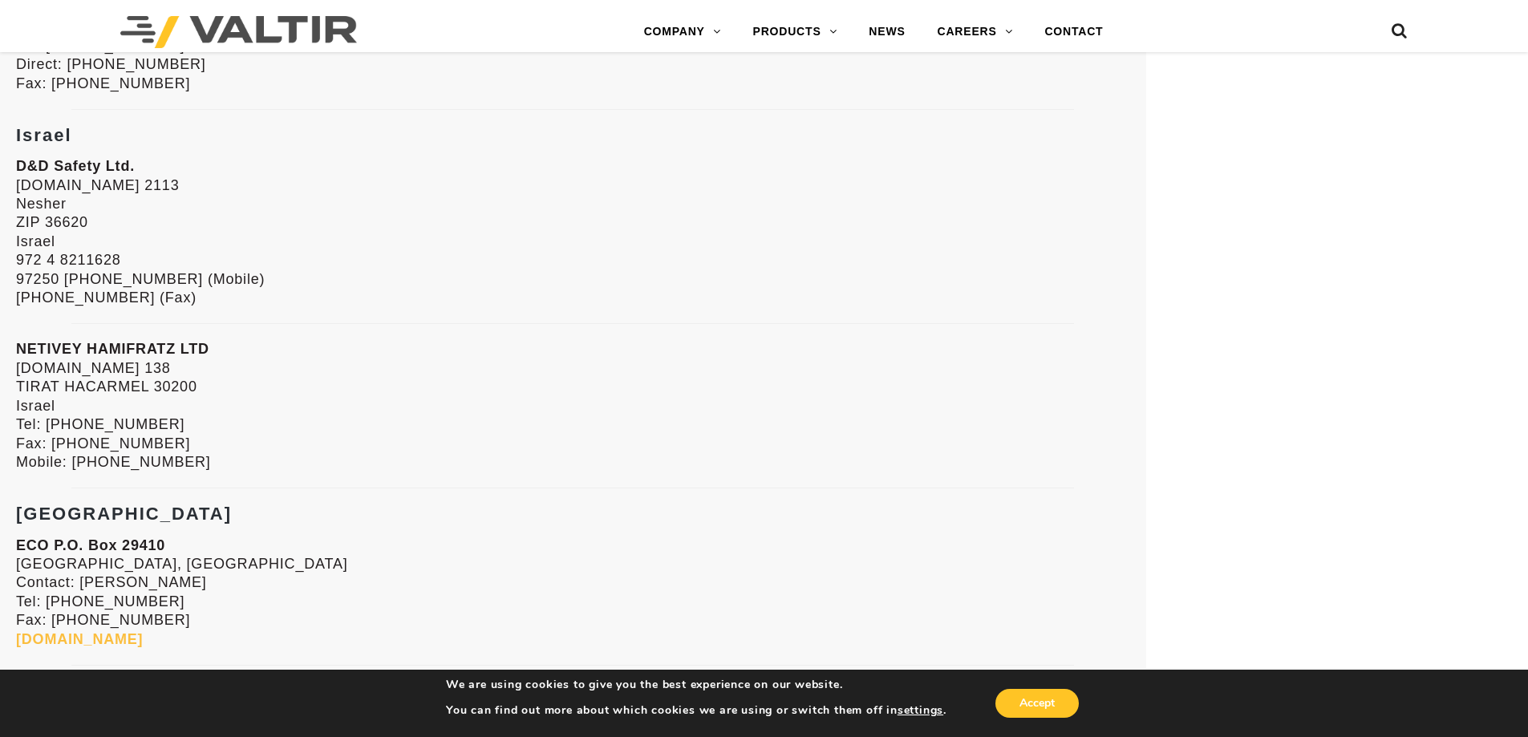
click at [34, 516] on strong "[GEOGRAPHIC_DATA]" at bounding box center [124, 514] width 216 height 20
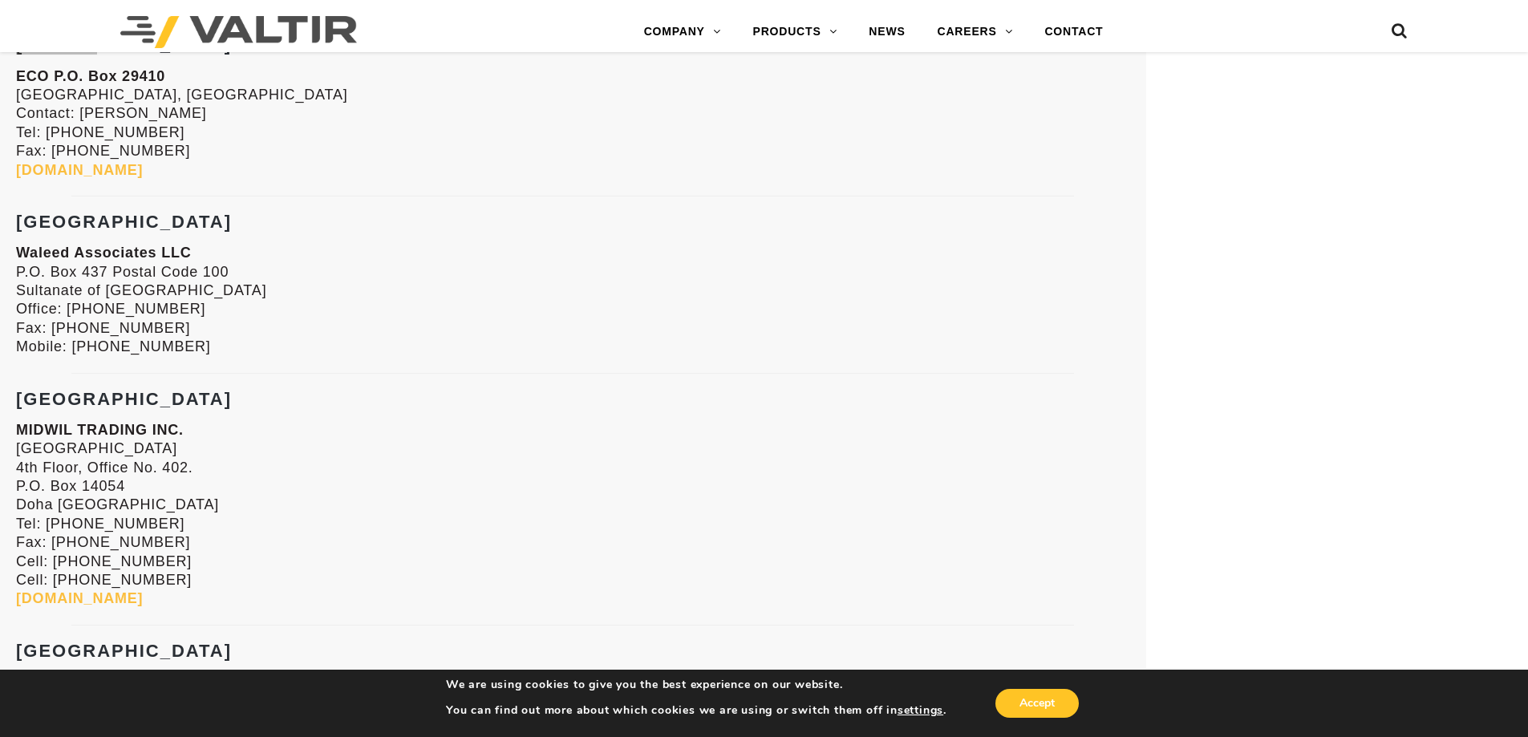
scroll to position [3671, 0]
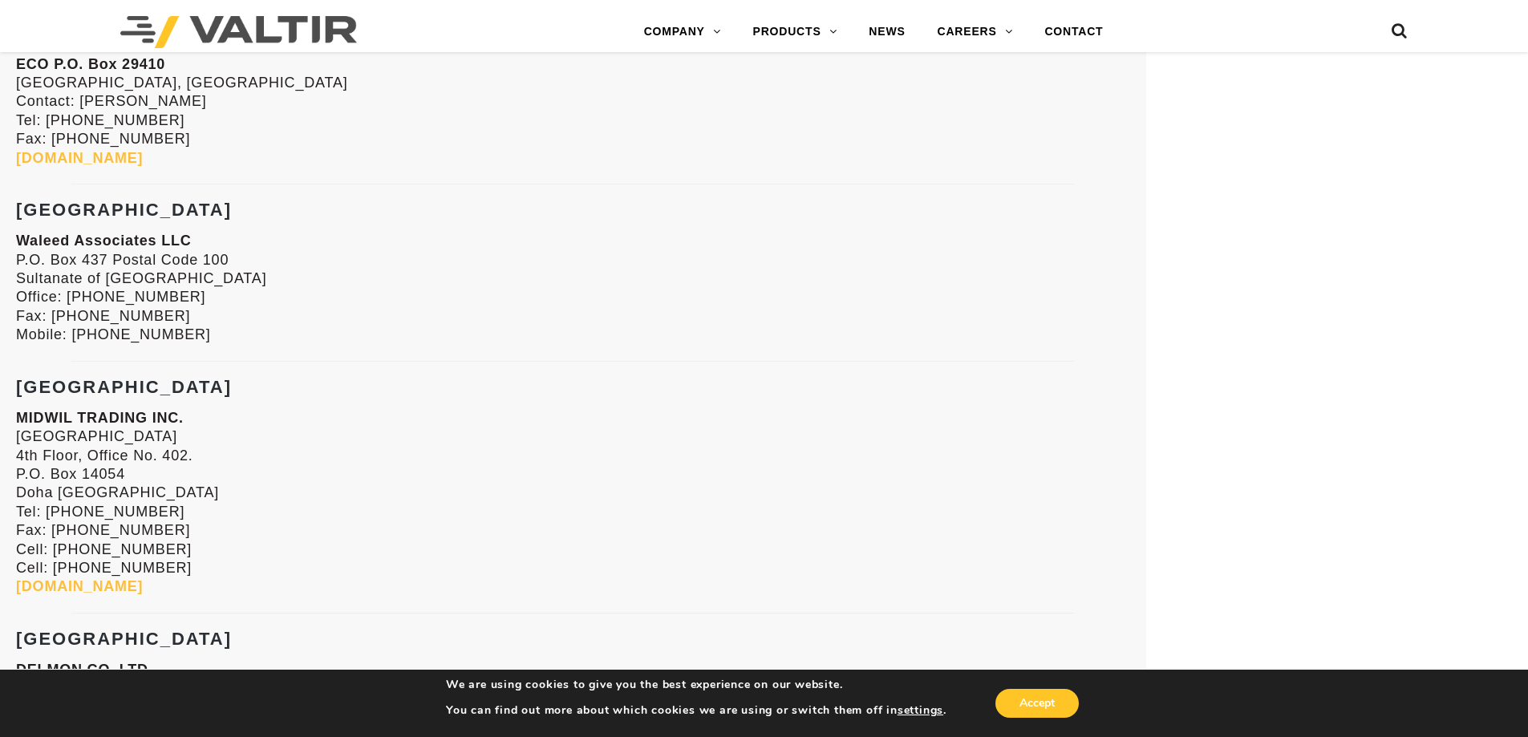
click at [37, 216] on strong "[GEOGRAPHIC_DATA]" at bounding box center [124, 210] width 216 height 20
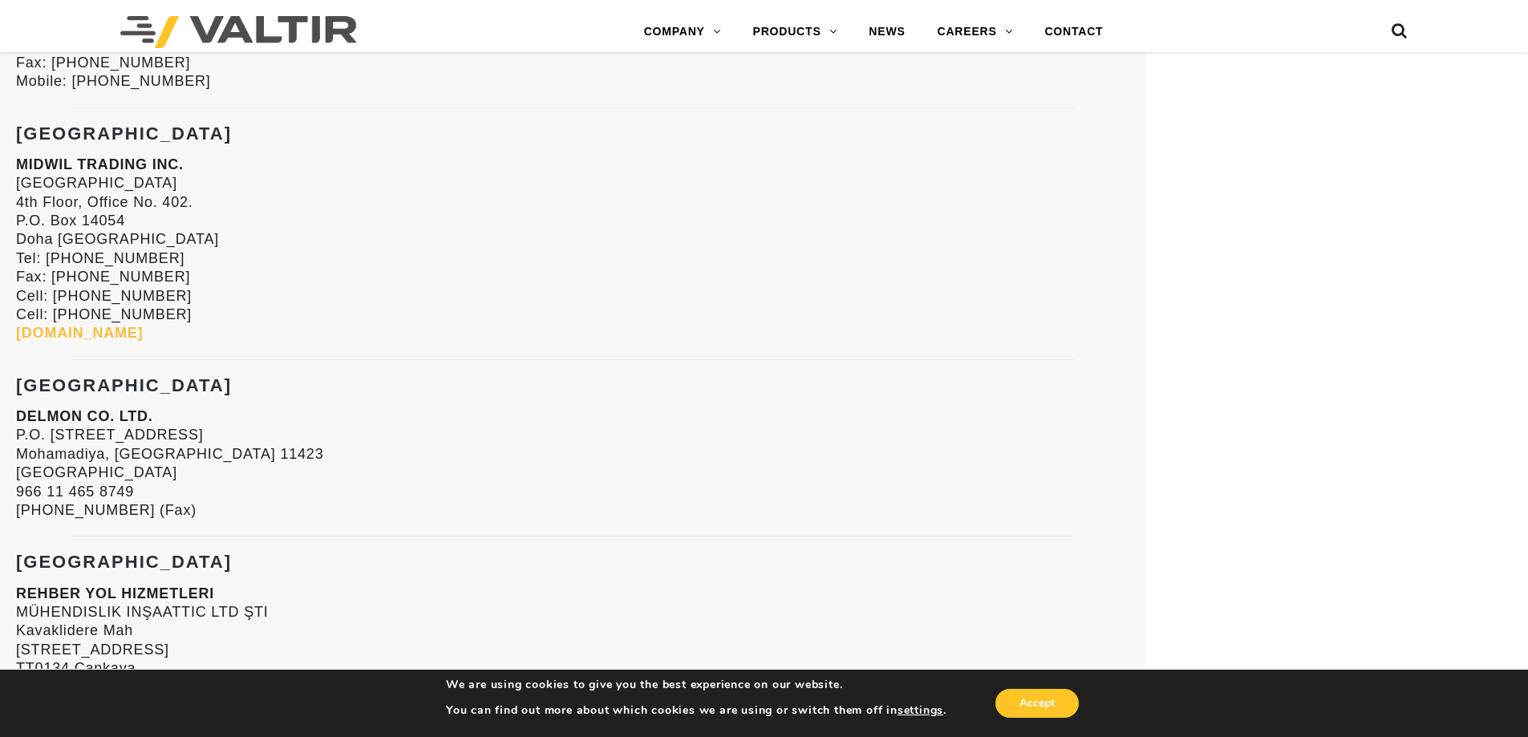
scroll to position [3992, 0]
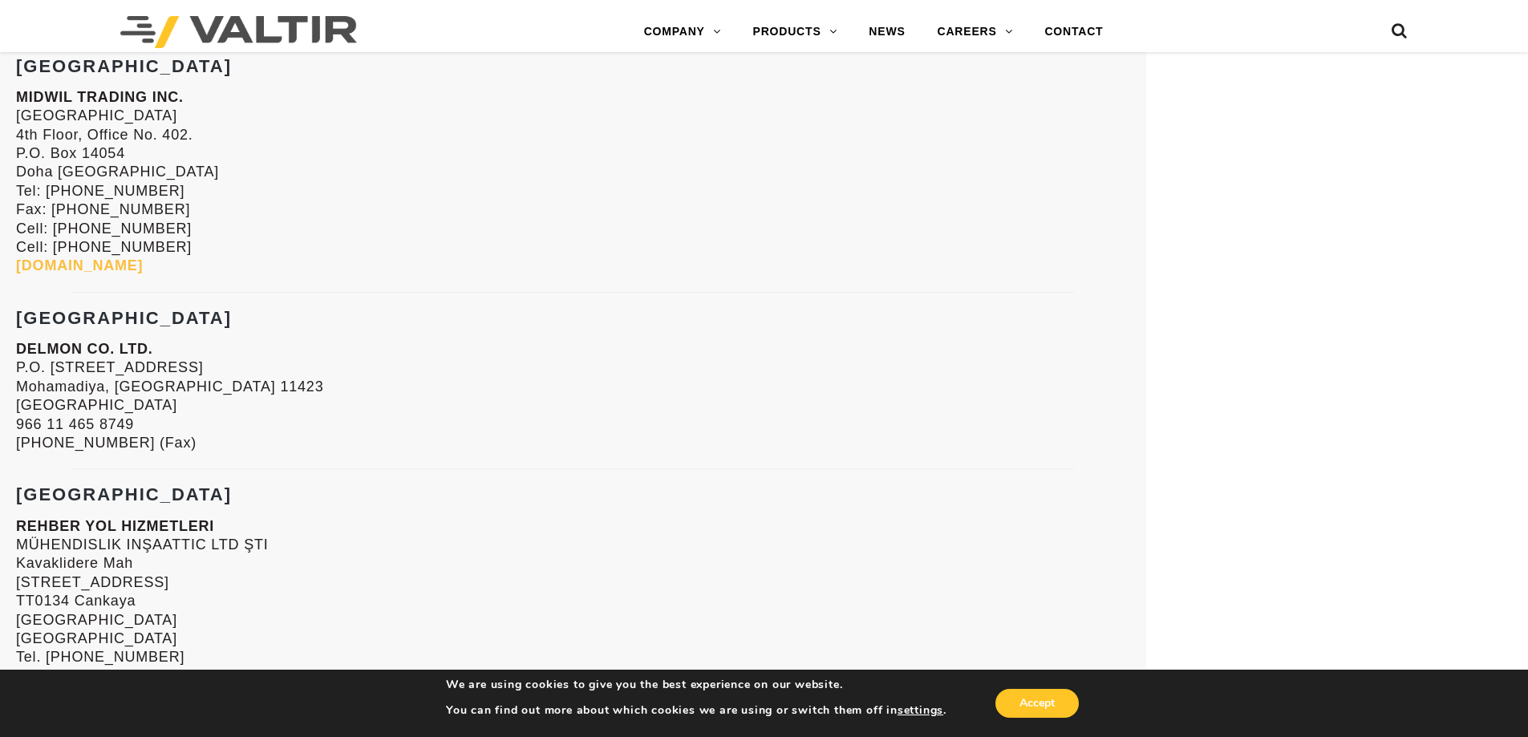
click at [39, 496] on strong "[GEOGRAPHIC_DATA]" at bounding box center [124, 495] width 216 height 20
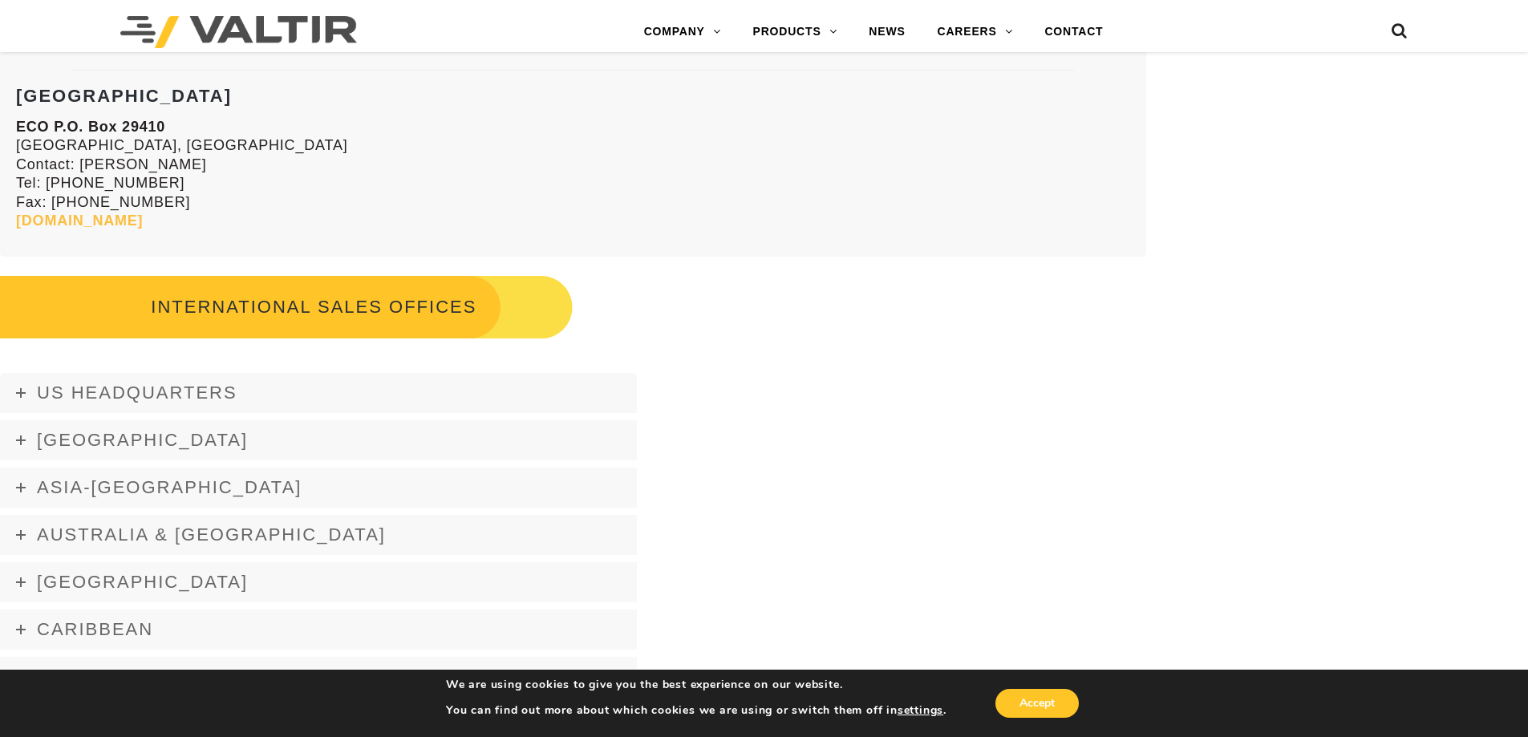
scroll to position [4634, 0]
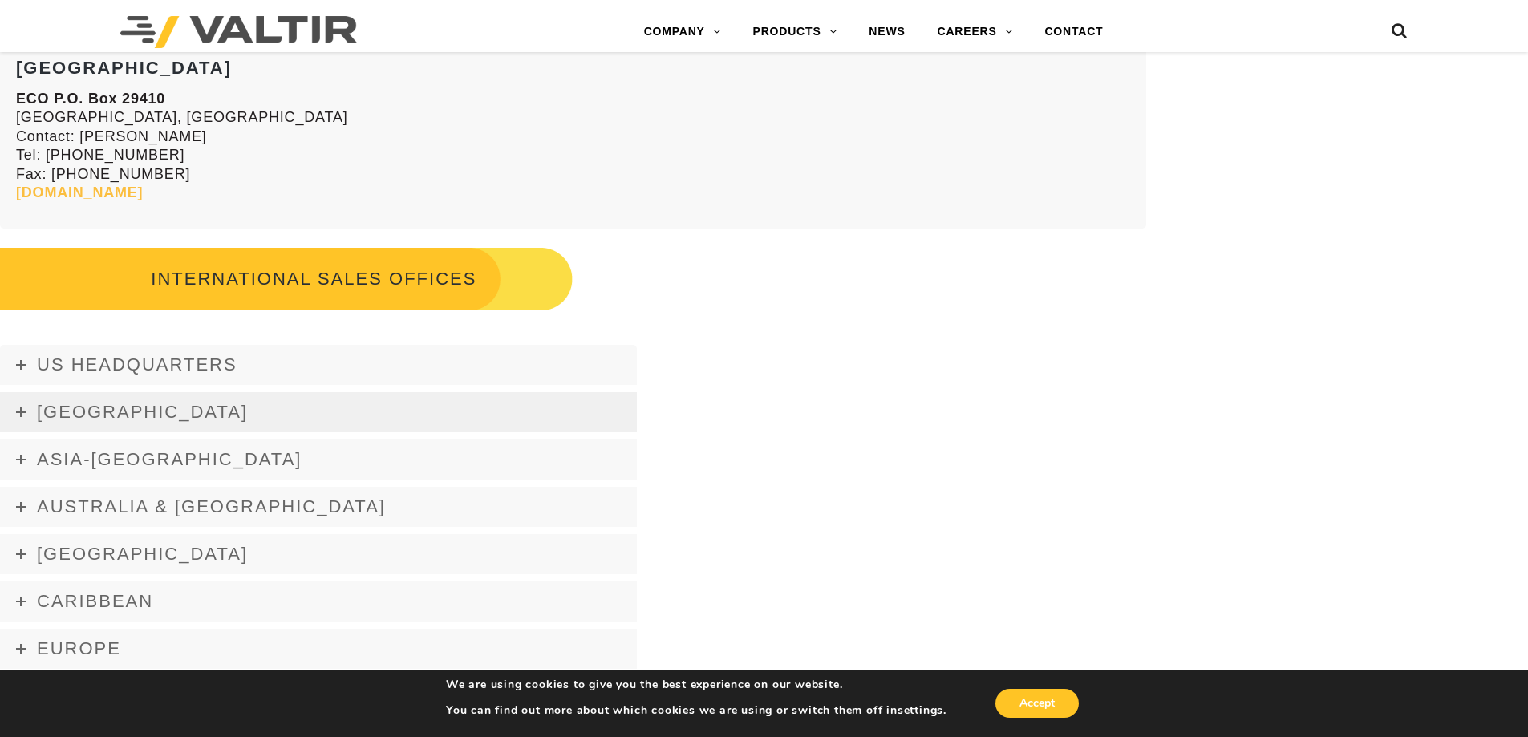
click at [93, 412] on span "[GEOGRAPHIC_DATA]" at bounding box center [142, 412] width 211 height 20
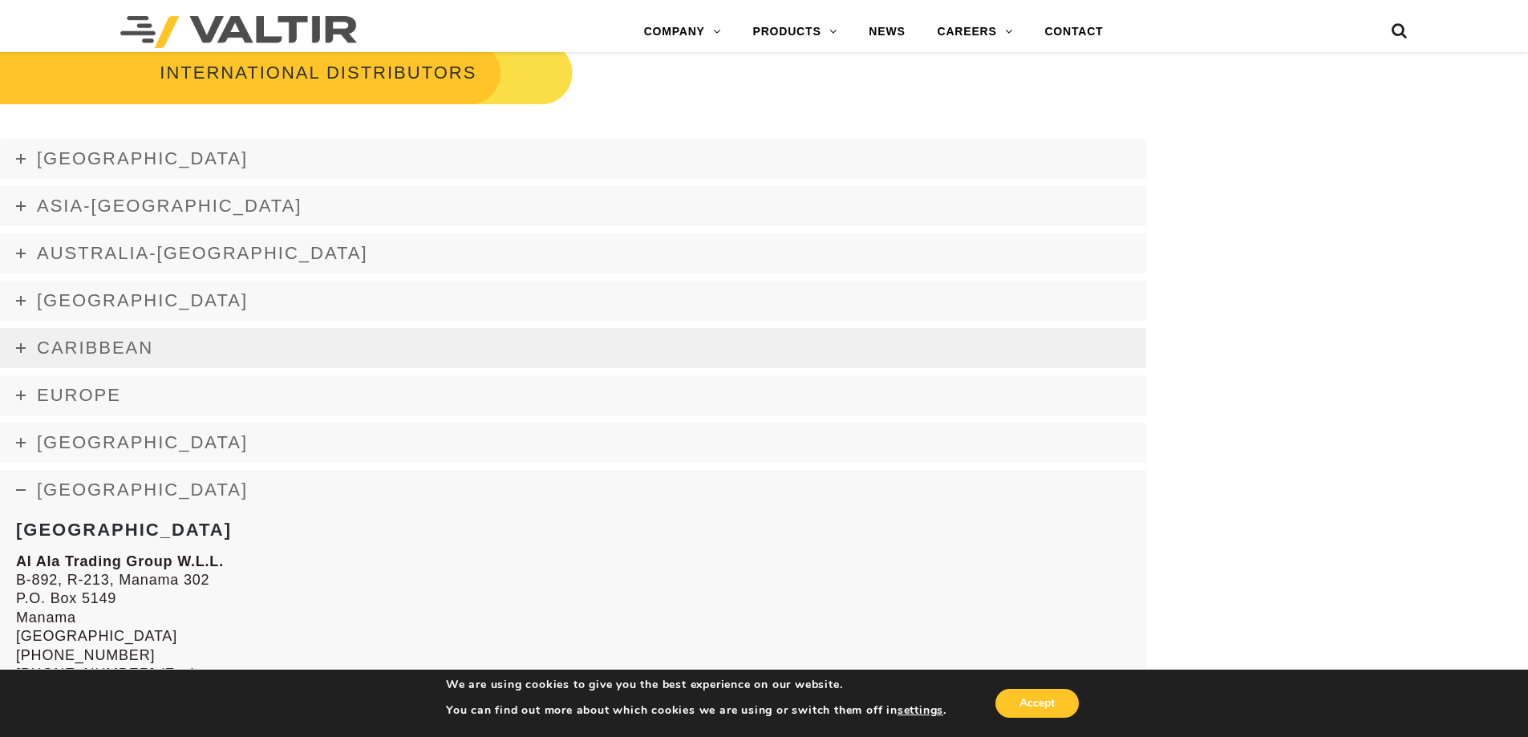
scroll to position [2227, 0]
click at [120, 408] on link "Europe" at bounding box center [573, 395] width 1147 height 40
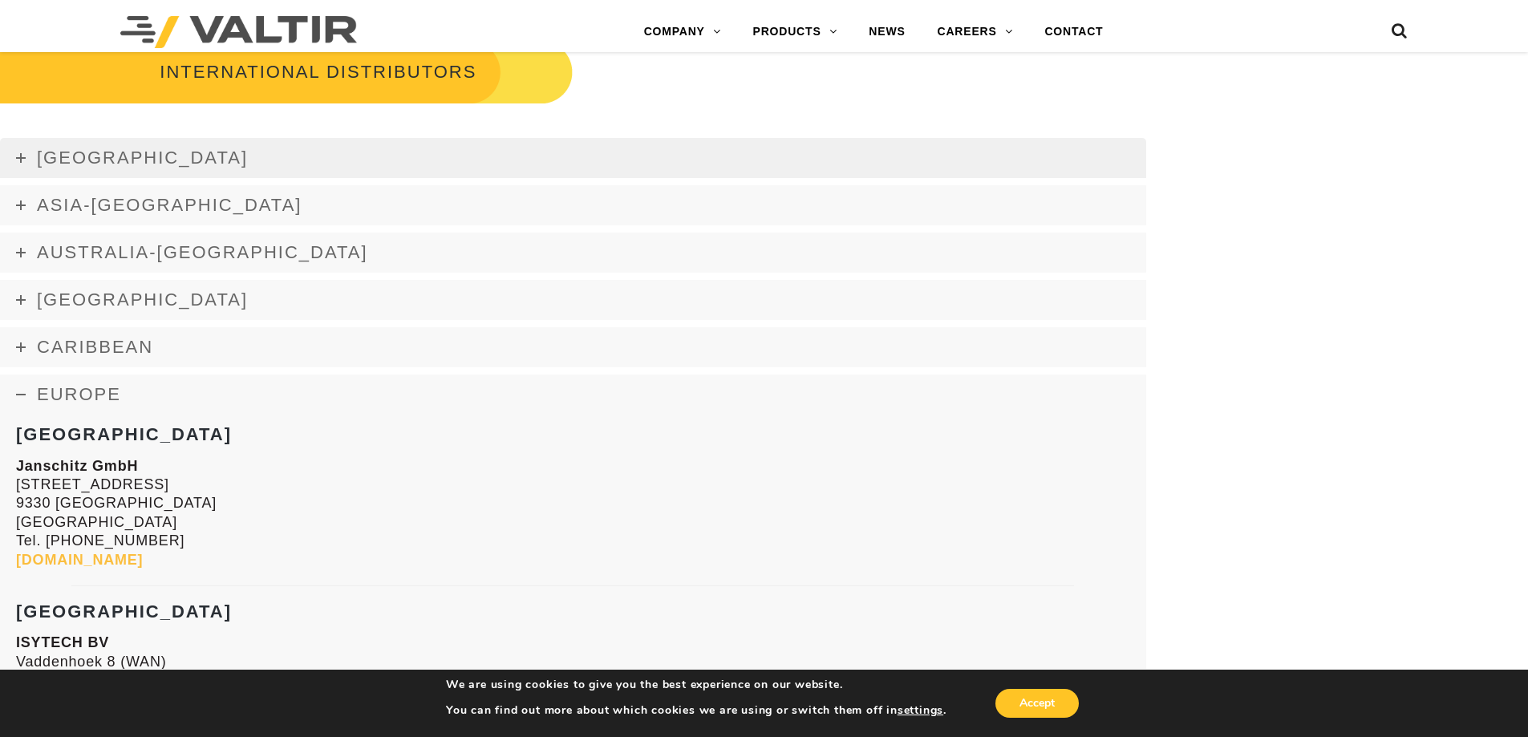
click at [144, 169] on link "[GEOGRAPHIC_DATA]" at bounding box center [573, 158] width 1147 height 40
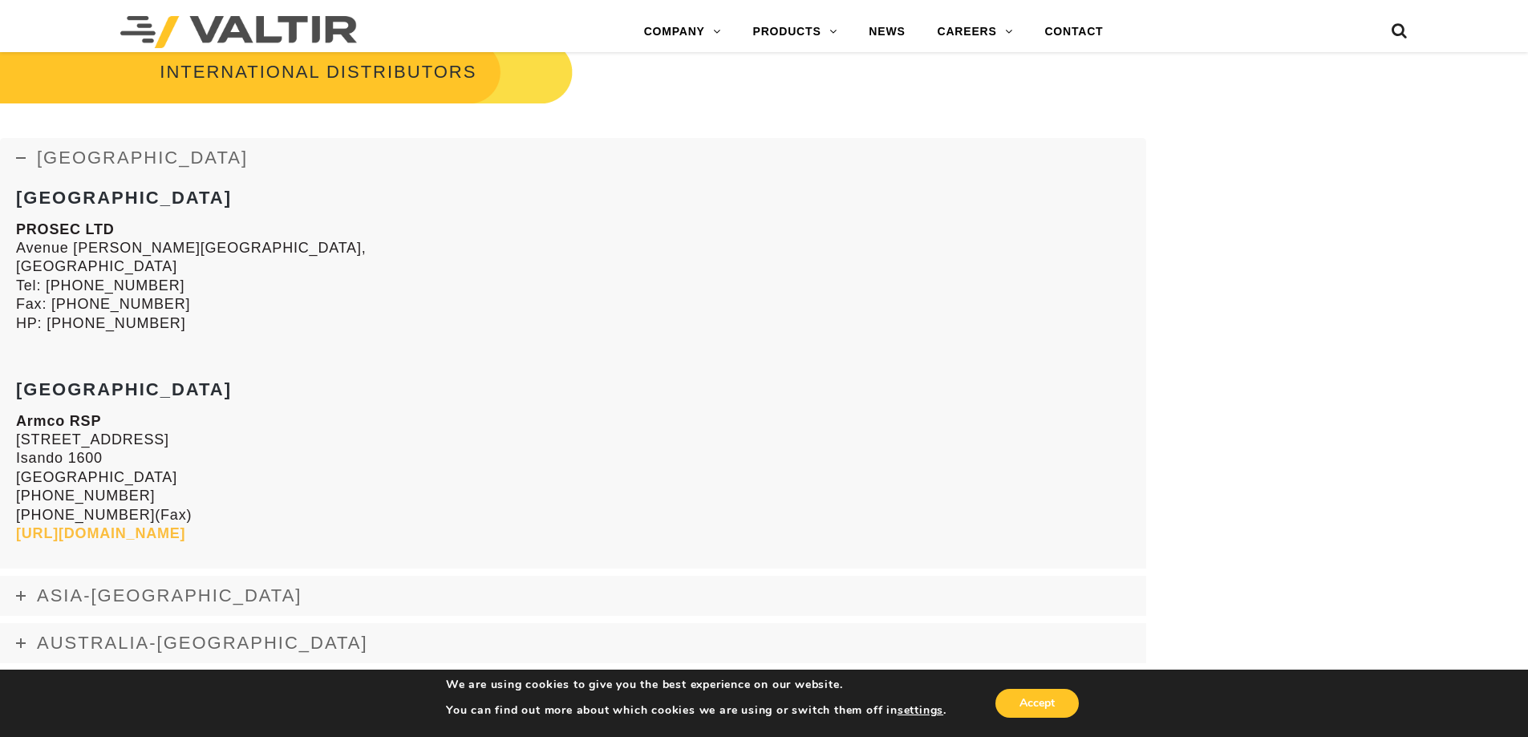
click at [101, 206] on strong "[GEOGRAPHIC_DATA]" at bounding box center [124, 198] width 216 height 20
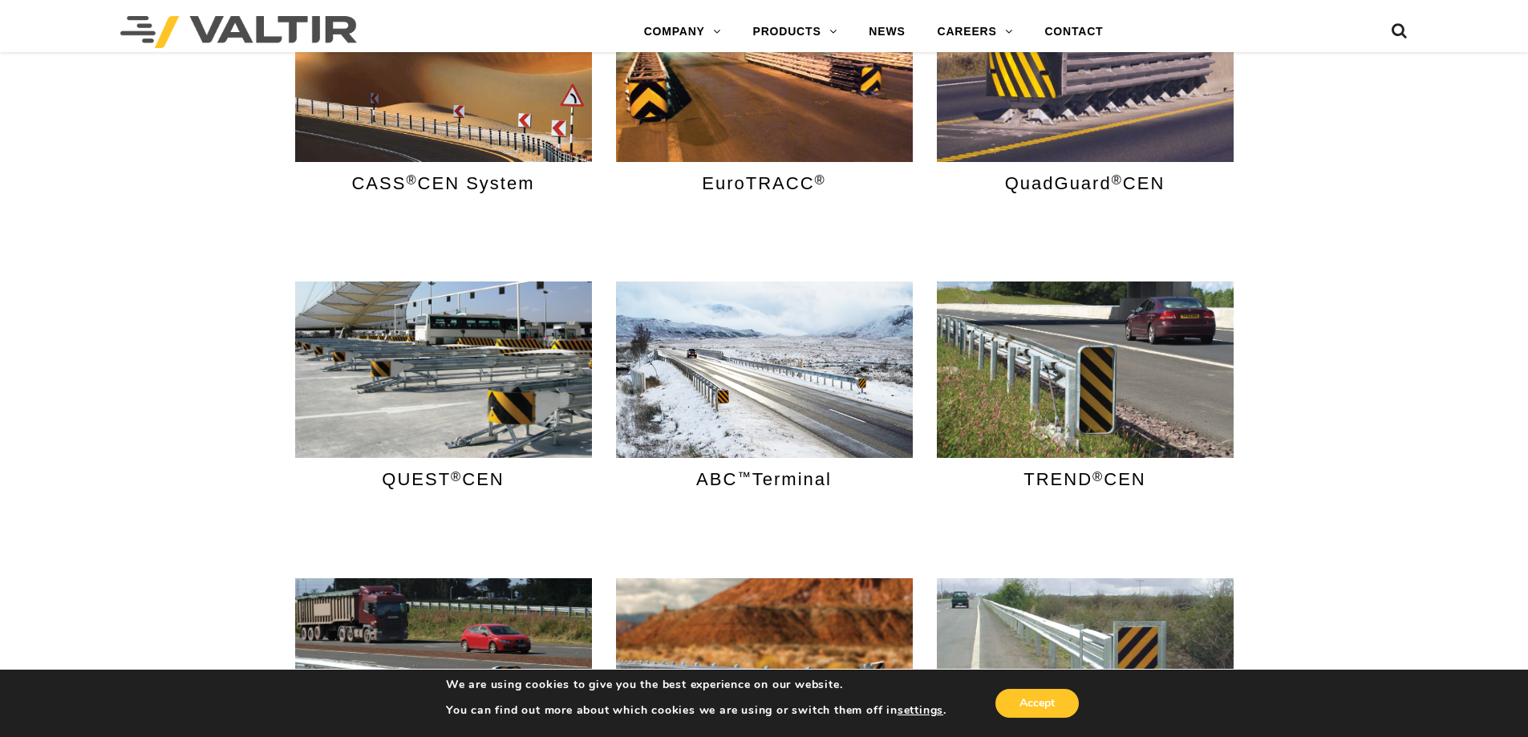
scroll to position [1345, 0]
